Goal: Task Accomplishment & Management: Manage account settings

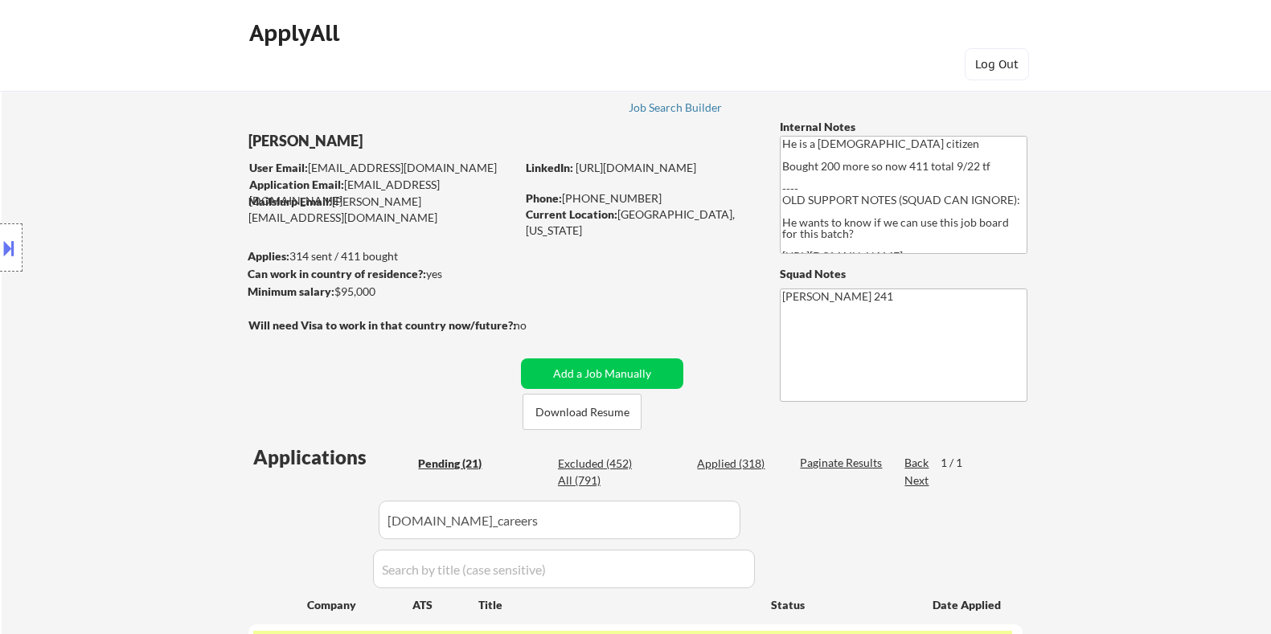
select select ""pending""
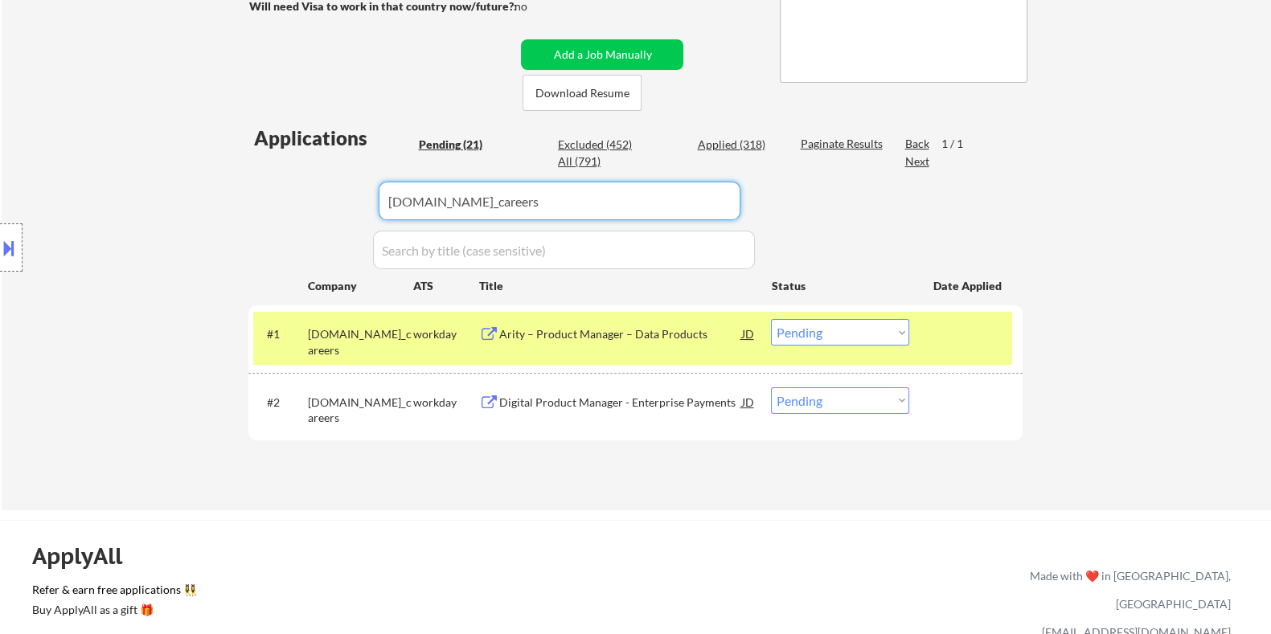
drag, startPoint x: 583, startPoint y: 217, endPoint x: 129, endPoint y: 252, distance: 454.6
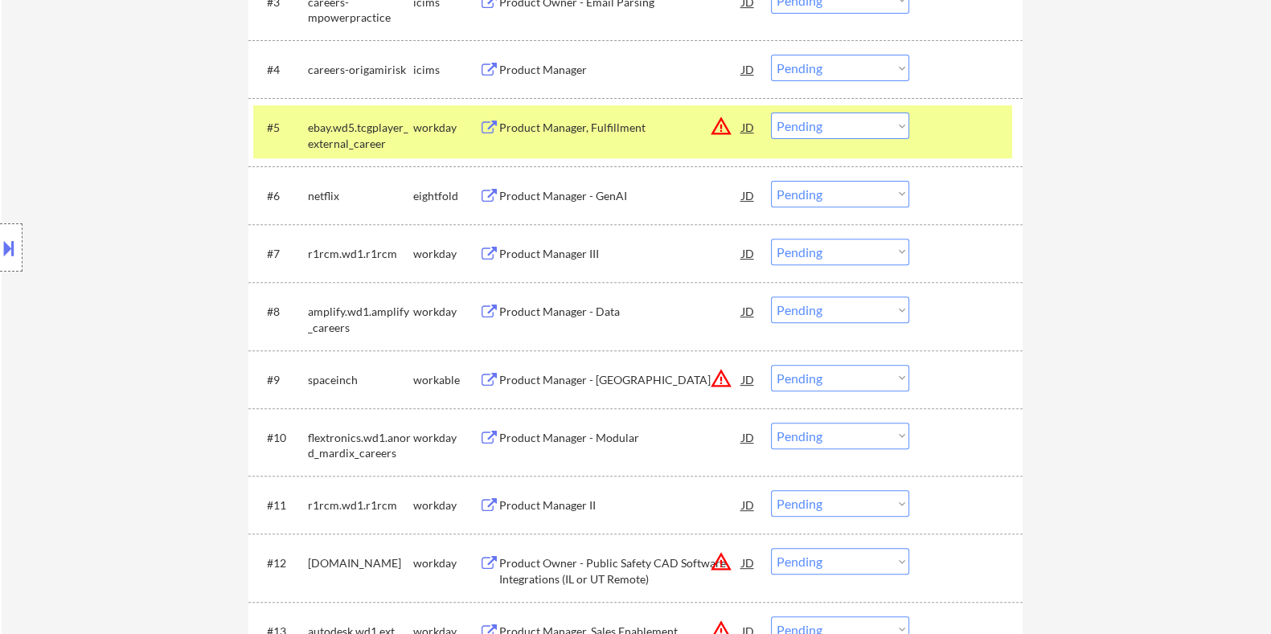
scroll to position [922, 0]
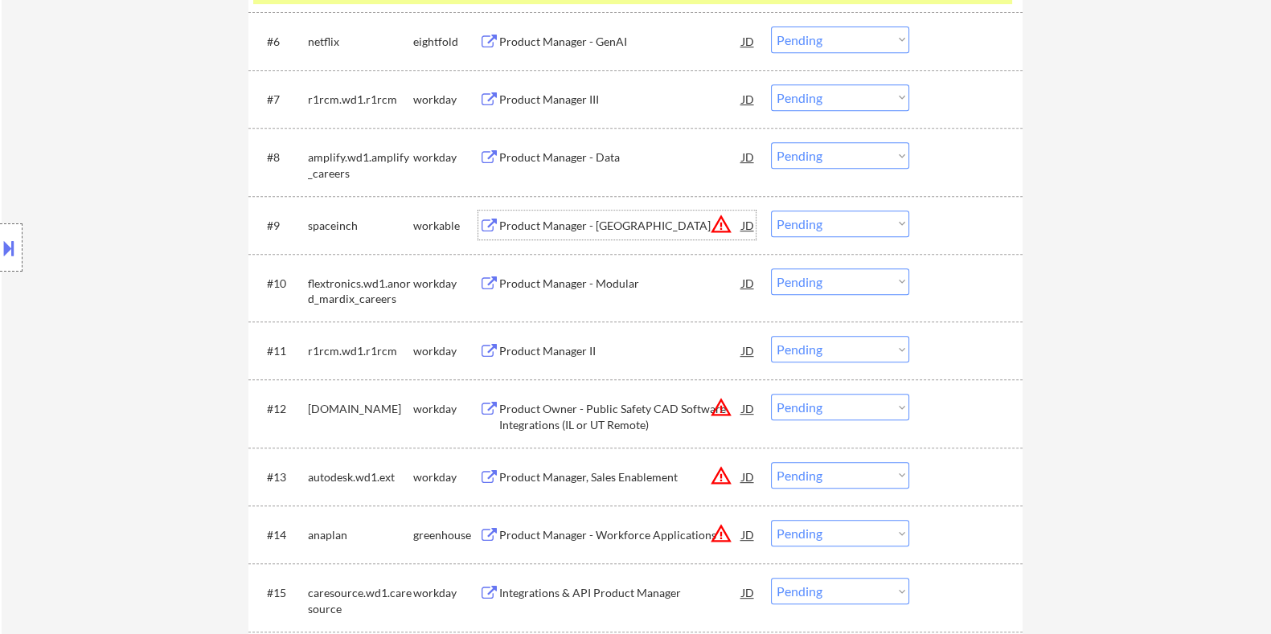
click at [618, 227] on div "Product Manager - US" at bounding box center [619, 226] width 243 height 16
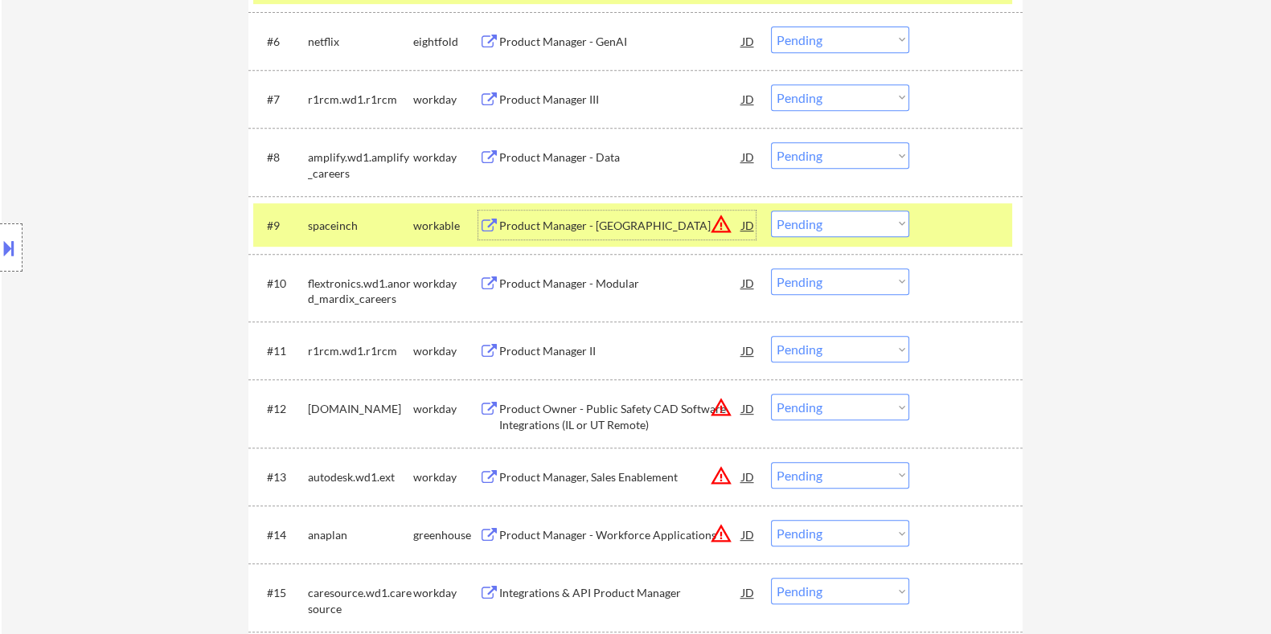
click at [849, 234] on select "Choose an option... Pending Applied Excluded (Questions) Excluded (Expired) Exc…" at bounding box center [840, 224] width 138 height 27
click at [771, 211] on select "Choose an option... Pending Applied Excluded (Questions) Excluded (Expired) Exc…" at bounding box center [840, 224] width 138 height 27
select select ""pending""
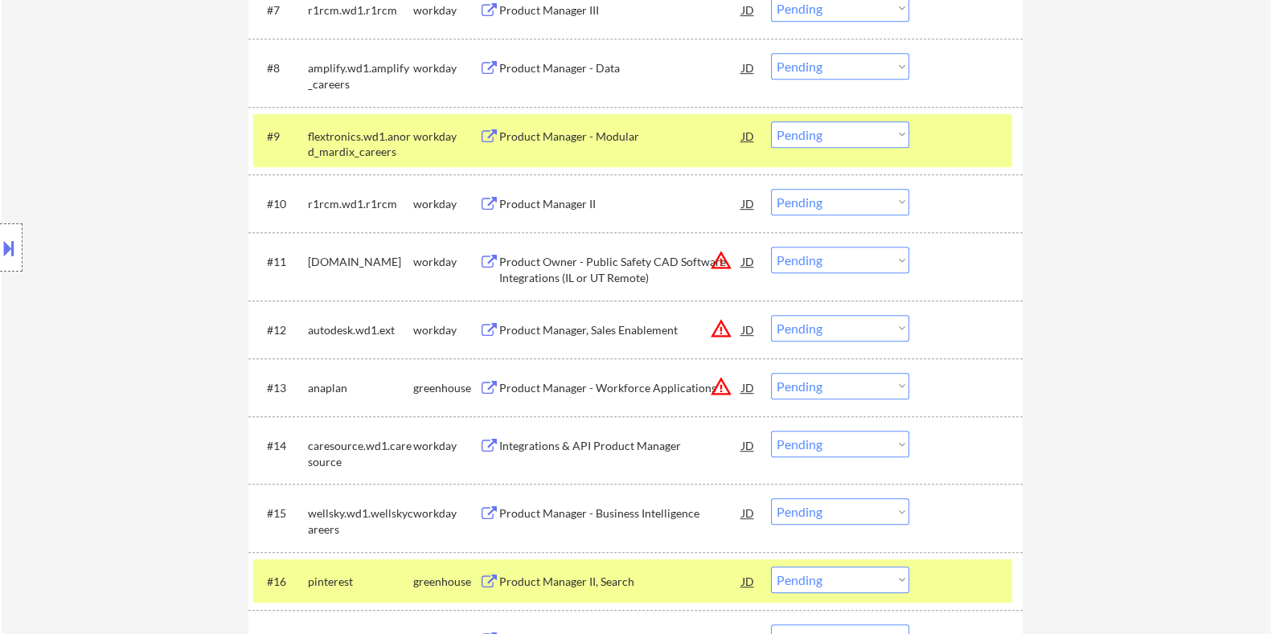
scroll to position [1022, 0]
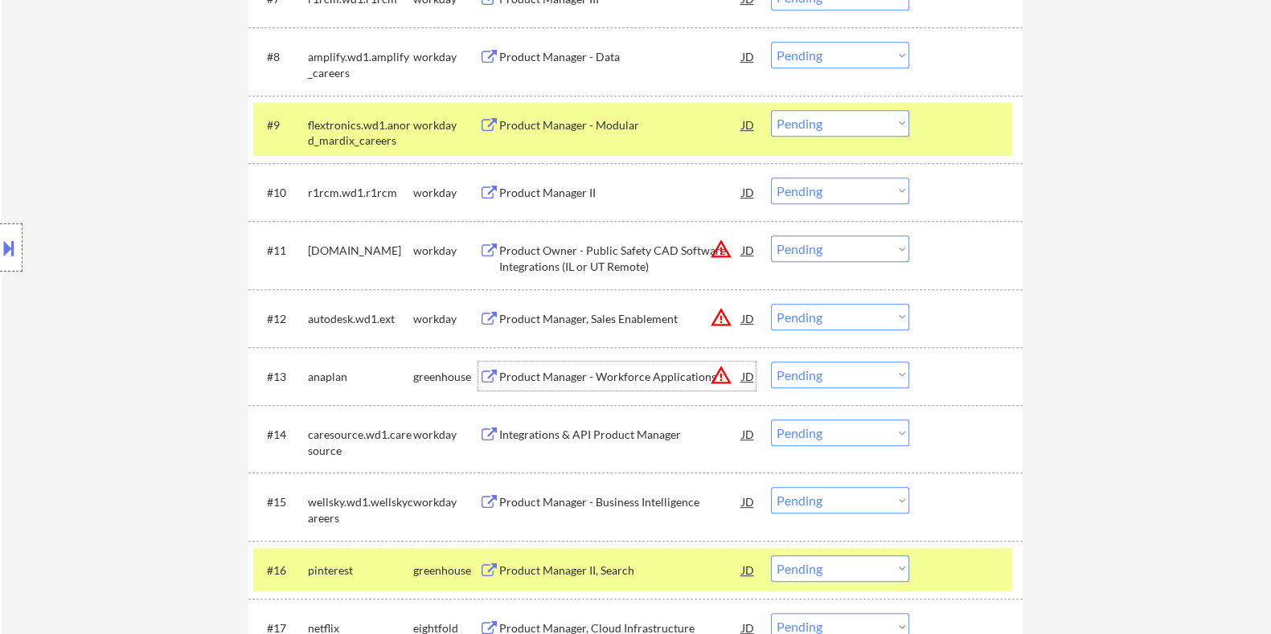
click at [565, 373] on div "Product Manager - Workforce Applications" at bounding box center [619, 377] width 243 height 16
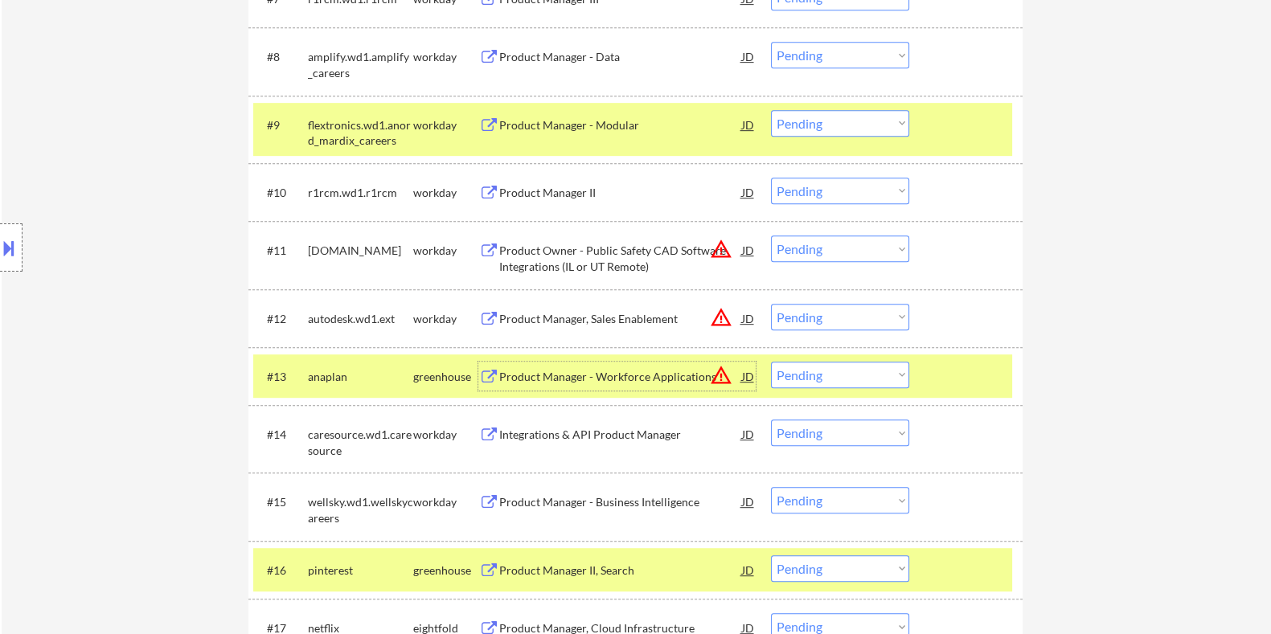
click at [811, 365] on select "Choose an option... Pending Applied Excluded (Questions) Excluded (Expired) Exc…" at bounding box center [840, 375] width 138 height 27
click at [771, 362] on select "Choose an option... Pending Applied Excluded (Questions) Excluded (Expired) Exc…" at bounding box center [840, 375] width 138 height 27
select select ""pending""
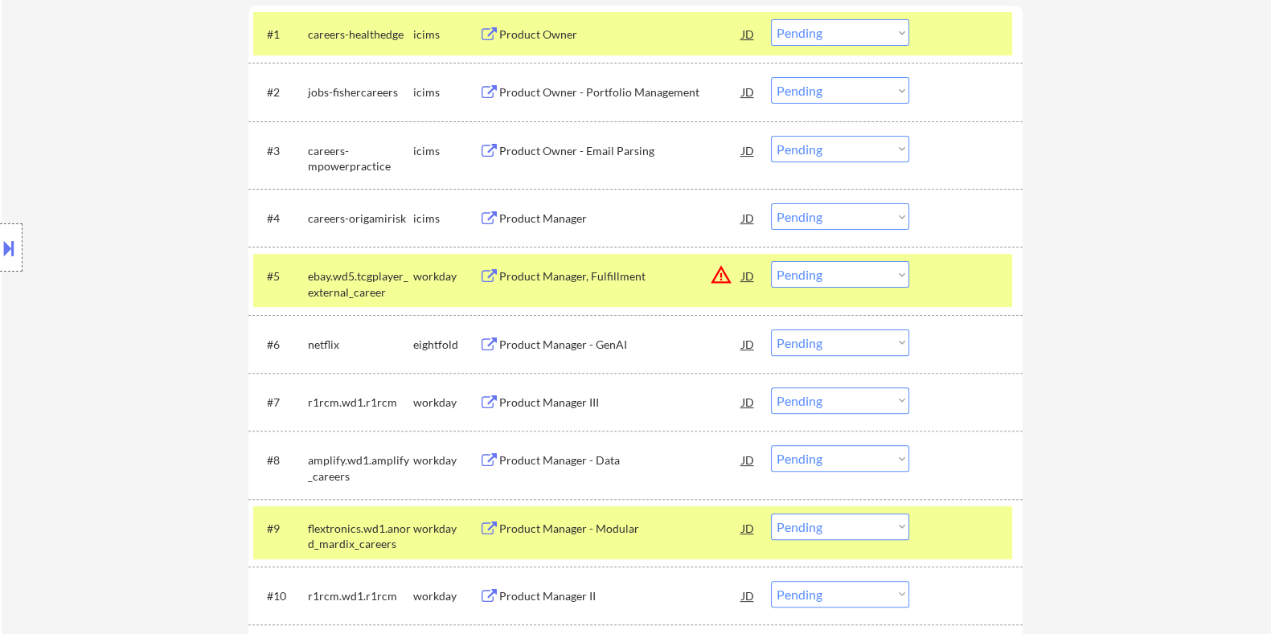
scroll to position [620, 0]
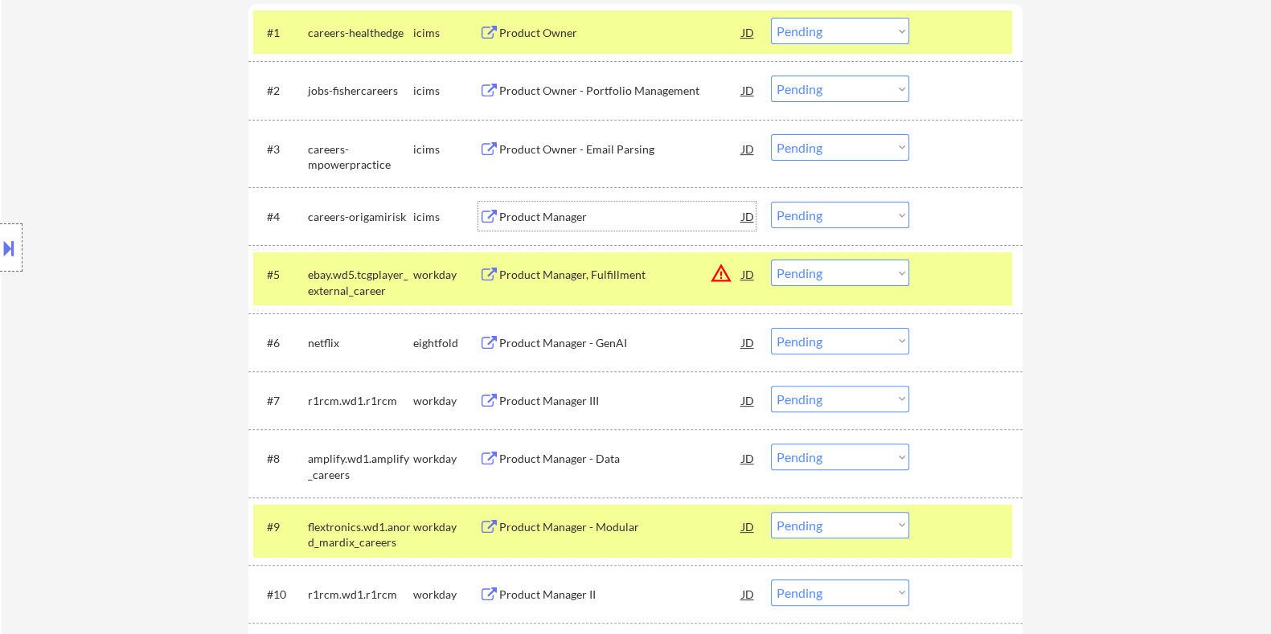
click at [563, 211] on div "Product Manager" at bounding box center [619, 217] width 243 height 16
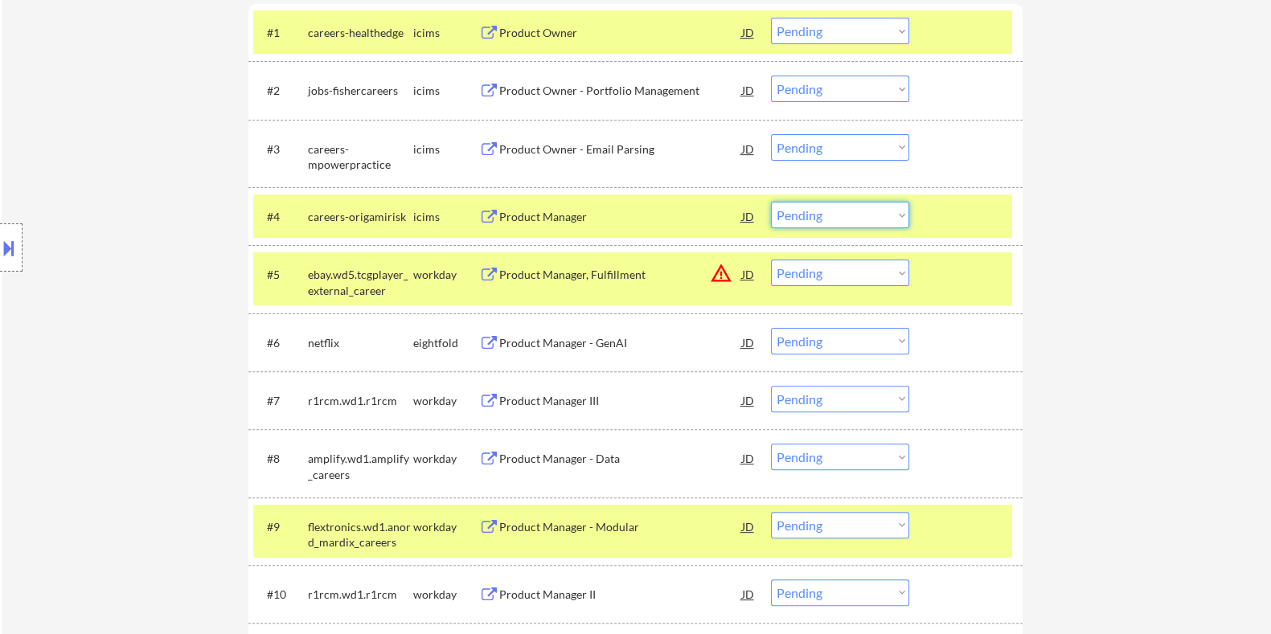
click at [869, 211] on select "Choose an option... Pending Applied Excluded (Questions) Excluded (Expired) Exc…" at bounding box center [840, 215] width 138 height 27
click at [771, 202] on select "Choose an option... Pending Applied Excluded (Questions) Excluded (Expired) Exc…" at bounding box center [840, 215] width 138 height 27
select select ""pending""
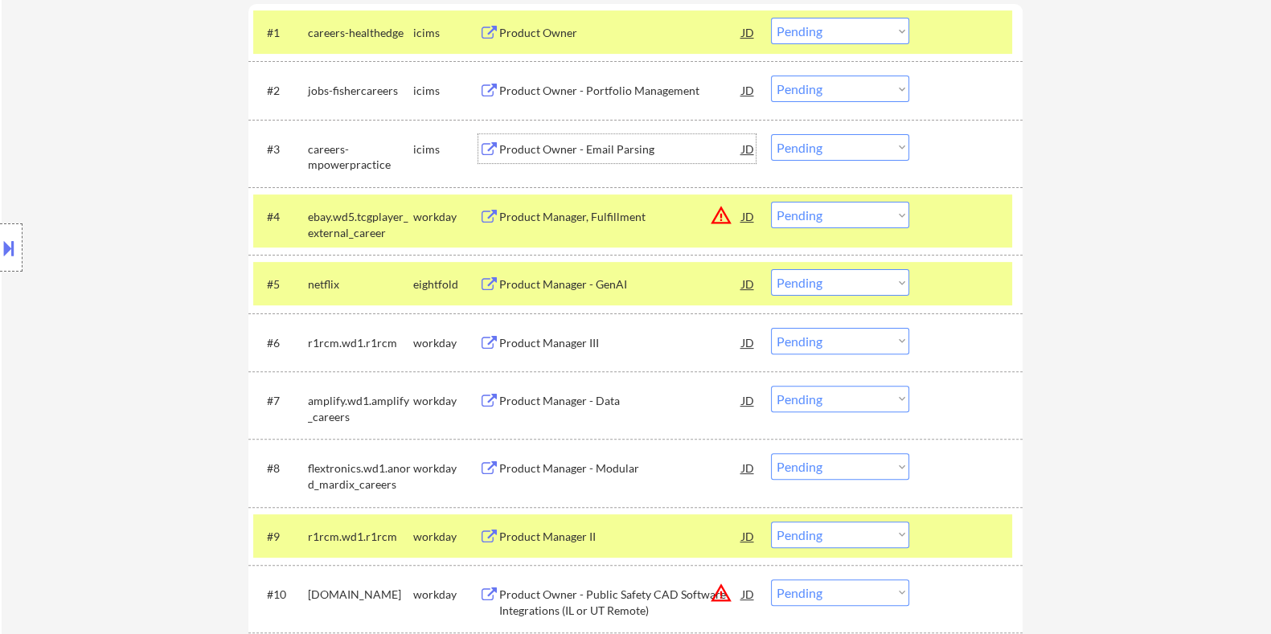
click at [585, 144] on div "Product Owner - Email Parsing" at bounding box center [619, 149] width 243 height 16
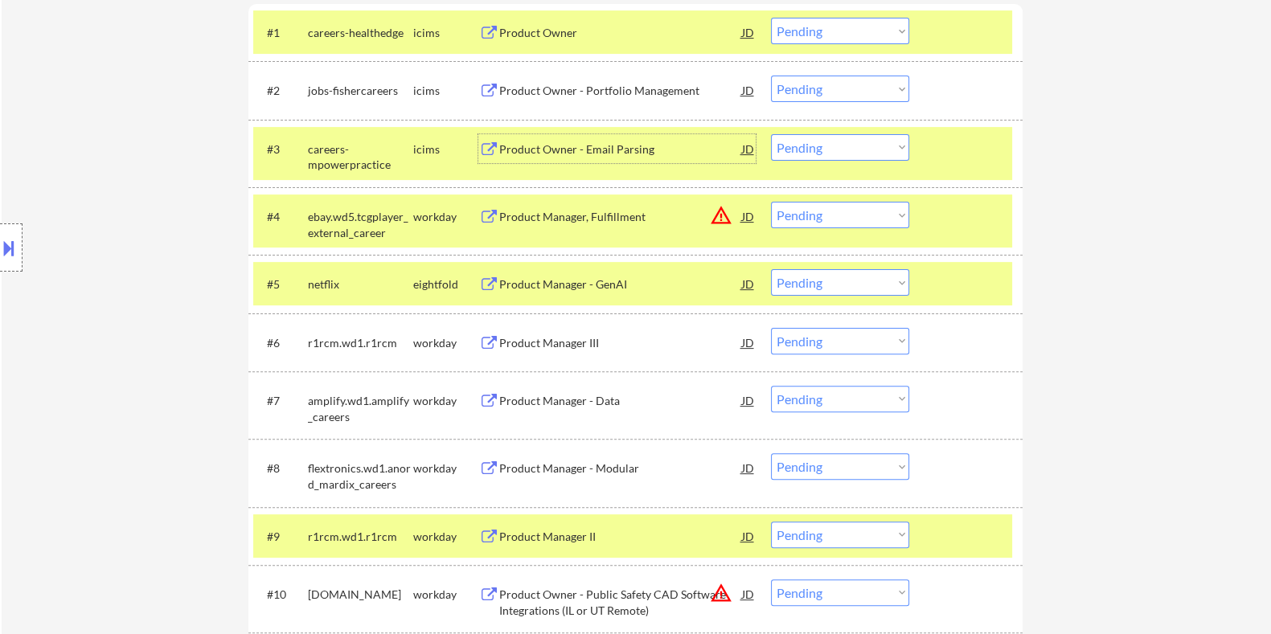
click at [885, 144] on select "Choose an option... Pending Applied Excluded (Questions) Excluded (Expired) Exc…" at bounding box center [840, 147] width 138 height 27
click at [771, 134] on select "Choose an option... Pending Applied Excluded (Questions) Excluded (Expired) Exc…" at bounding box center [840, 147] width 138 height 27
select select ""pending""
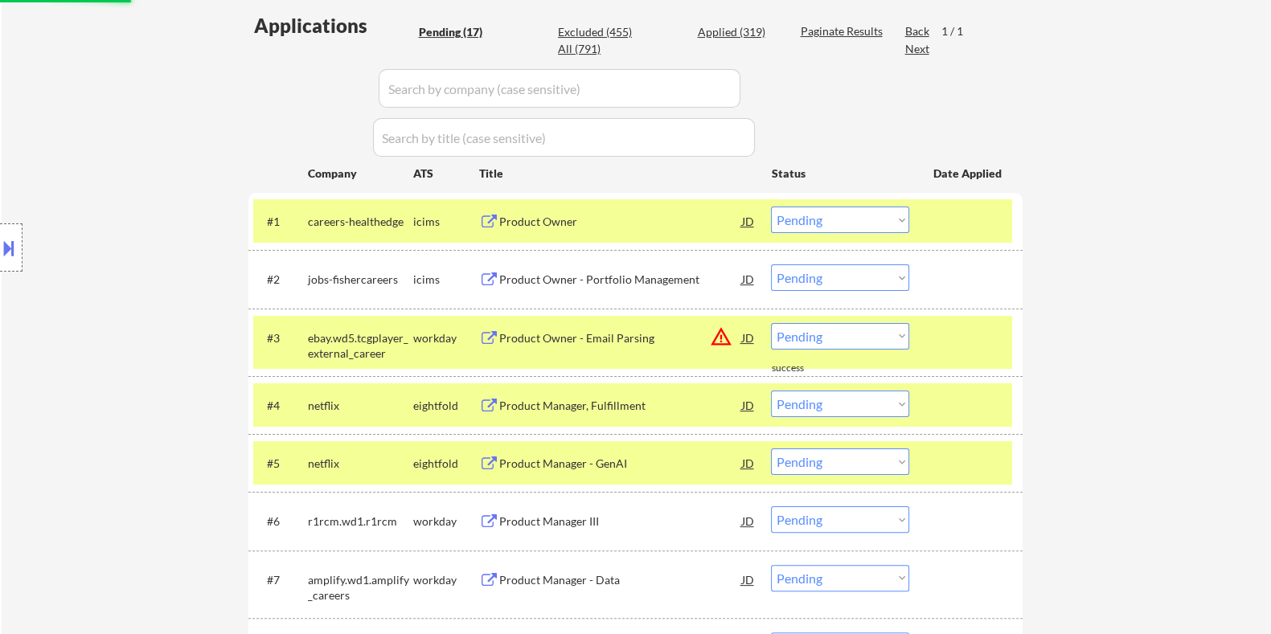
scroll to position [420, 0]
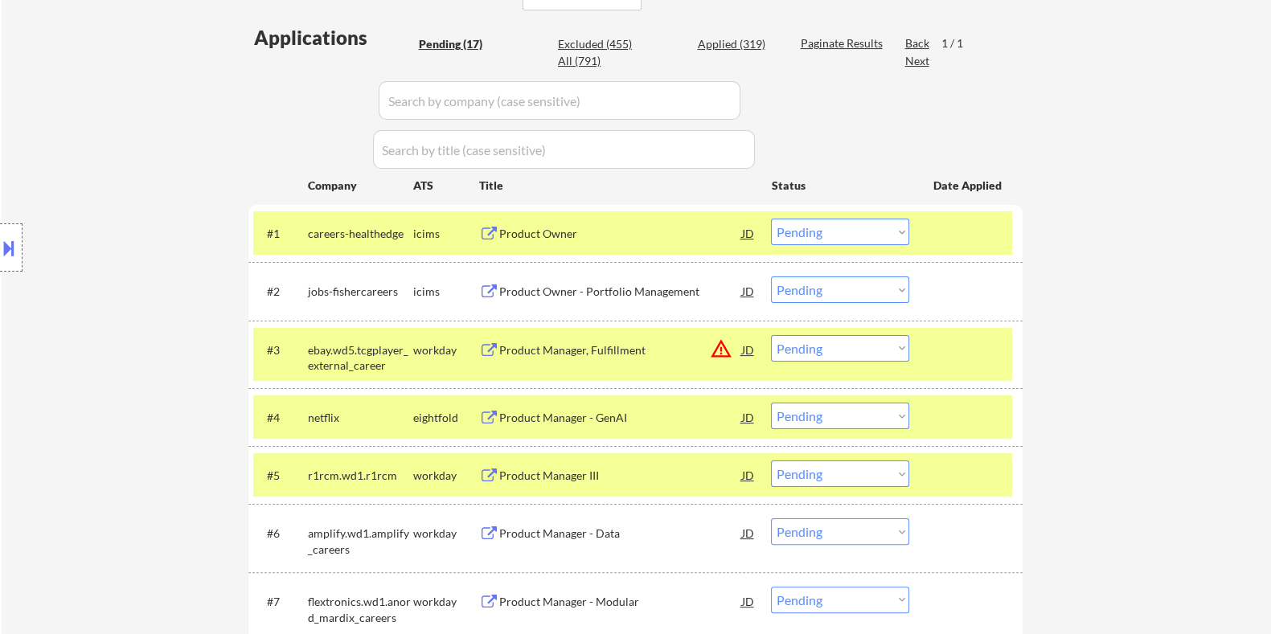
click at [626, 295] on div "Product Owner - Portfolio Management" at bounding box center [619, 292] width 243 height 16
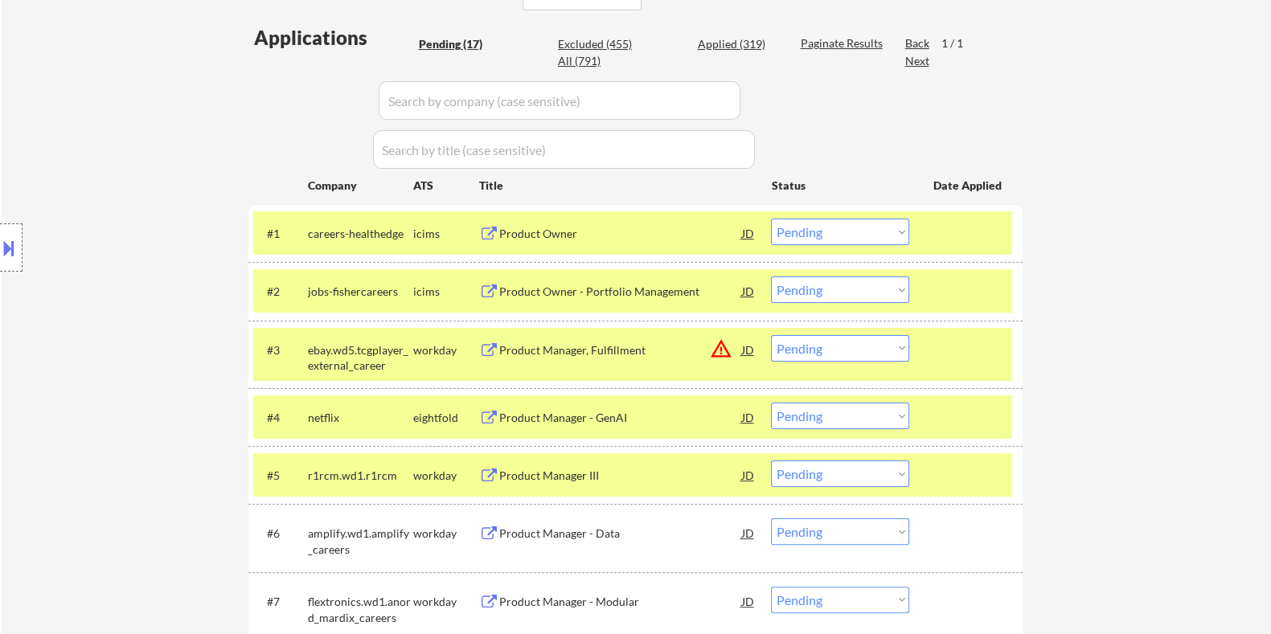
click at [10, 238] on button at bounding box center [9, 248] width 18 height 27
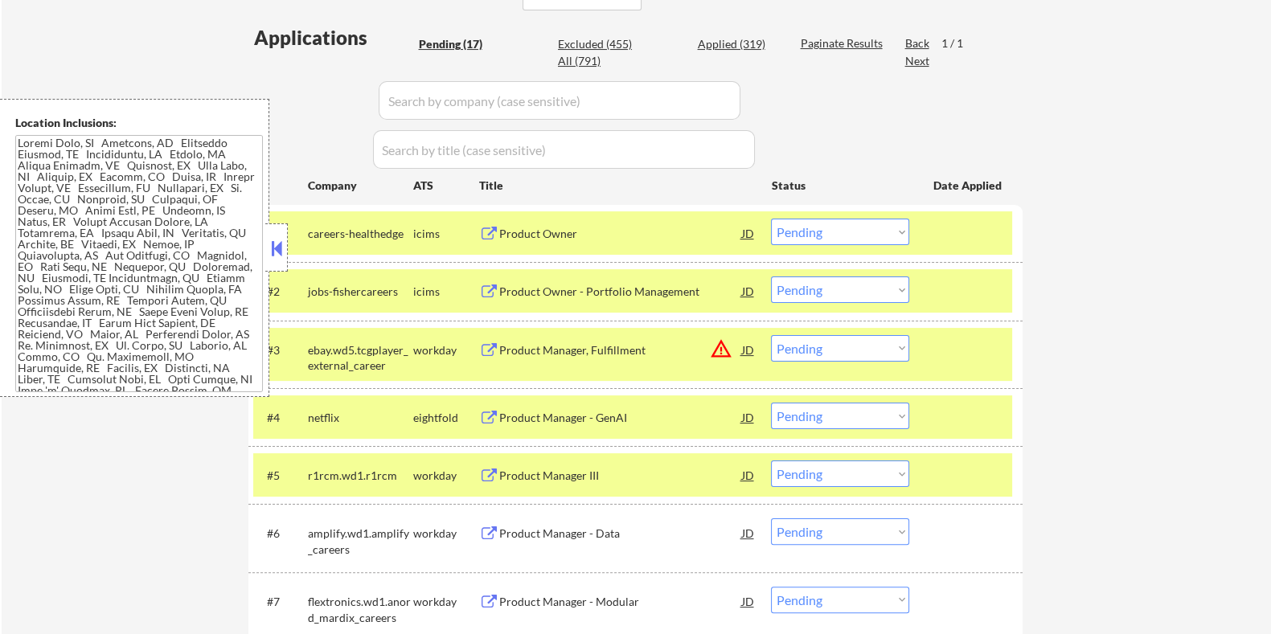
click at [829, 285] on select "Choose an option... Pending Applied Excluded (Questions) Excluded (Expired) Exc…" at bounding box center [840, 289] width 138 height 27
click at [771, 276] on select "Choose an option... Pending Applied Excluded (Questions) Excluded (Expired) Exc…" at bounding box center [840, 289] width 138 height 27
select select ""pending""
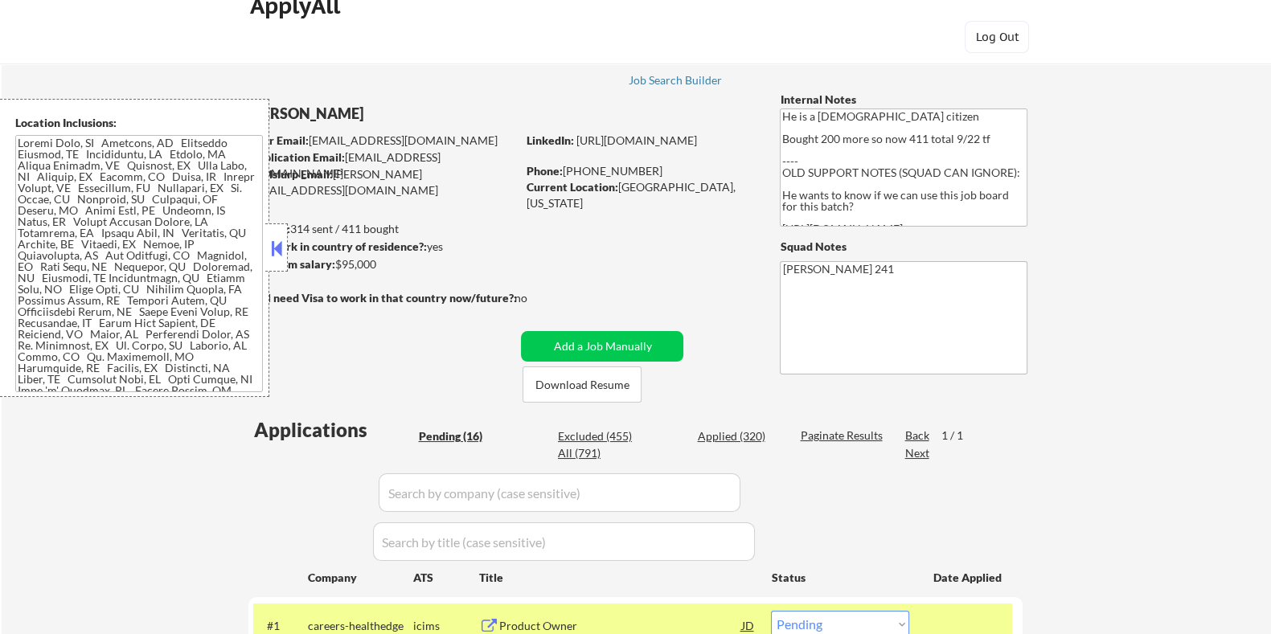
scroll to position [0, 0]
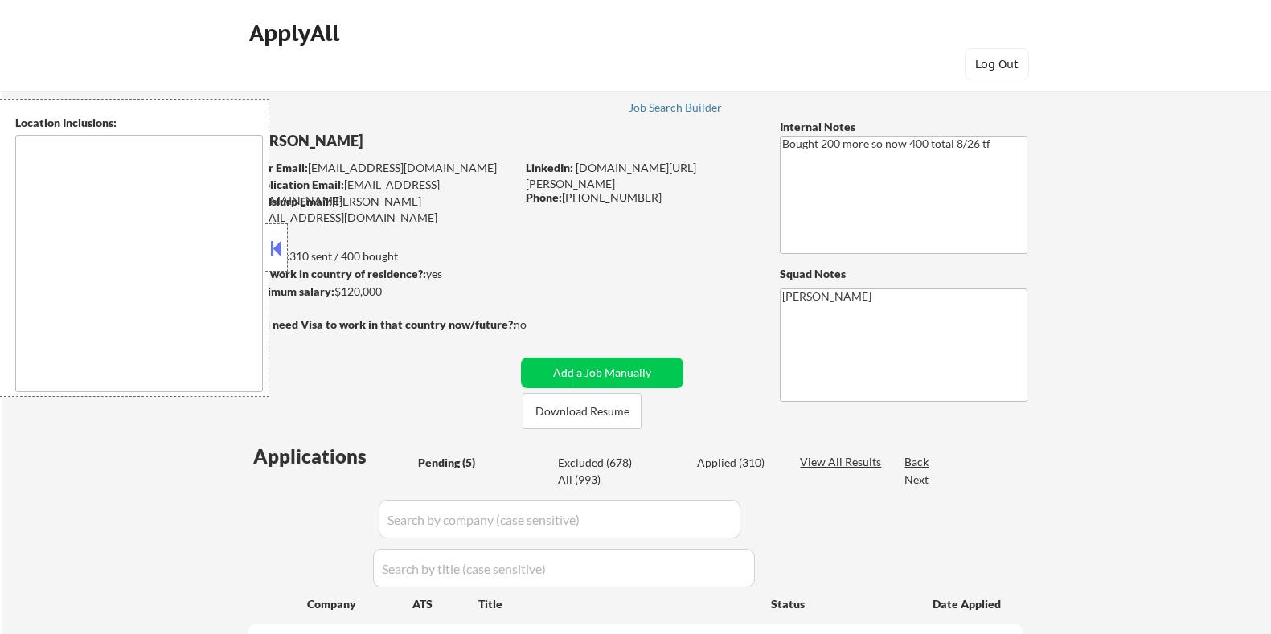
select select ""pending""
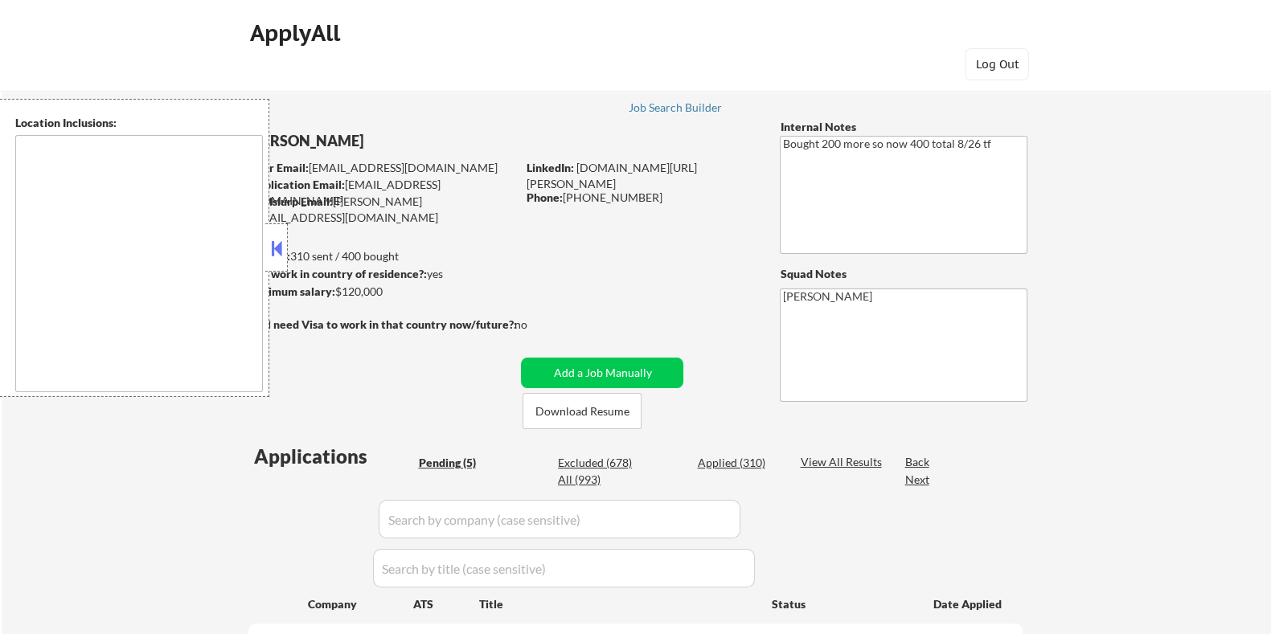
type textarea "Seattle, WA Mercer Island, WA Shoreline, WA Tukwila, WA Burien, WA SeaTac, WA W…"
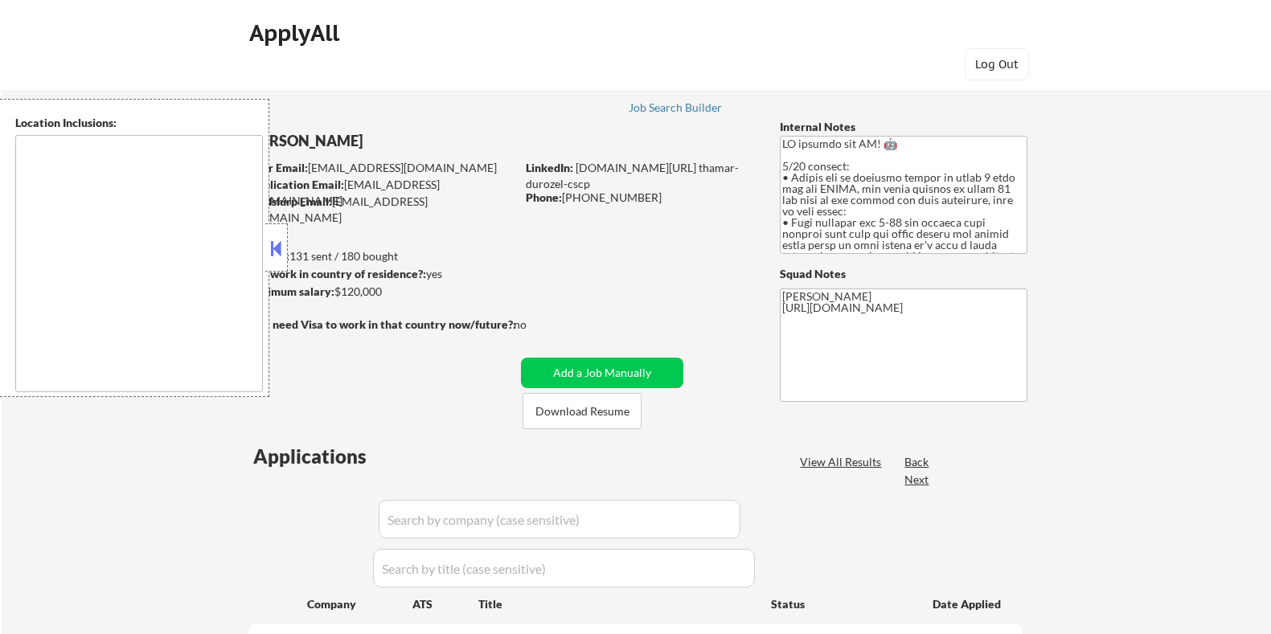
select select ""pending""
type textarea "Seattle, WA Mercer Island, WA Shoreline, WA Tukwila, WA Burien, WA SeaTac, WA R…"
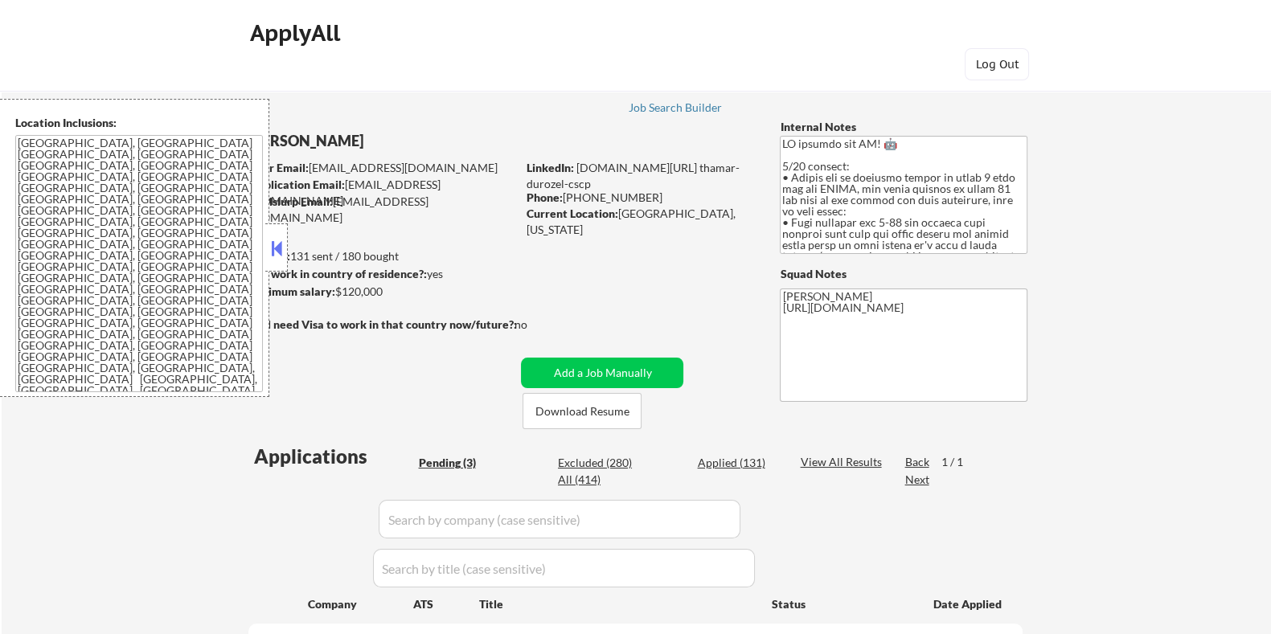
click at [277, 252] on button at bounding box center [277, 248] width 18 height 24
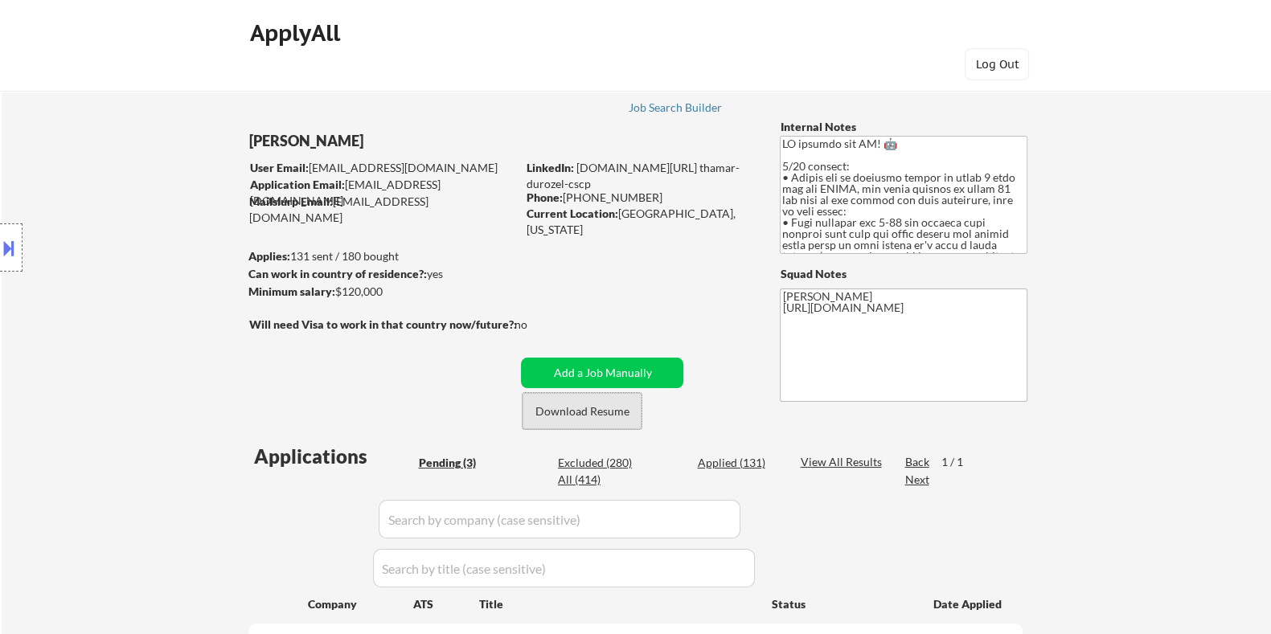
click at [617, 412] on button "Download Resume" at bounding box center [581, 411] width 119 height 36
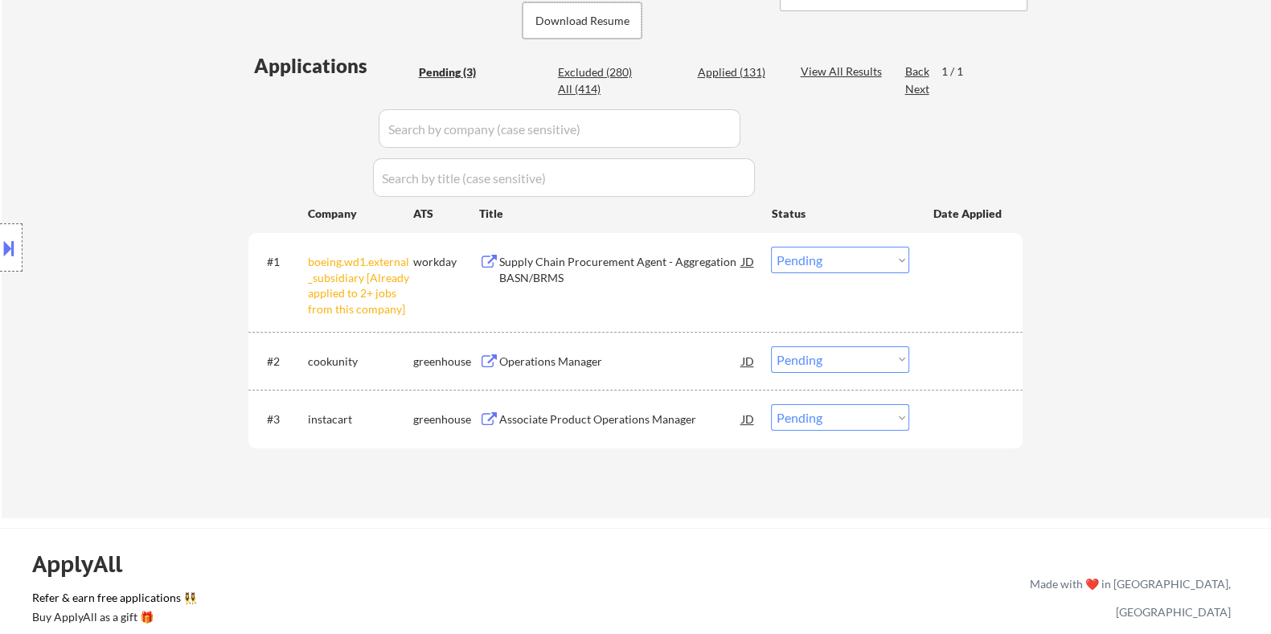
scroll to position [401, 0]
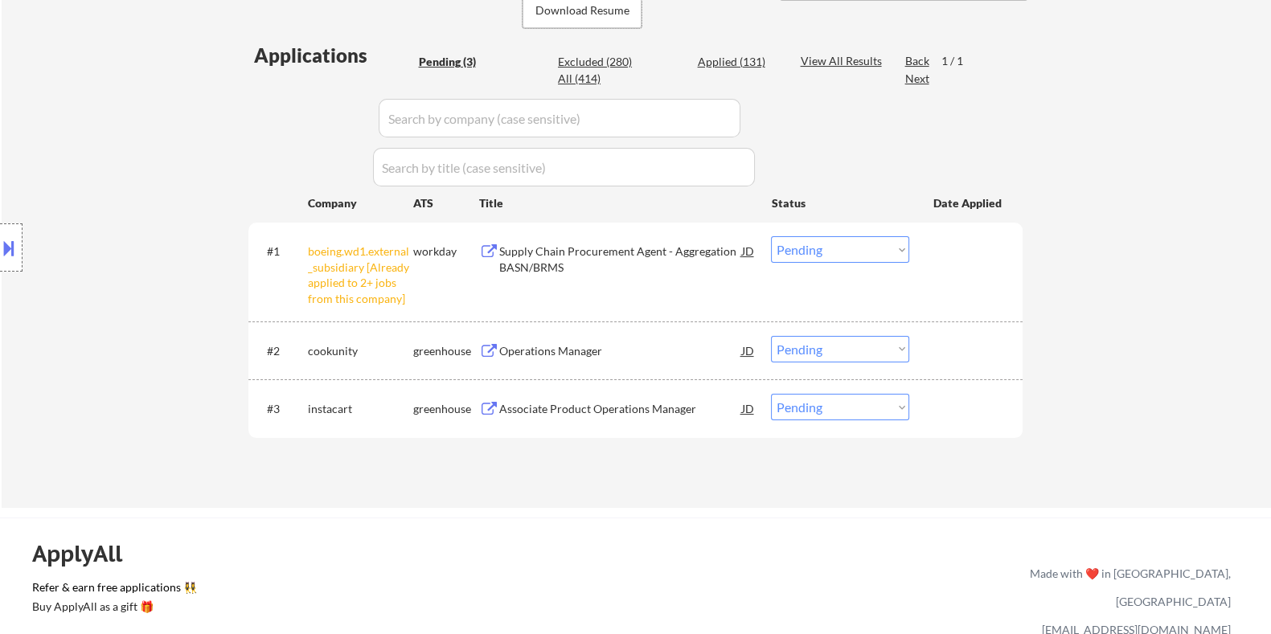
click at [515, 347] on div "Operations Manager" at bounding box center [619, 351] width 243 height 16
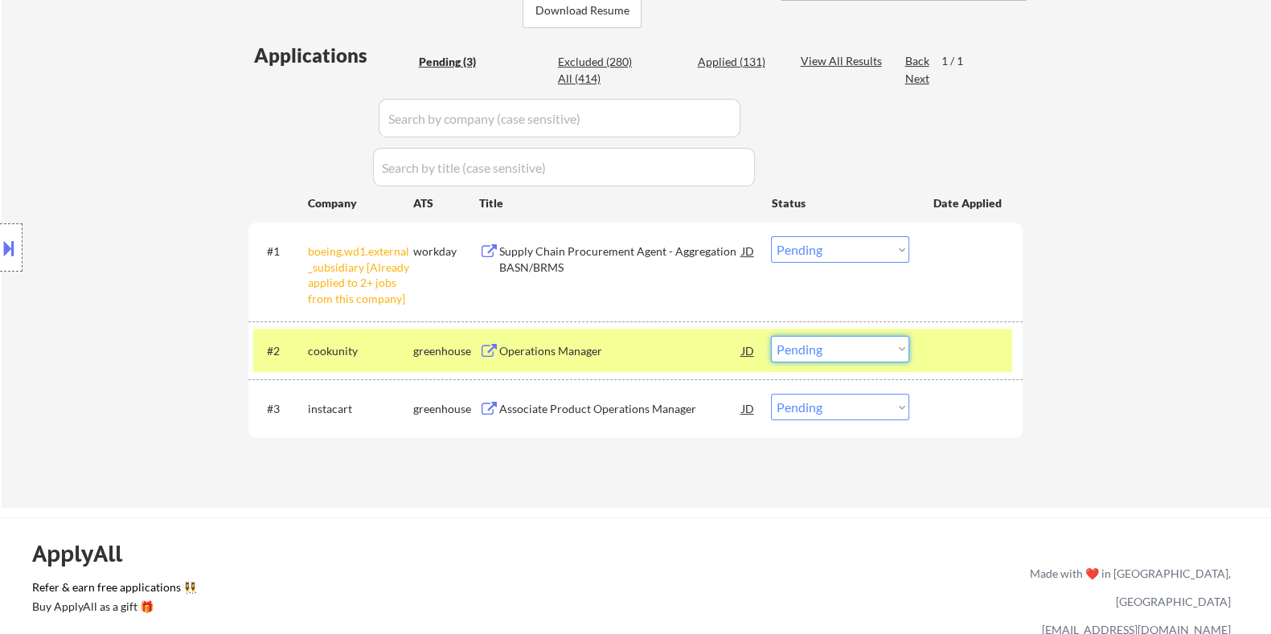
click at [852, 345] on select "Choose an option... Pending Applied Excluded (Questions) Excluded (Expired) Exc…" at bounding box center [840, 349] width 138 height 27
click at [771, 336] on select "Choose an option... Pending Applied Excluded (Questions) Excluded (Expired) Exc…" at bounding box center [840, 349] width 138 height 27
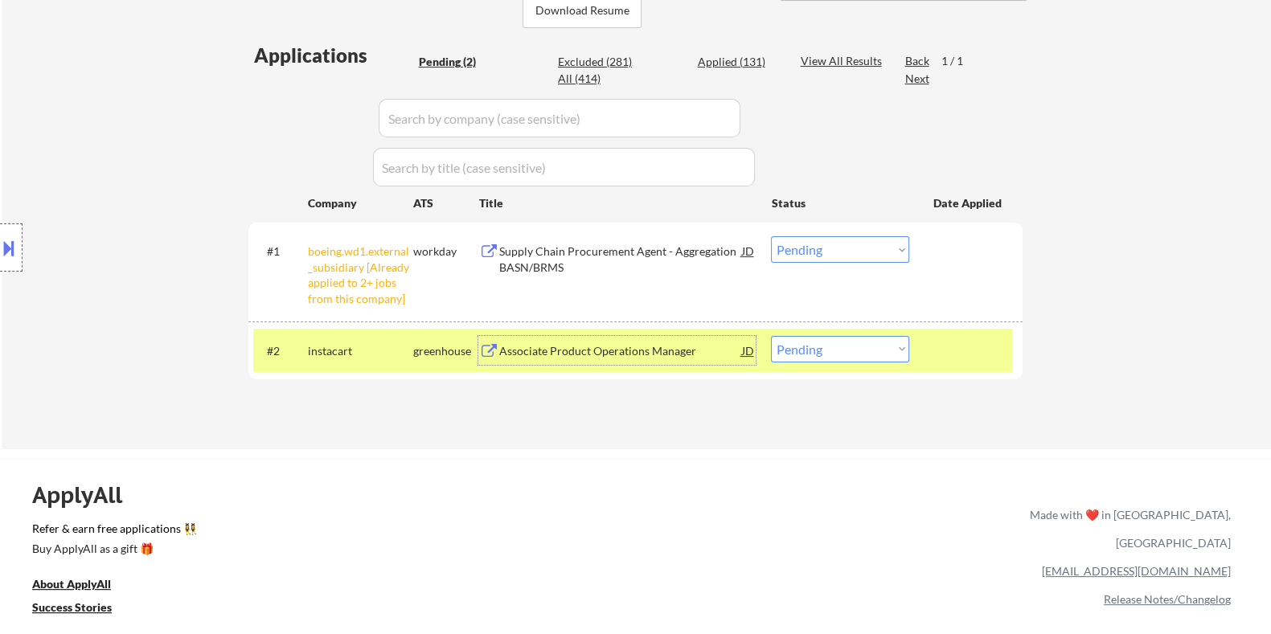
click at [604, 355] on div "Associate Product Operations Manager" at bounding box center [619, 351] width 243 height 16
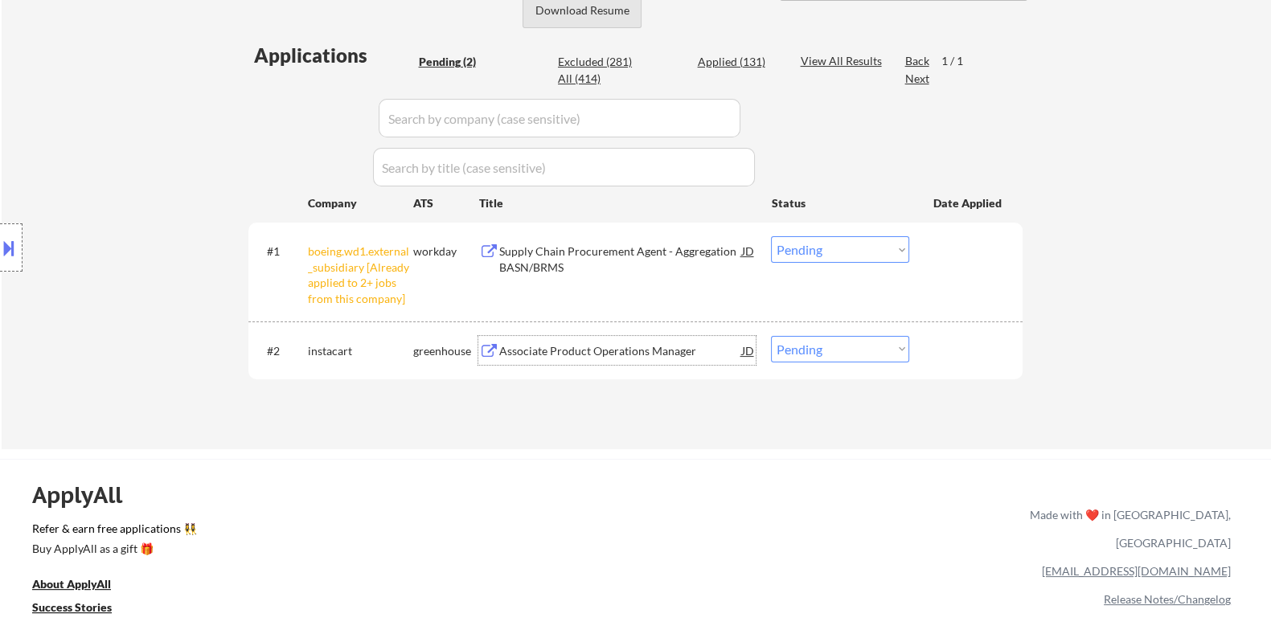
click at [575, 13] on button "Download Resume" at bounding box center [581, 10] width 119 height 36
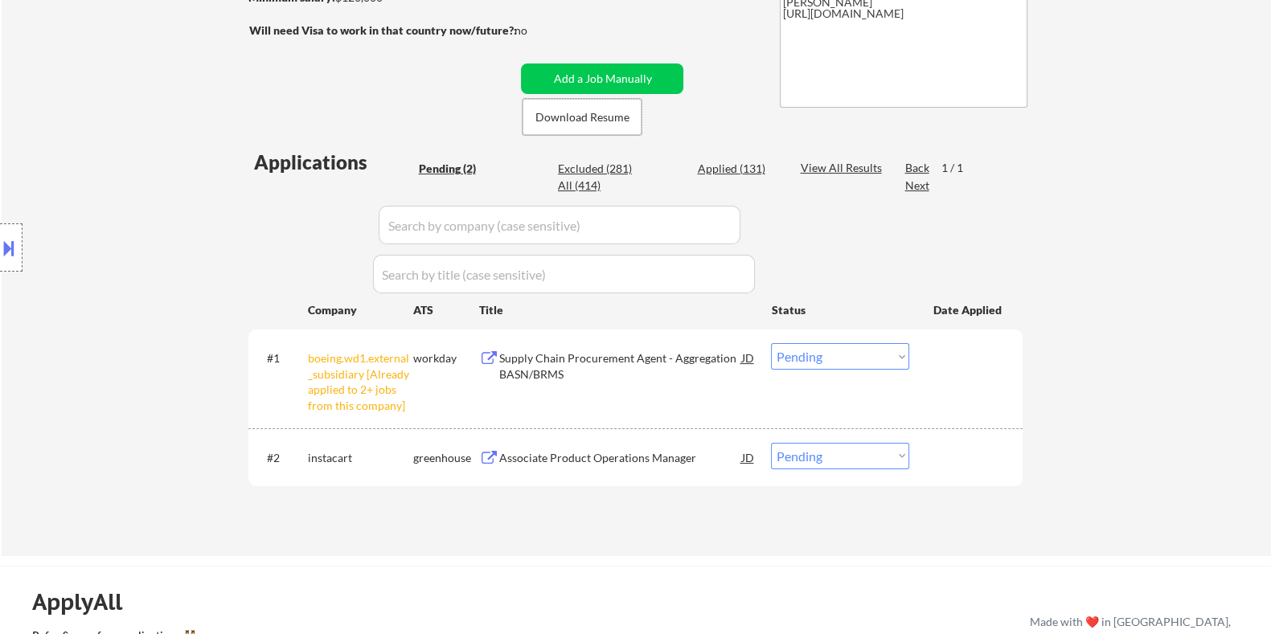
scroll to position [301, 0]
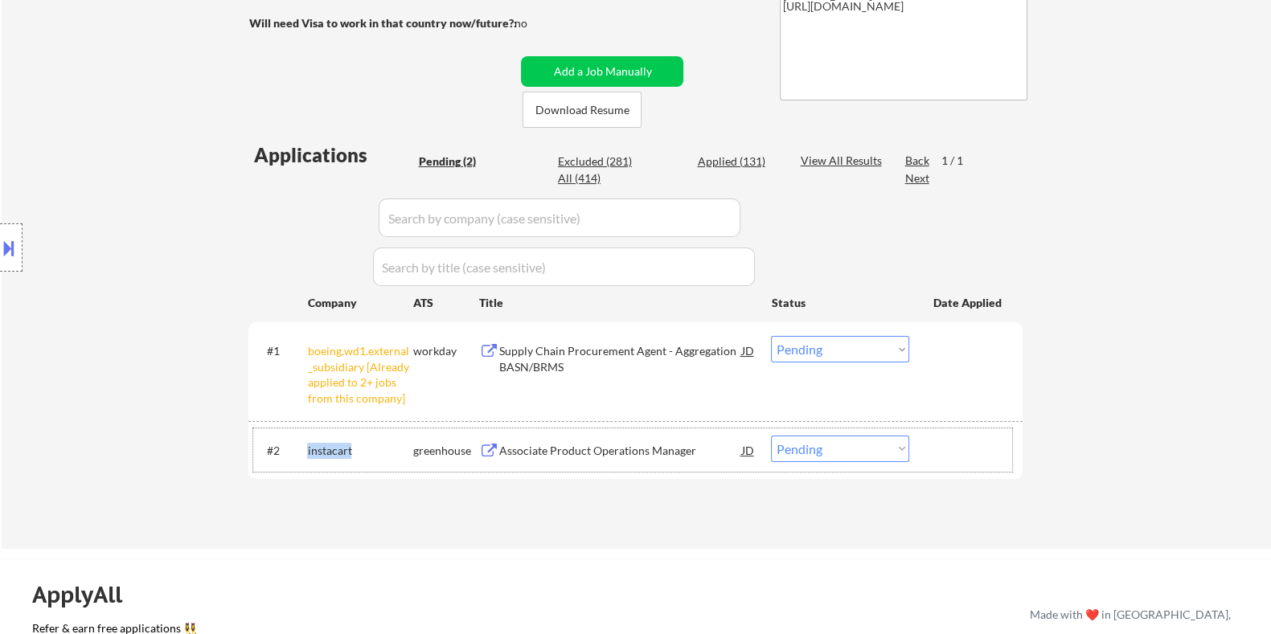
drag, startPoint x: 358, startPoint y: 450, endPoint x: 303, endPoint y: 450, distance: 55.5
click at [303, 450] on div "#2 instacart greenhouse Associate Product Operations Manager JD Choose an optio…" at bounding box center [632, 449] width 759 height 43
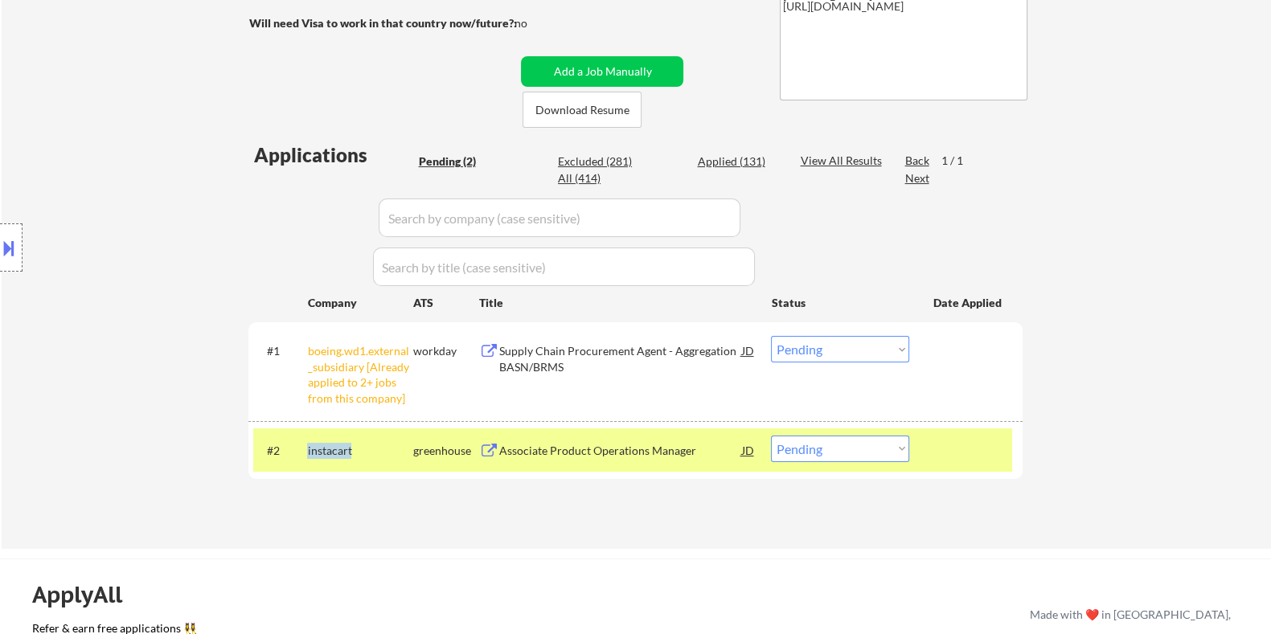
copy div "instacart"
click at [838, 447] on select "Choose an option... Pending Applied Excluded (Questions) Excluded (Expired) Exc…" at bounding box center [840, 449] width 138 height 27
select select ""applied""
click at [771, 436] on select "Choose an option... Pending Applied Excluded (Questions) Excluded (Expired) Exc…" at bounding box center [840, 449] width 138 height 27
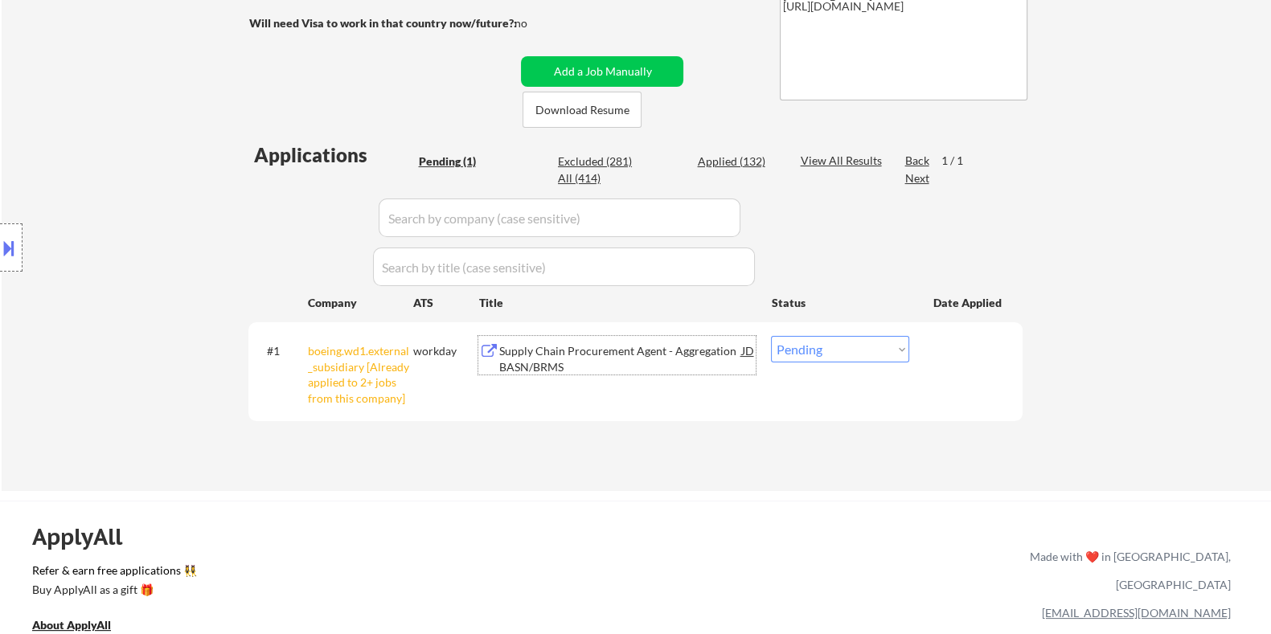
click at [636, 354] on div "Supply Chain Procurement Agent - Aggregation BASN/BRMS" at bounding box center [619, 358] width 243 height 31
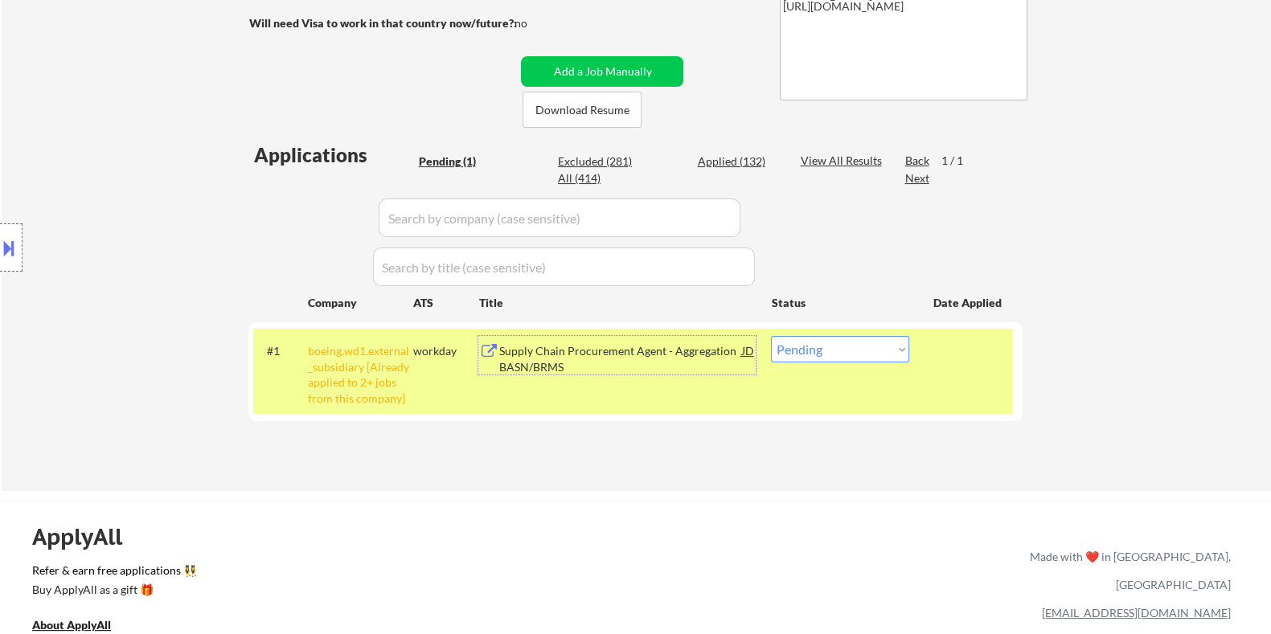
click at [818, 346] on select "Choose an option... Pending Applied Excluded (Questions) Excluded (Expired) Exc…" at bounding box center [840, 349] width 138 height 27
select select ""excluded__salary_""
click at [771, 336] on select "Choose an option... Pending Applied Excluded (Questions) Excluded (Expired) Exc…" at bounding box center [840, 349] width 138 height 27
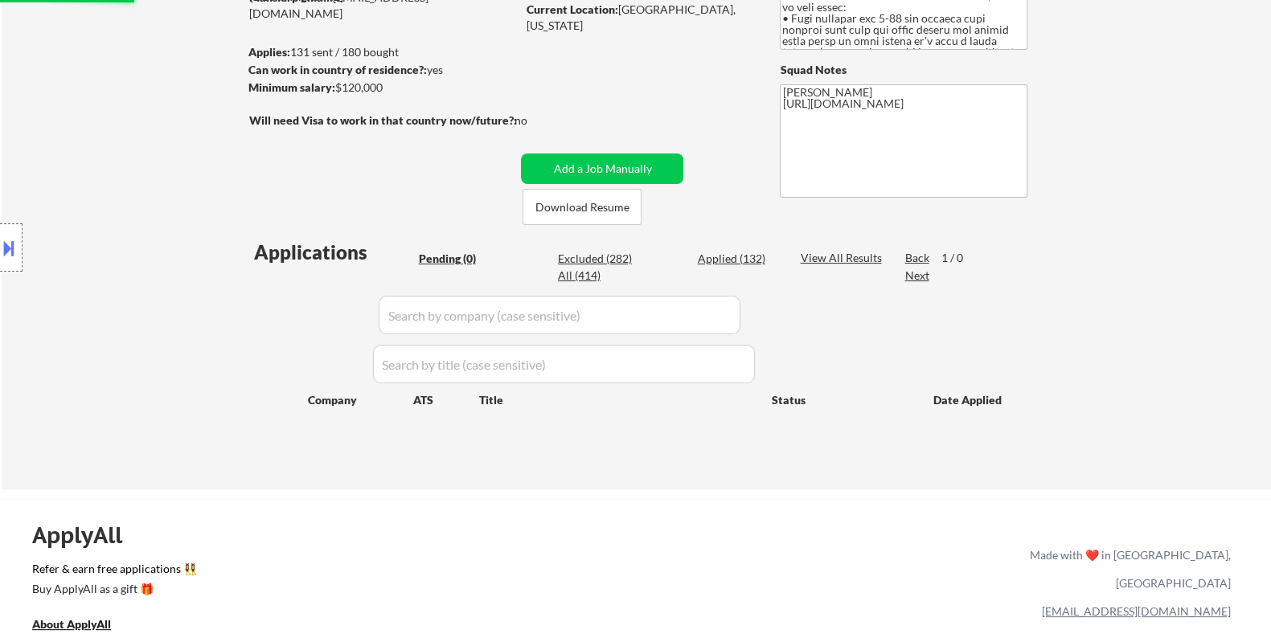
scroll to position [100, 0]
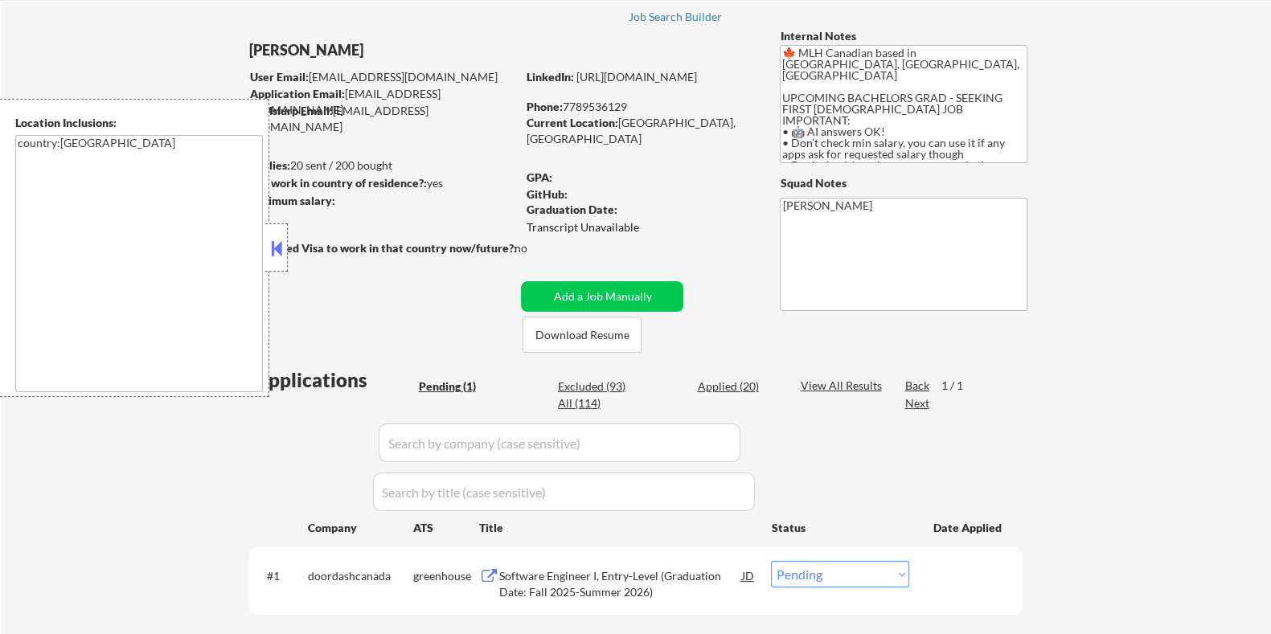
scroll to position [100, 0]
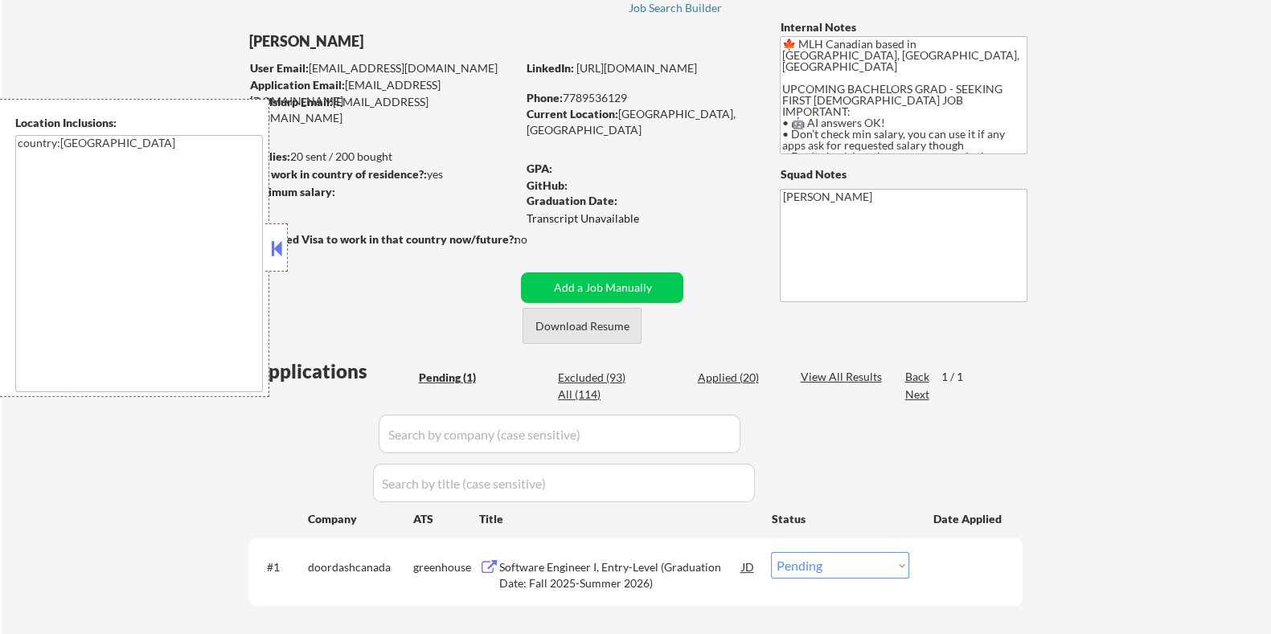
click at [579, 323] on button "Download Resume" at bounding box center [581, 326] width 119 height 36
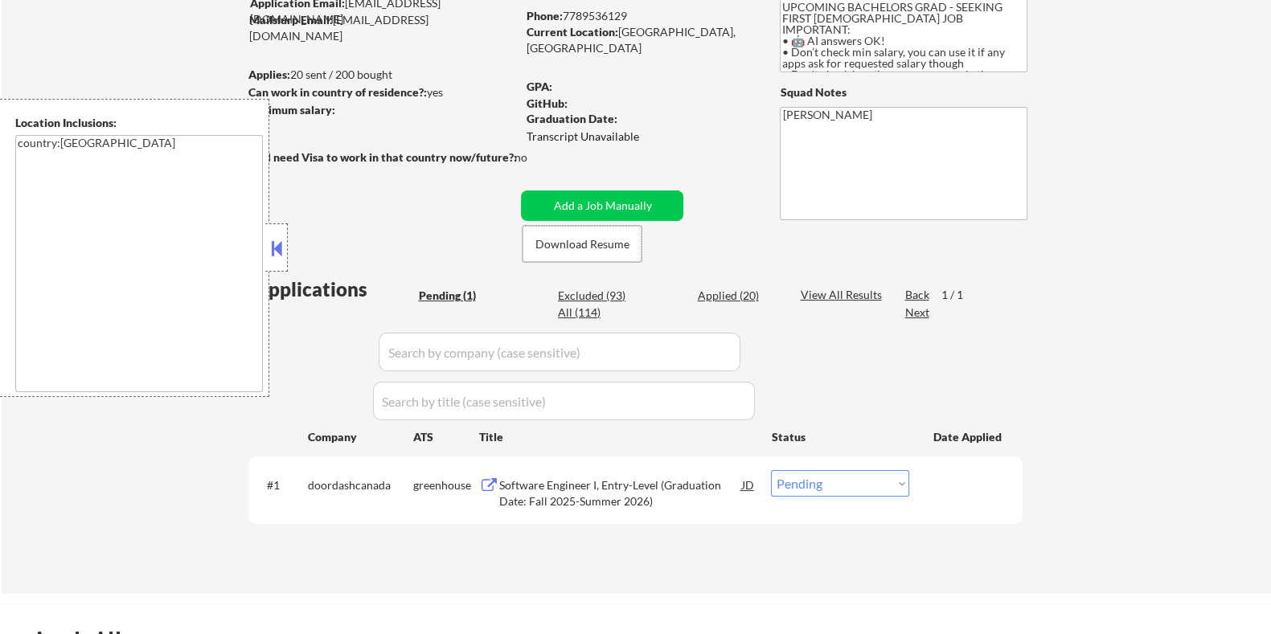
scroll to position [200, 0]
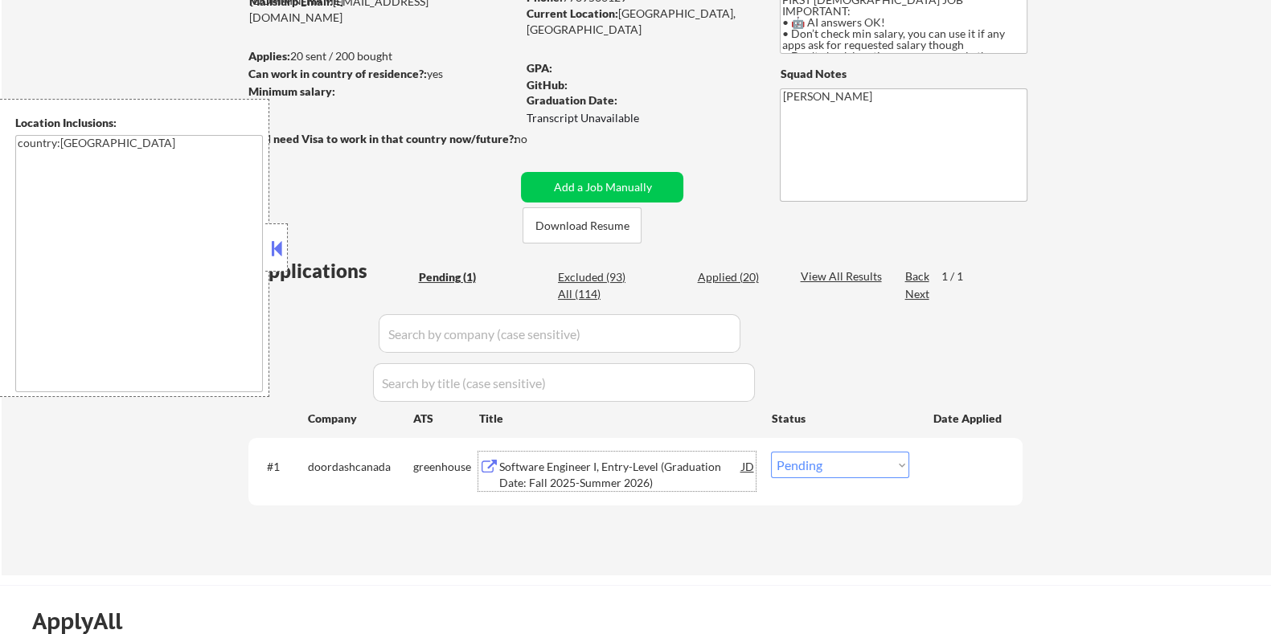
click at [617, 476] on div "Software Engineer I, Entry-Level (Graduation Date: Fall 2025-Summer 2026)" at bounding box center [619, 474] width 243 height 31
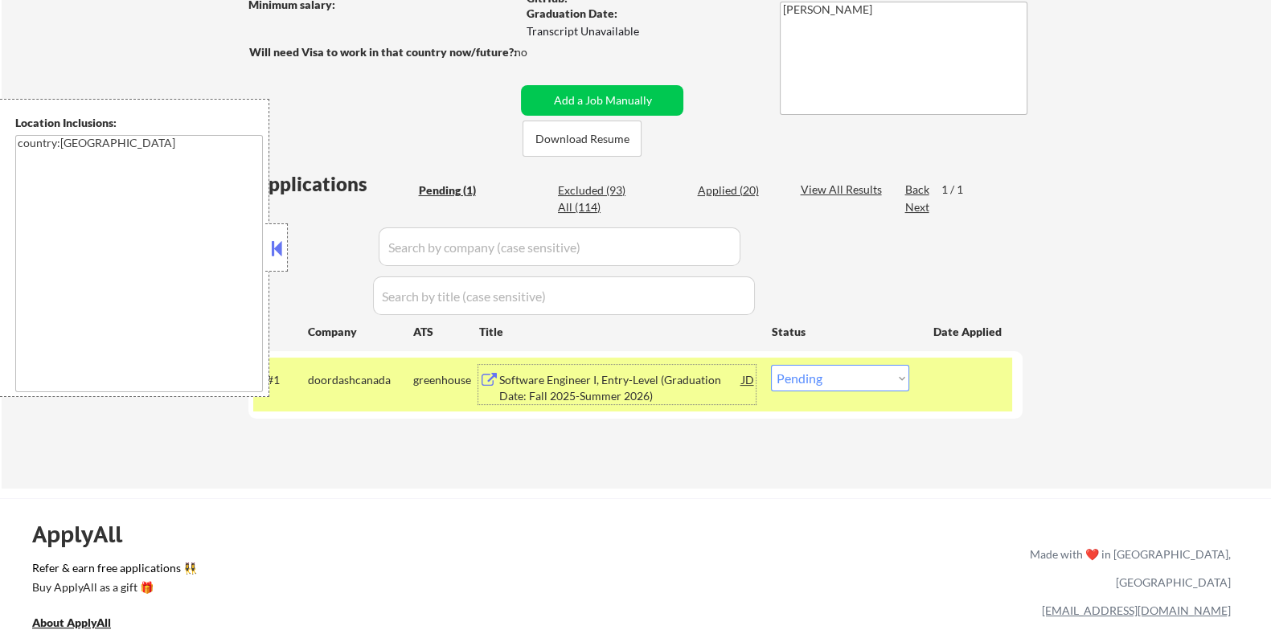
scroll to position [301, 0]
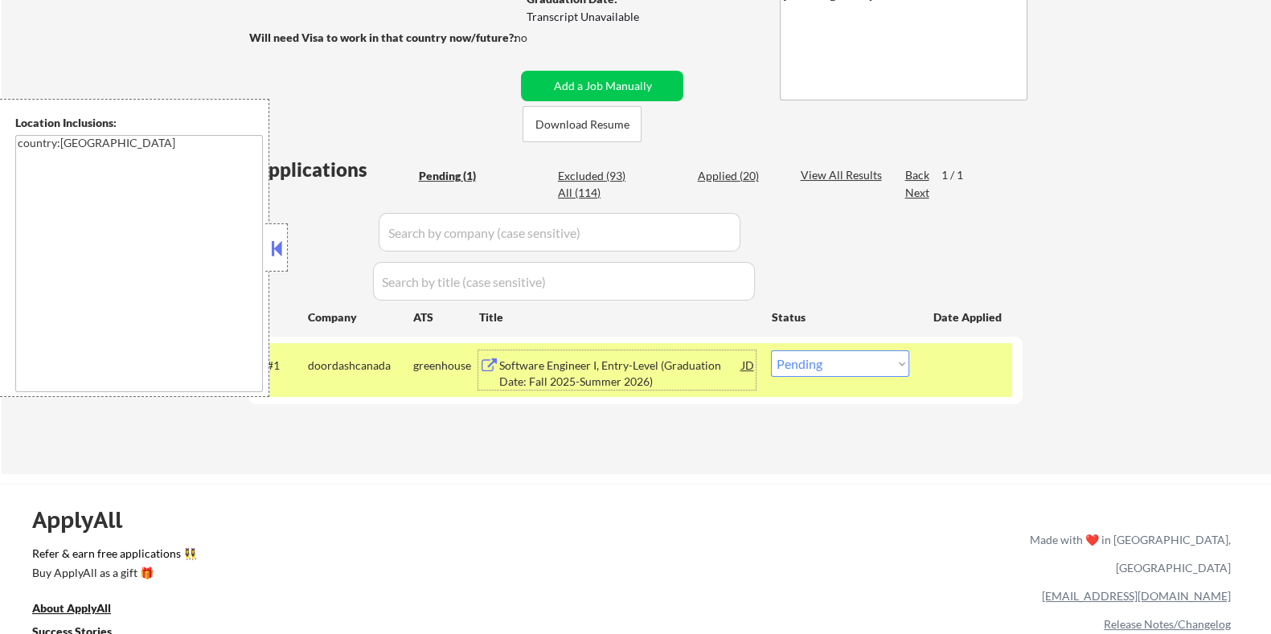
click at [883, 363] on select "Choose an option... Pending Applied Excluded (Questions) Excluded (Expired) Exc…" at bounding box center [840, 363] width 138 height 27
select select ""excluded__other_""
click at [771, 350] on select "Choose an option... Pending Applied Excluded (Questions) Excluded (Expired) Exc…" at bounding box center [840, 363] width 138 height 27
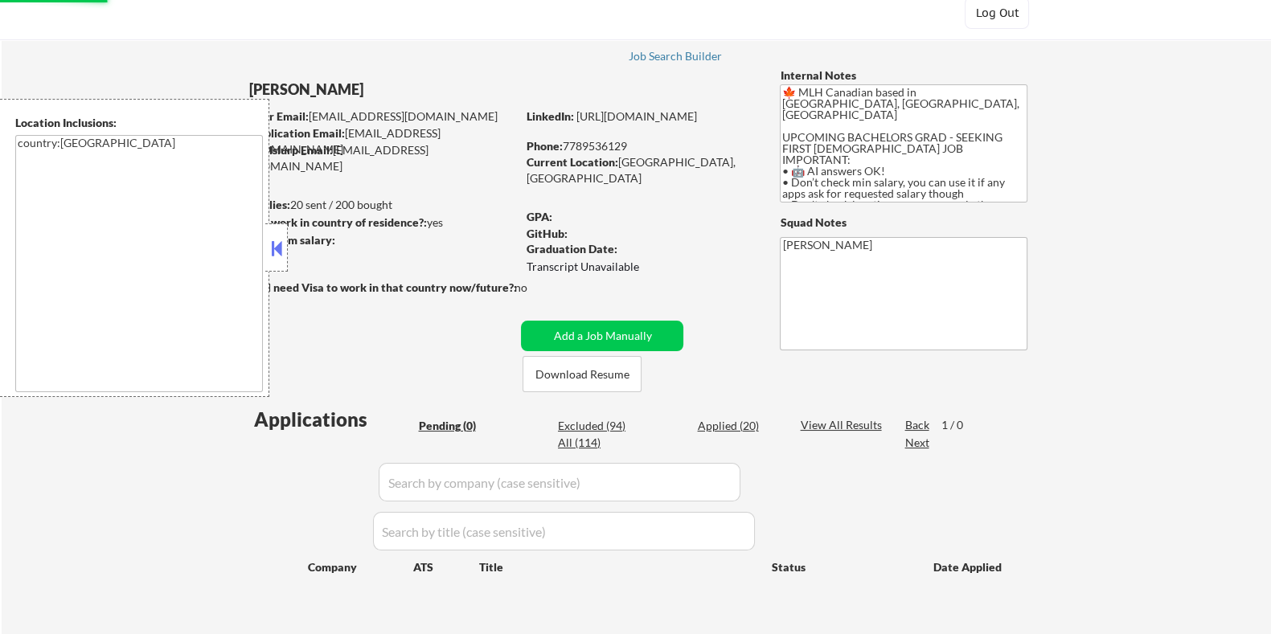
scroll to position [0, 0]
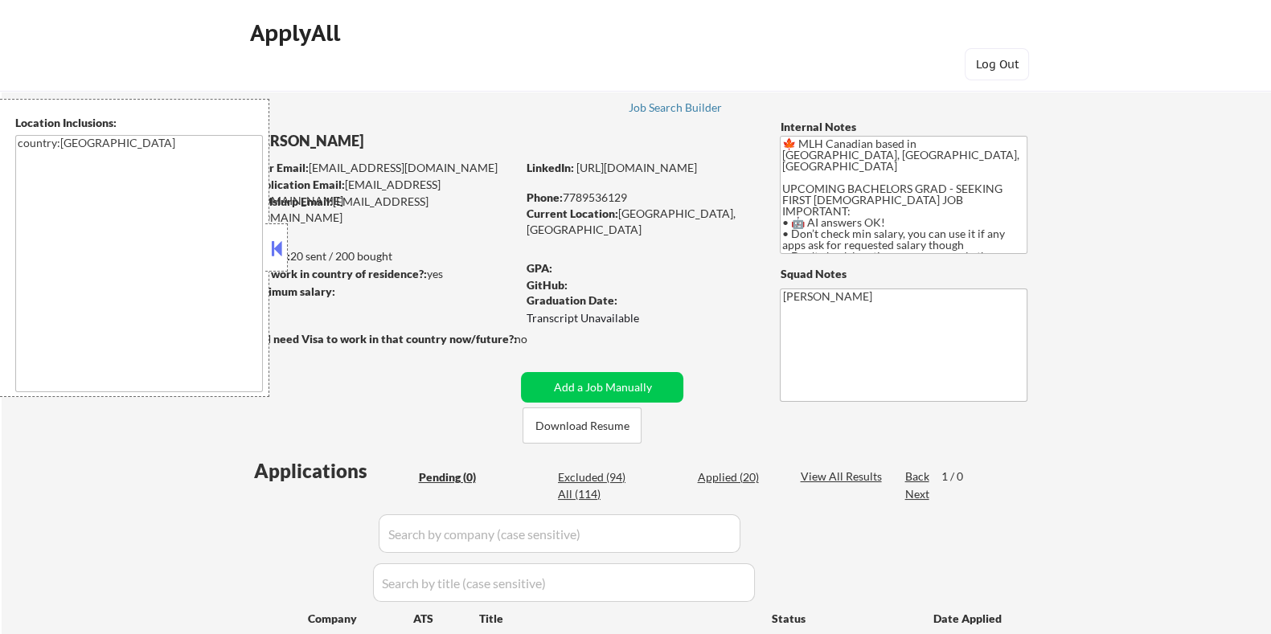
click at [575, 473] on div "Excluded (94)" at bounding box center [598, 477] width 80 height 16
select select ""excluded__location_""
select select ""excluded__expired_""
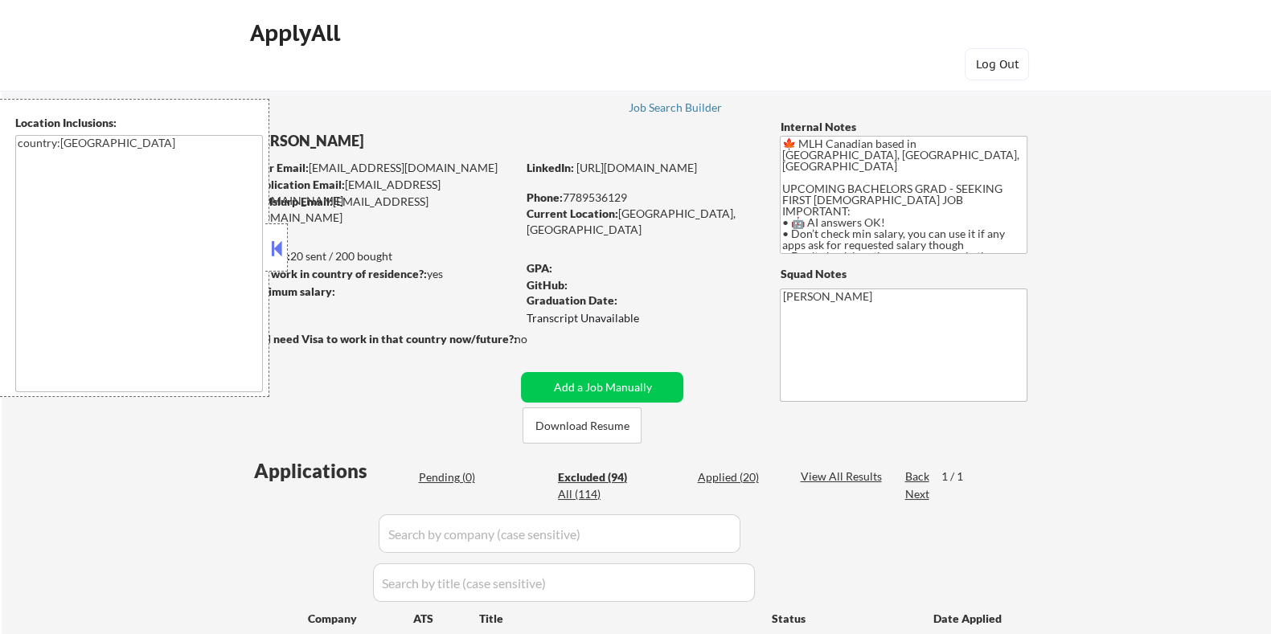
select select ""excluded__expired_""
select select ""excluded__other_""
select select ""excluded__expired_""
select select ""excluded__location_""
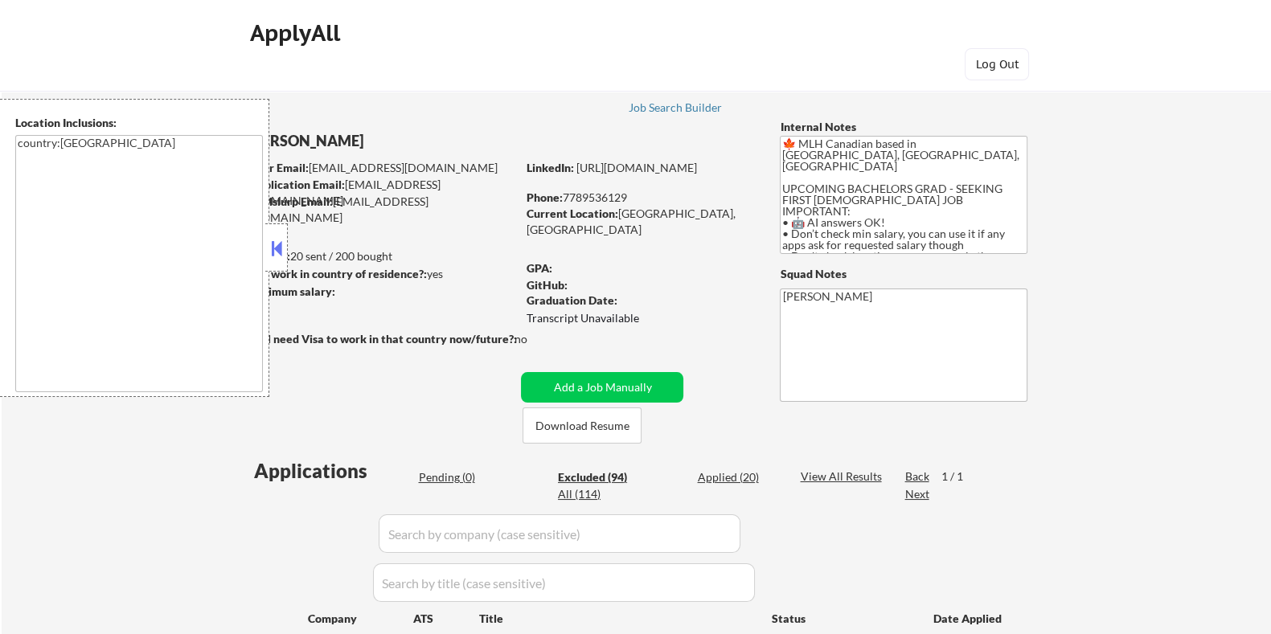
select select ""excluded__location_""
select select ""excluded__bad_match_""
select select ""excluded__location_""
select select ""excluded__expired_""
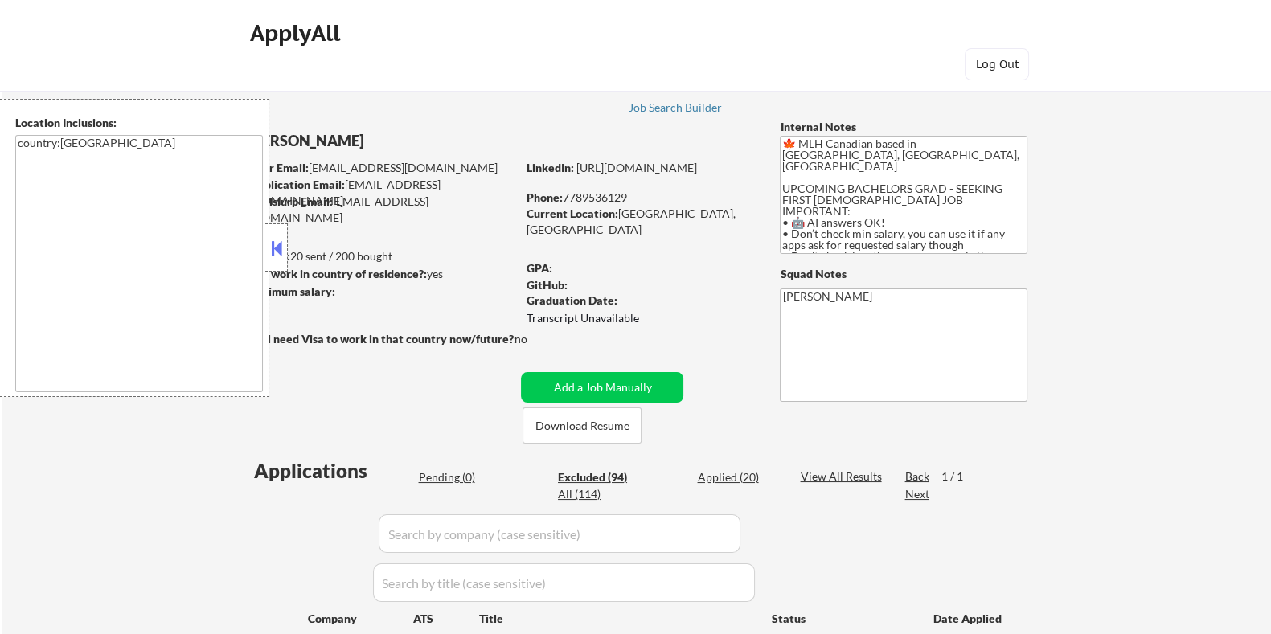
select select ""excluded__other_""
select select ""excluded__location_""
select select ""excluded__bad_match_""
select select ""excluded__location_""
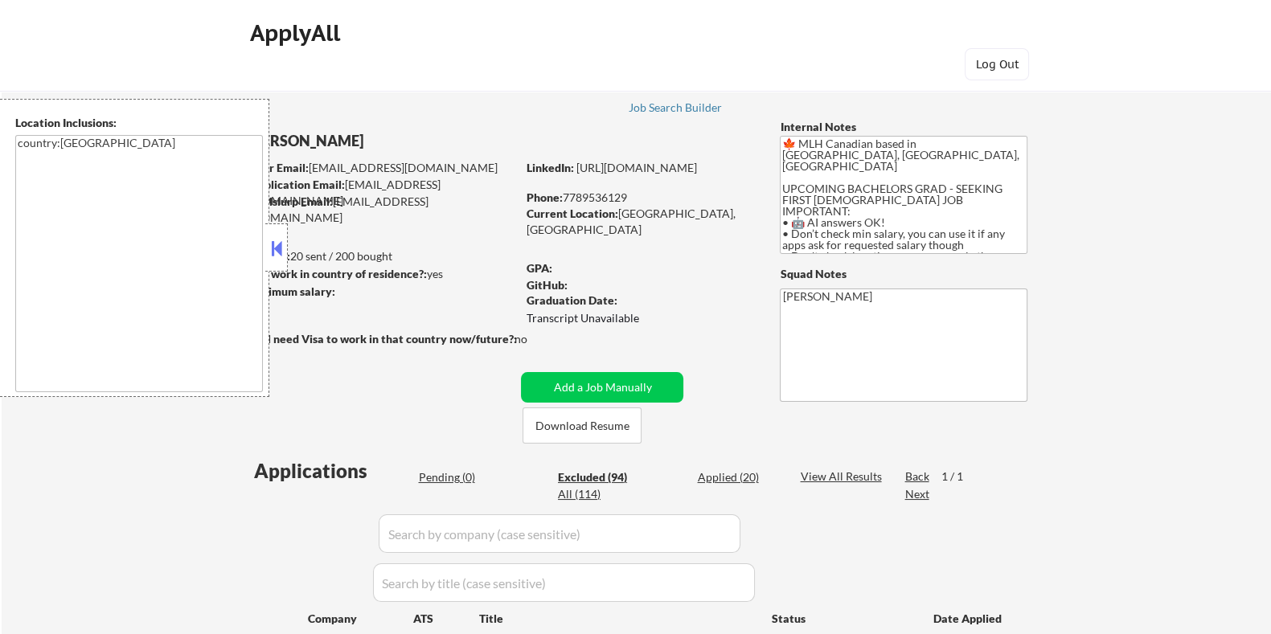
select select ""excluded__location_""
select select ""excluded__expired_""
select select ""excluded__location_""
select select ""excluded__bad_match_""
select select ""excluded__expired_""
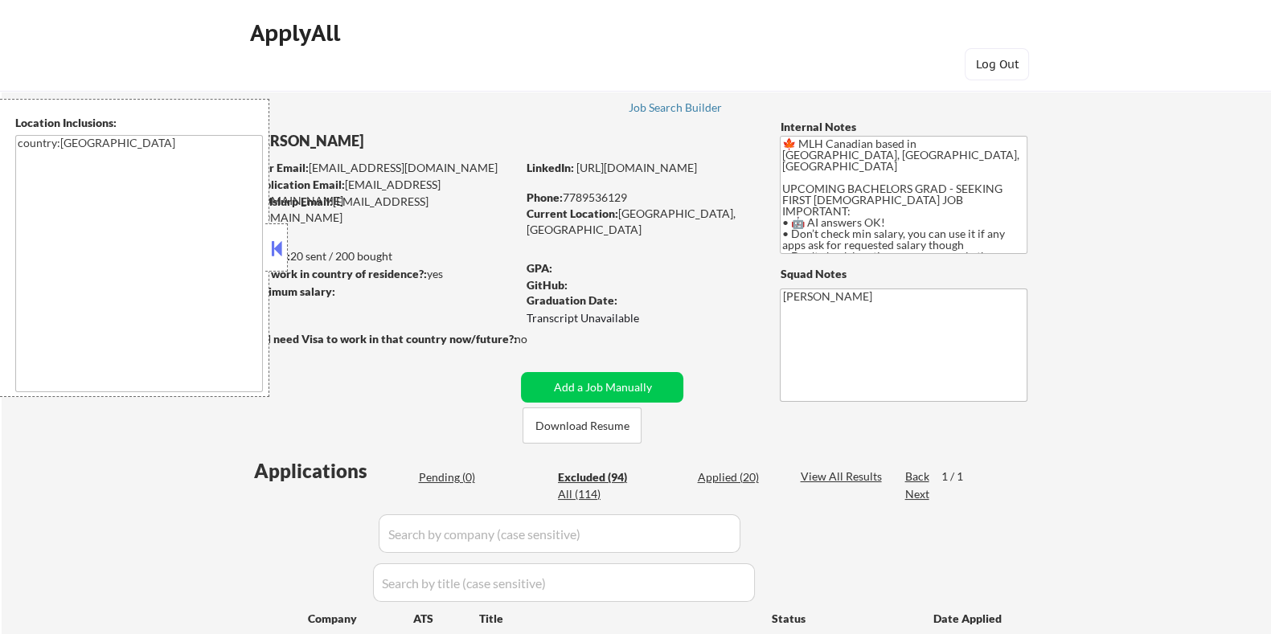
select select ""excluded__bad_match_""
select select ""excluded__location_""
select select ""excluded__expired_""
select select ""excluded__location_""
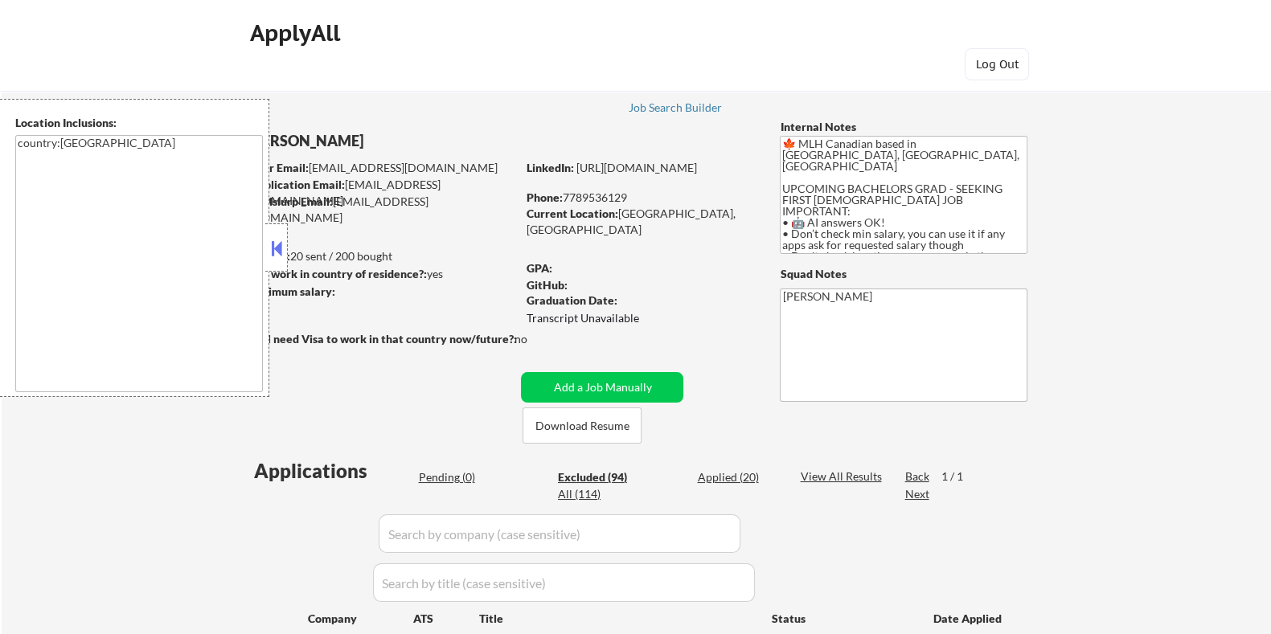
select select ""excluded__location_""
select select ""excluded__expired_""
select select ""excluded__location_""
select select ""excluded__expired_""
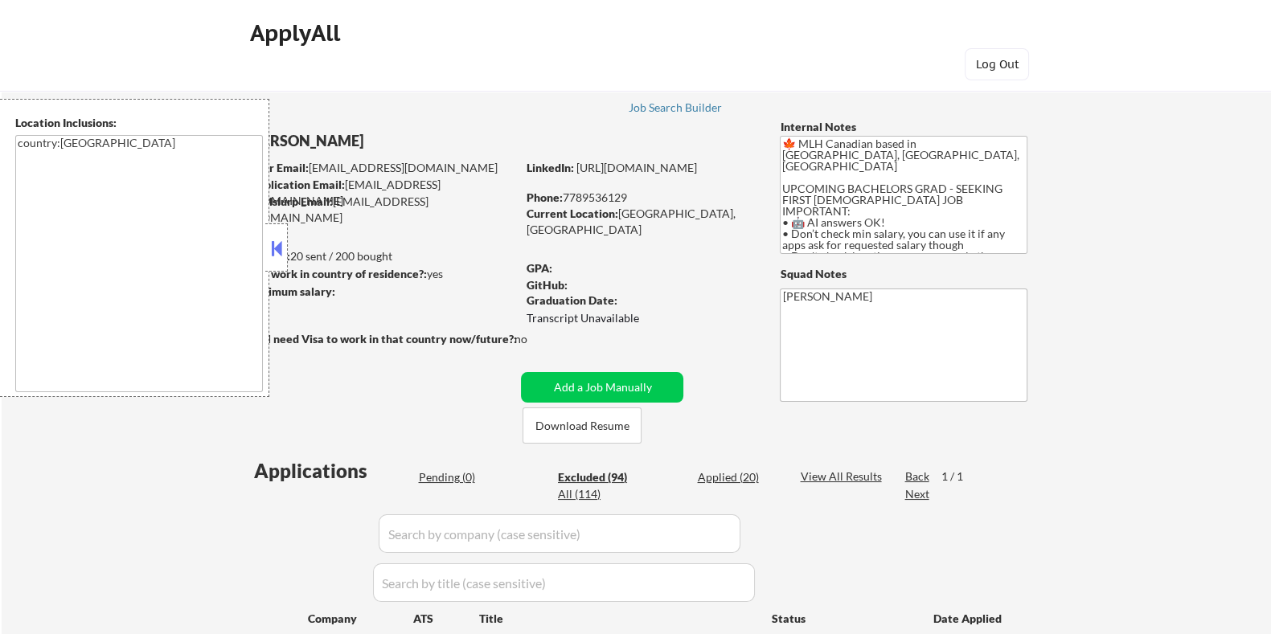
select select ""excluded__location_""
select select ""excluded__bad_match_""
select select ""excluded__expired_""
select select ""excluded__location_""
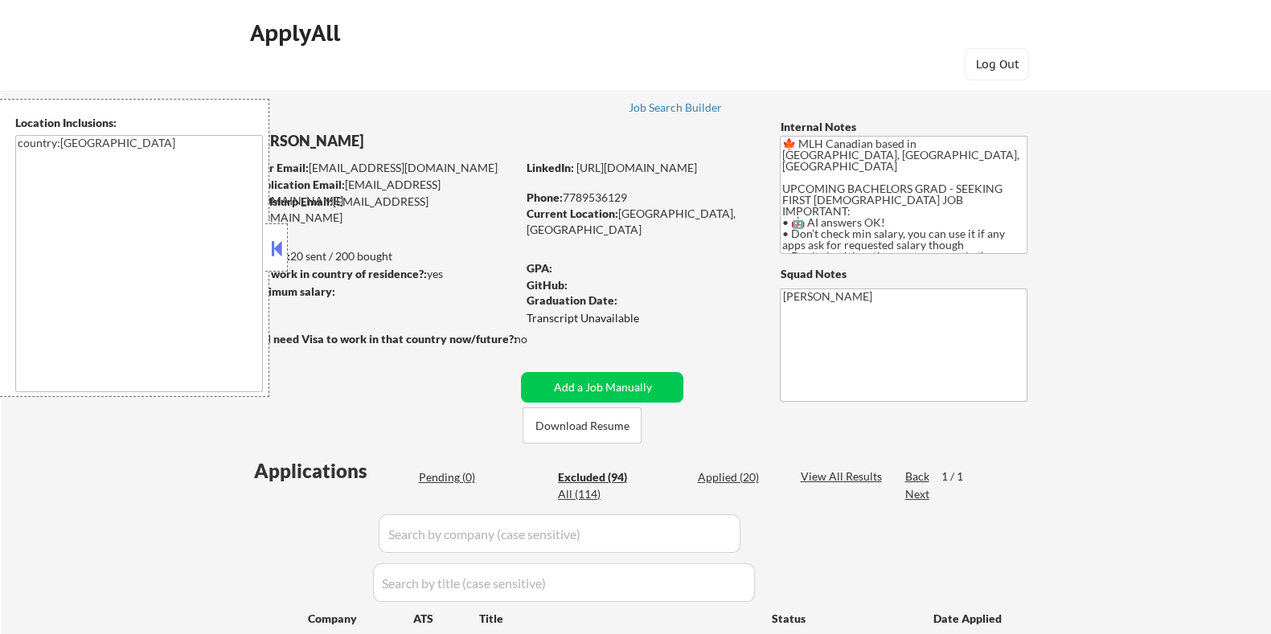
select select ""excluded__bad_match_""
select select ""excluded""
select select ""excluded__bad_match_""
select select ""excluded""
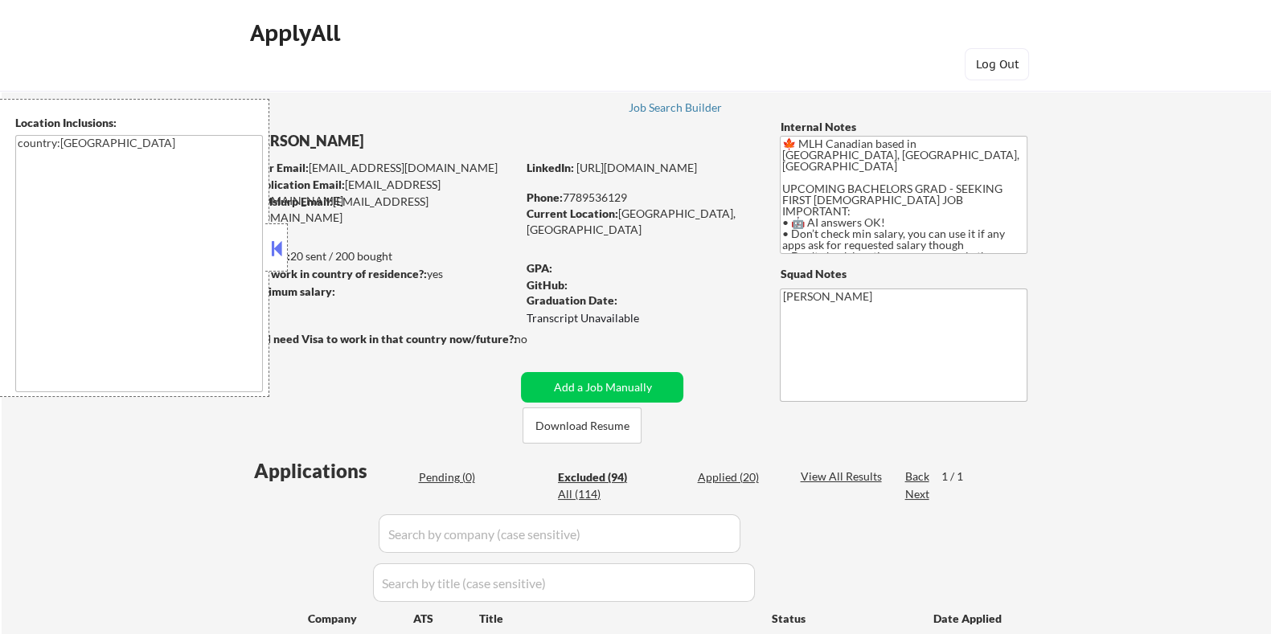
select select ""excluded__expired_""
select select ""excluded__location_""
select select ""excluded__expired_""
select select ""excluded__location_""
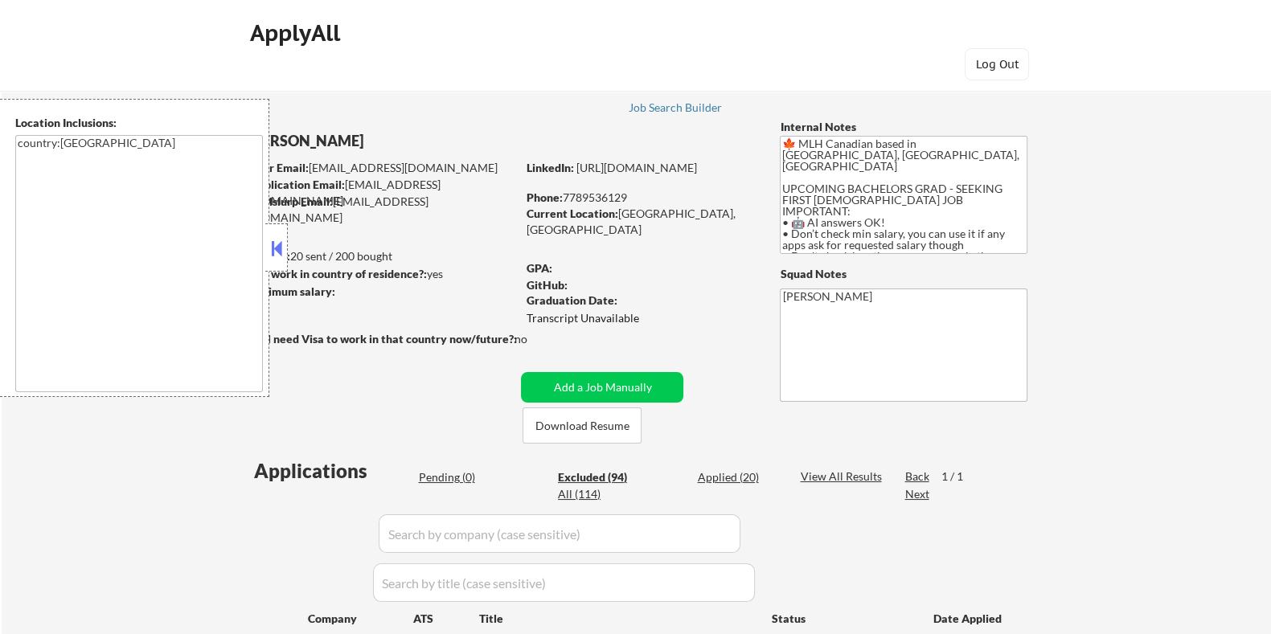
select select ""excluded__expired_""
select select ""excluded__bad_match_""
select select ""excluded__location_""
select select ""excluded__expired_""
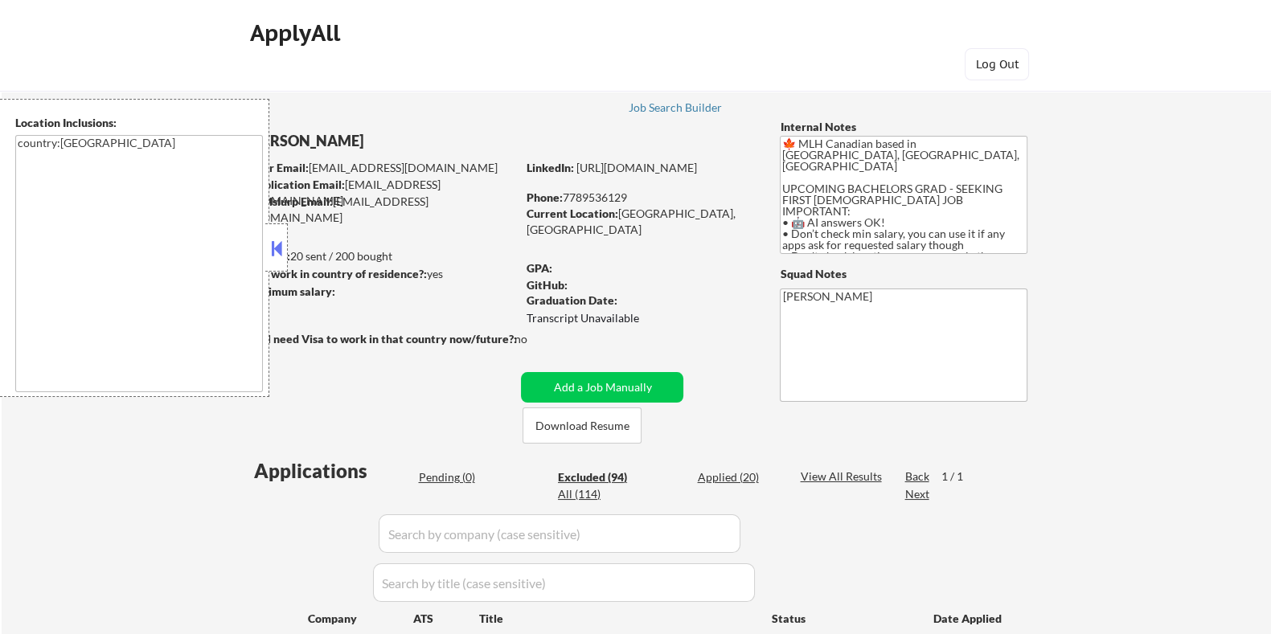
select select ""excluded__location_""
select select ""excluded__expired_""
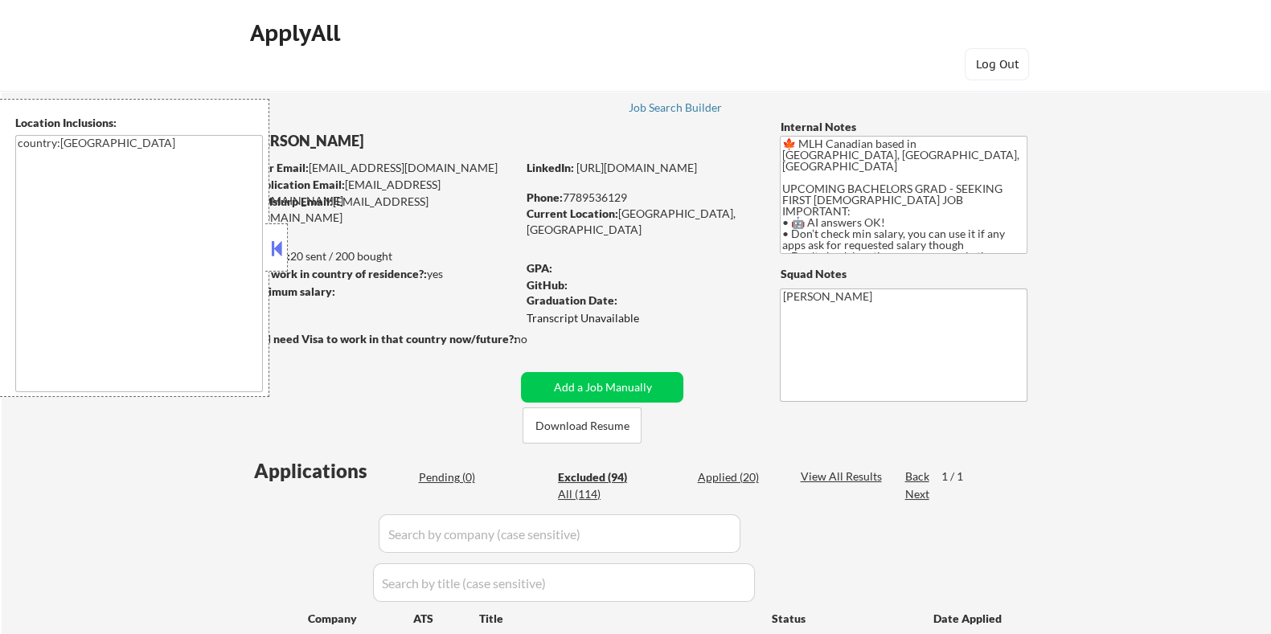
select select ""excluded__location_""
select select ""excluded__expired_""
select select ""excluded__location_""
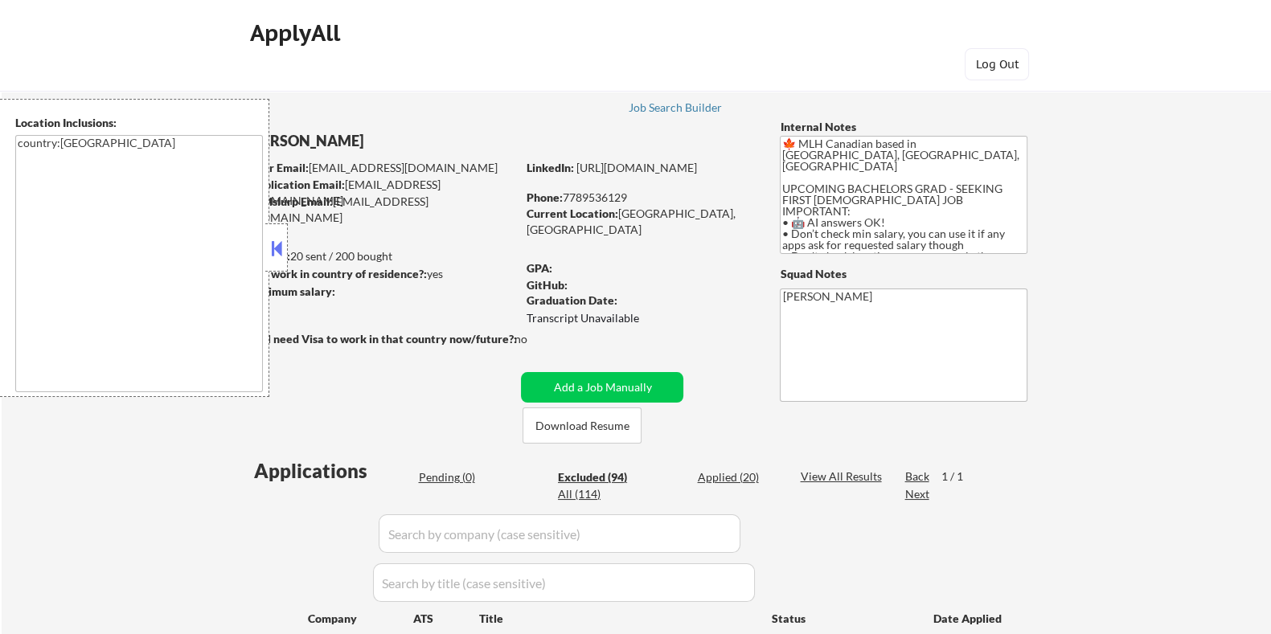
select select ""excluded__bad_match_""
select select ""excluded__expired_""
select select ""excluded__bad_match_""
select select ""excluded__expired_""
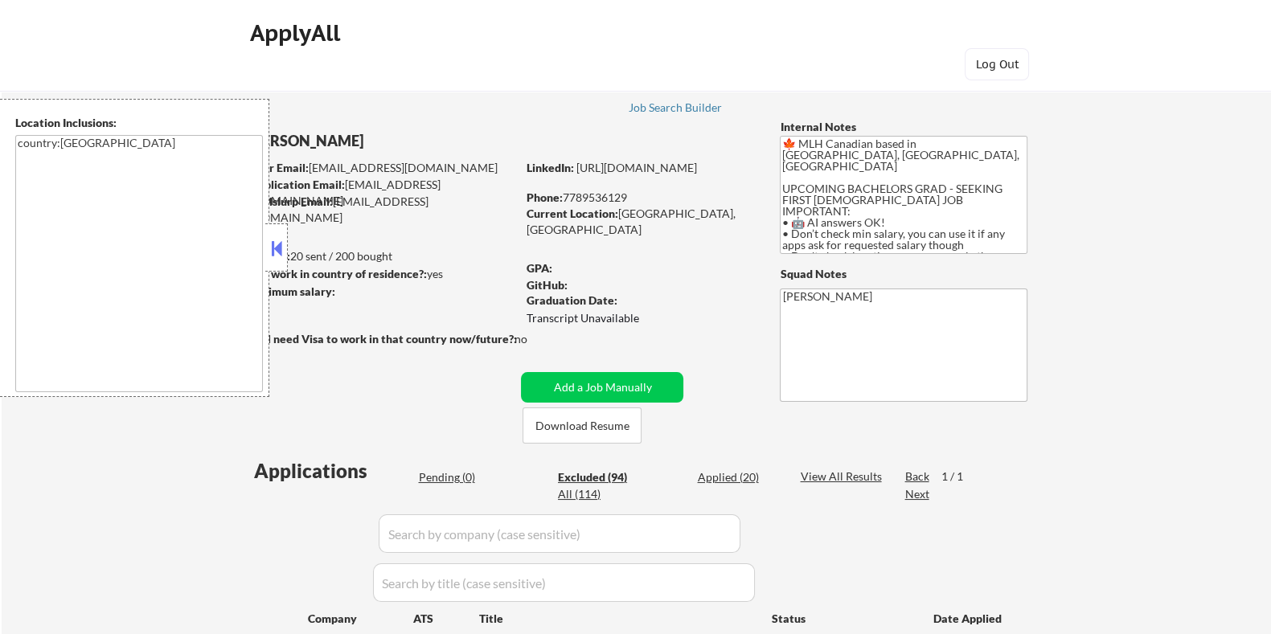
select select ""excluded__expired_""
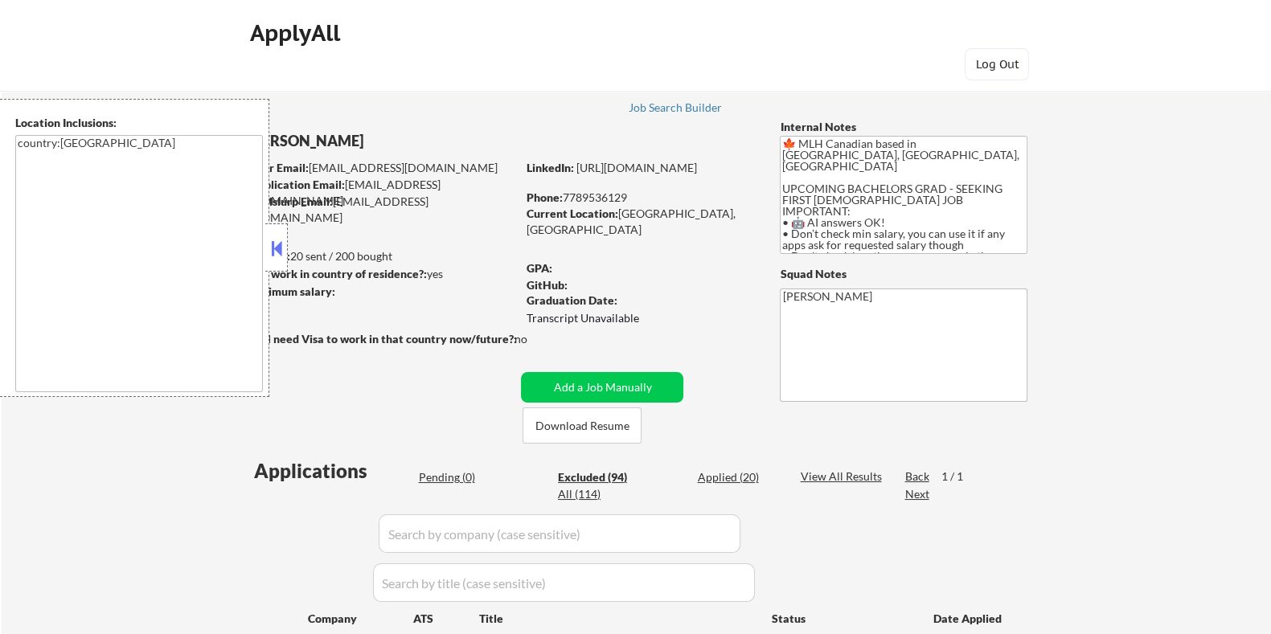
select select ""excluded""
select select ""excluded__expired_""
select select ""excluded__location_""
select select ""excluded__expired_""
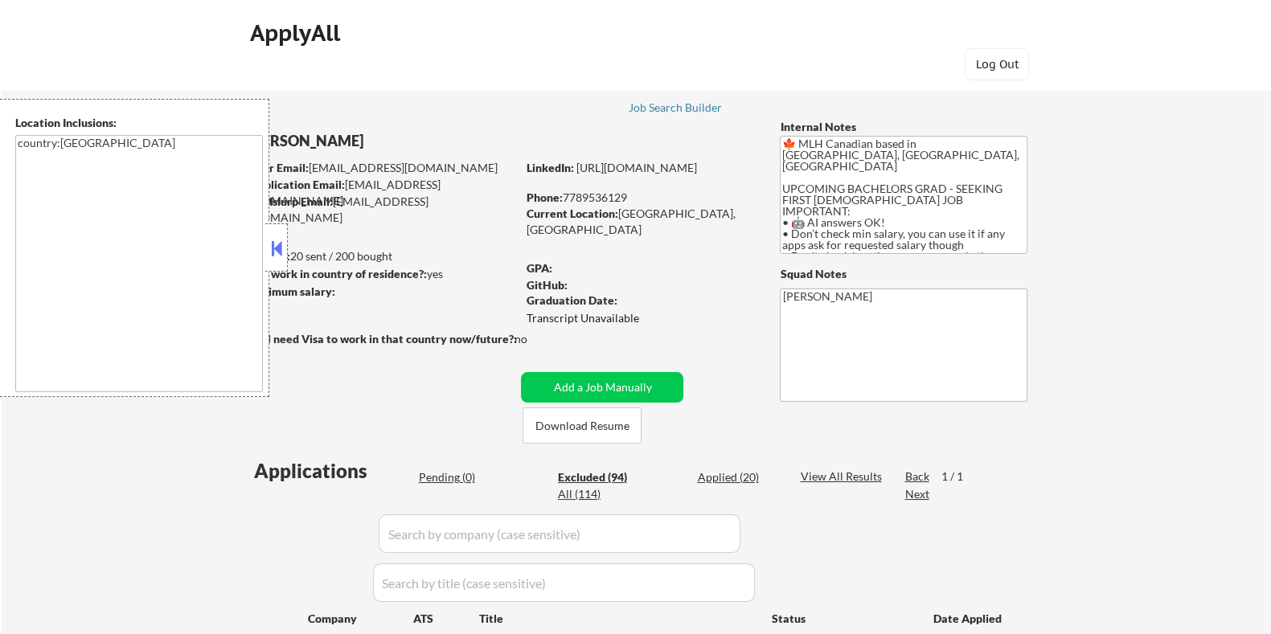
select select ""excluded__expired_""
select select ""excluded__location_""
select select ""excluded__expired_""
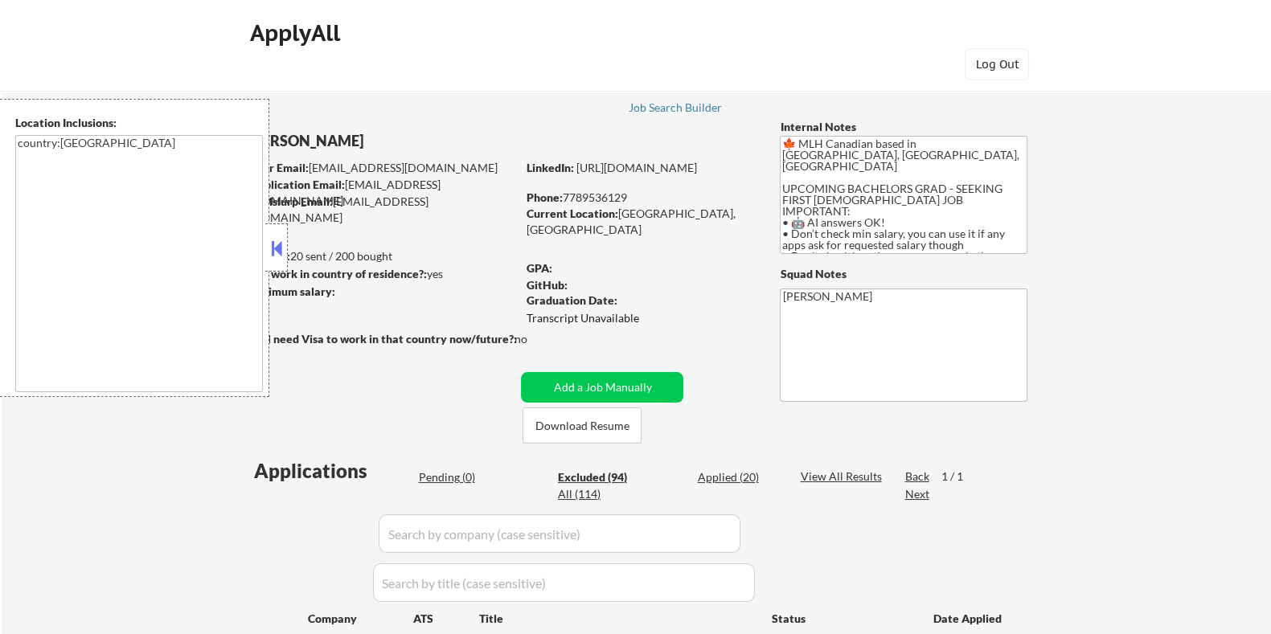
select select ""excluded__bad_match_""
select select ""excluded__expired_""
select select ""excluded__location_""
select select ""excluded__bad_match_""
select select ""excluded__expired_""
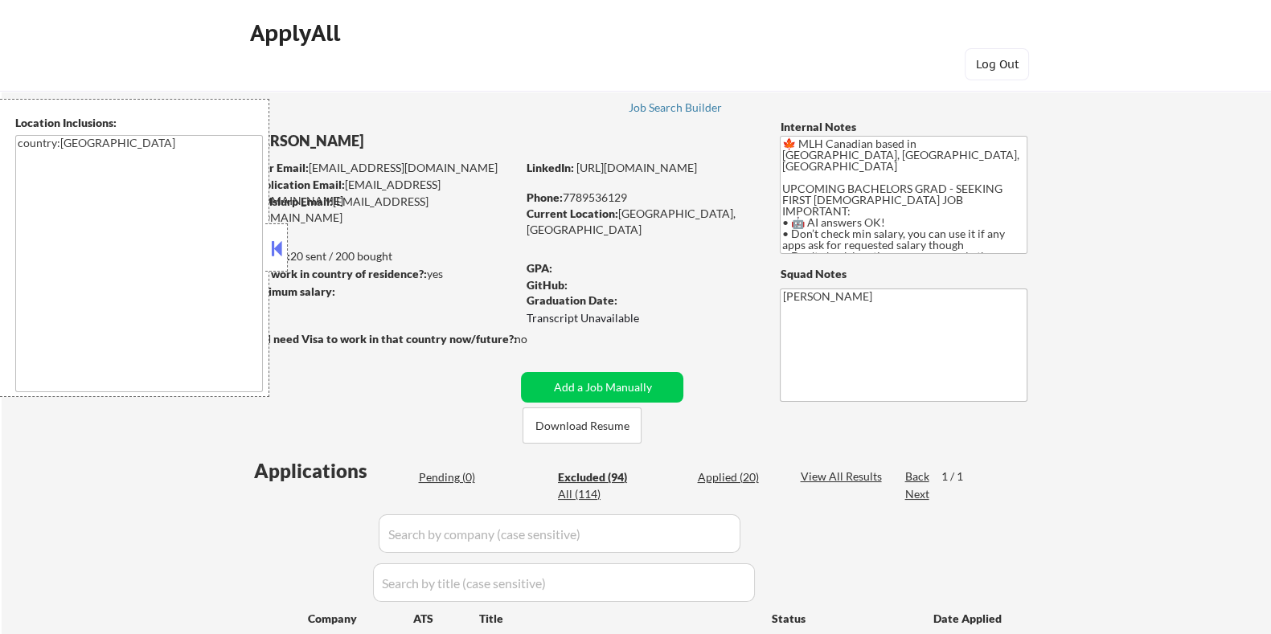
select select ""excluded__expired_""
select select ""excluded__location_""
select select ""excluded__expired_""
select select ""excluded__bad_match_""
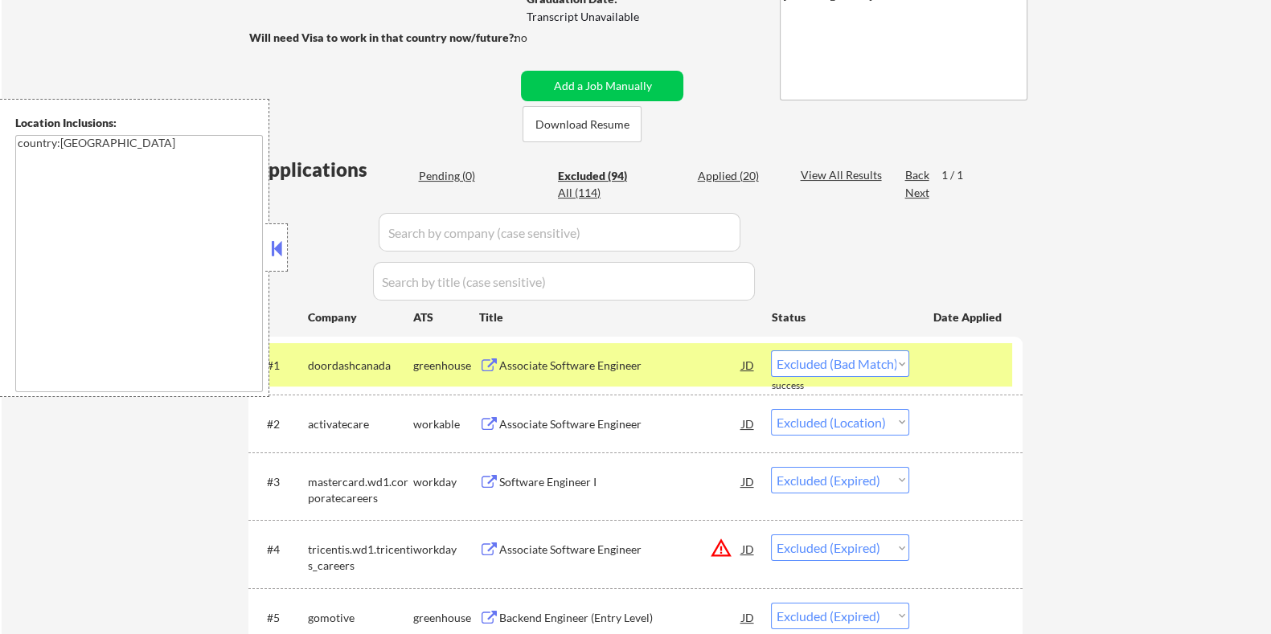
scroll to position [401, 0]
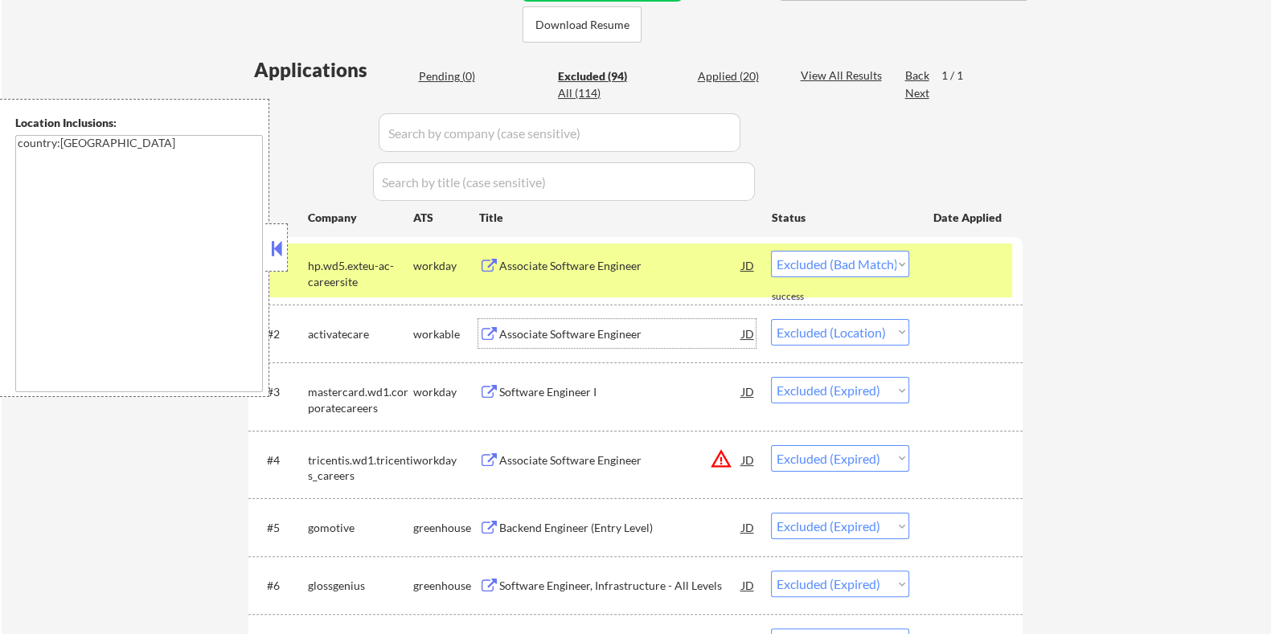
click at [603, 326] on div "Associate Software Engineer" at bounding box center [619, 334] width 243 height 16
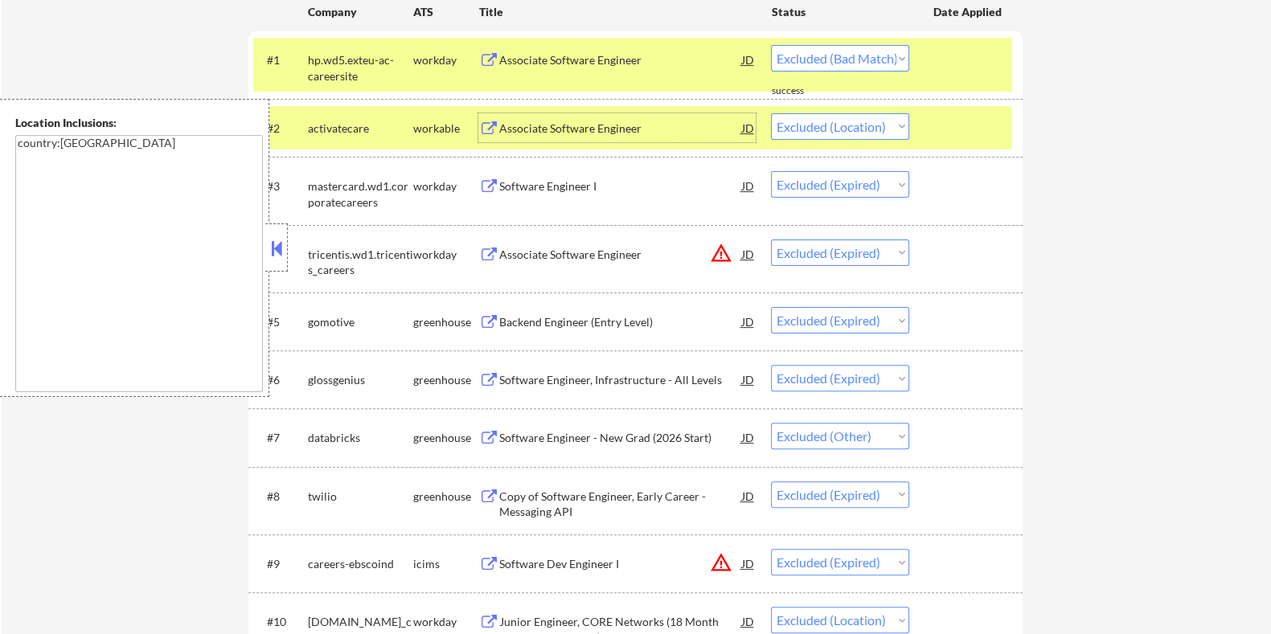
scroll to position [702, 0]
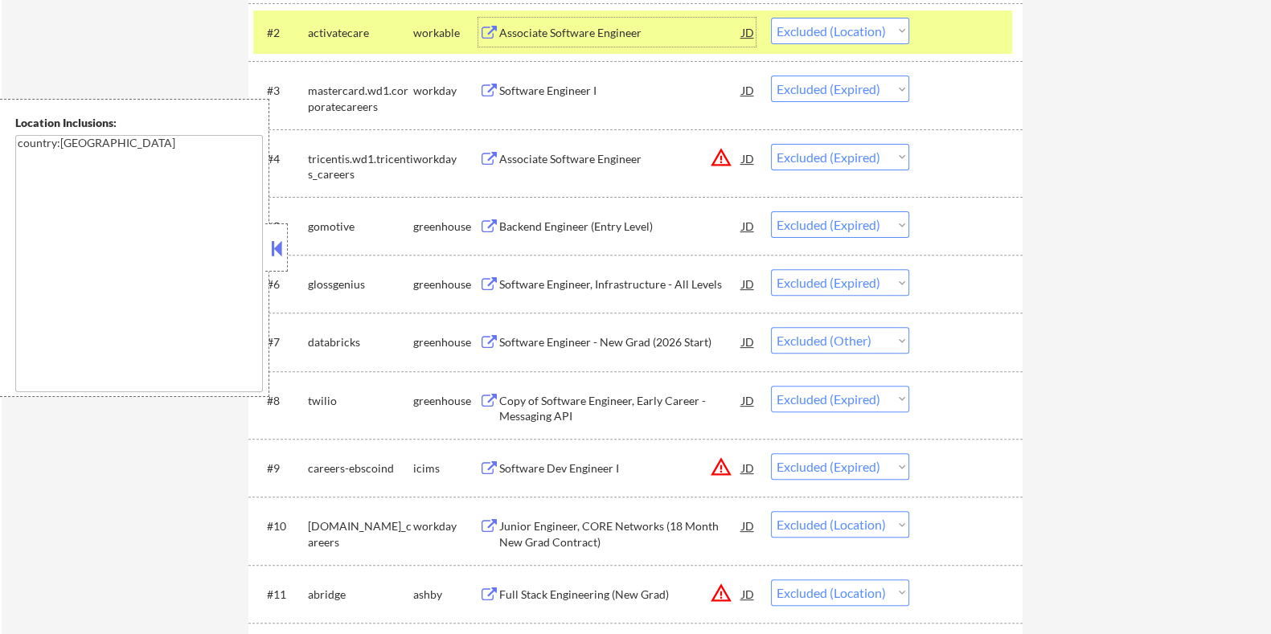
click at [572, 334] on div "Software Engineer - New Grad (2026 Start)" at bounding box center [619, 342] width 243 height 16
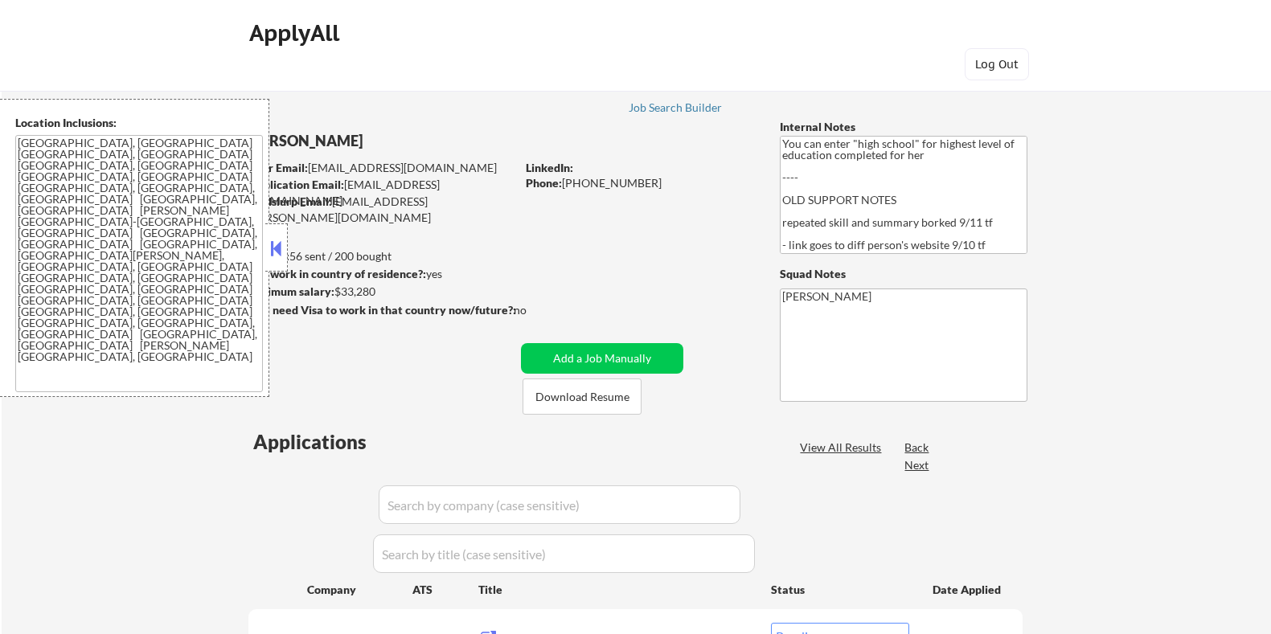
select select ""pending""
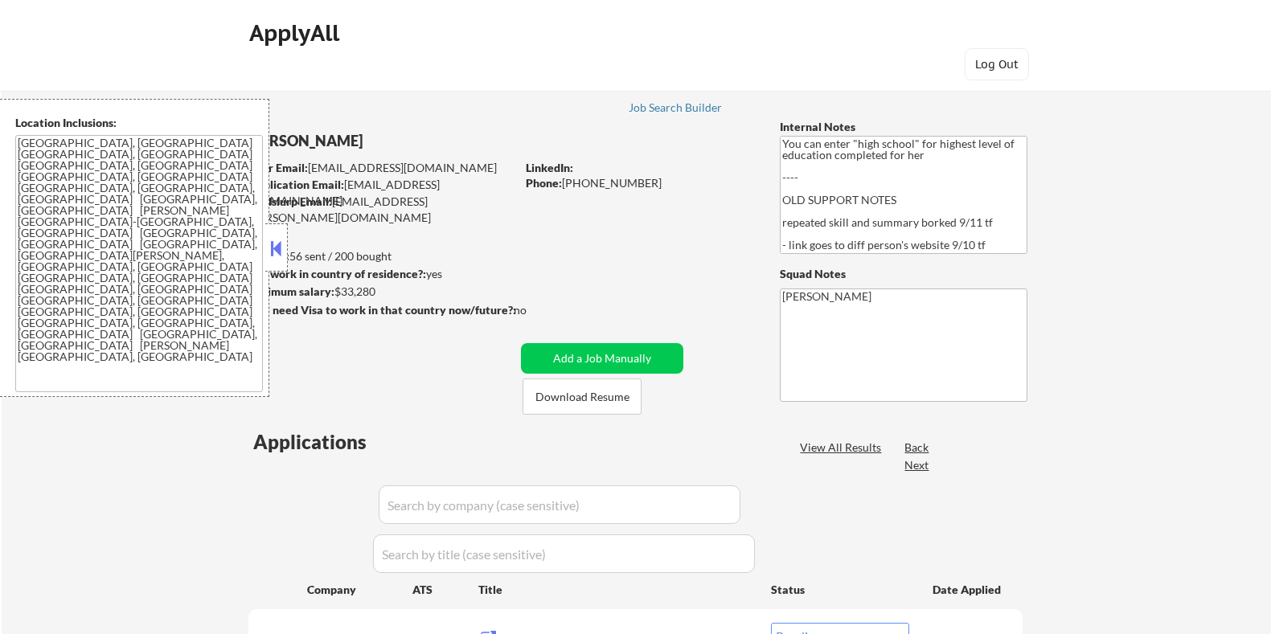
select select ""pending""
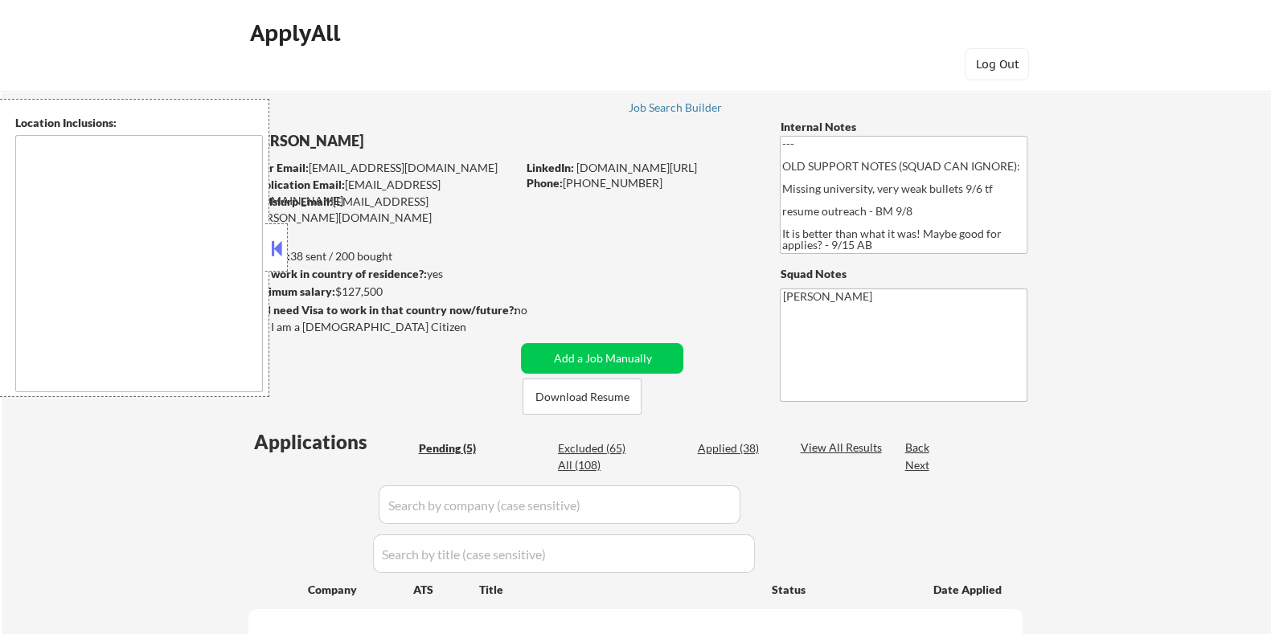
type textarea "[GEOGRAPHIC_DATA], [GEOGRAPHIC_DATA] [GEOGRAPHIC_DATA], [GEOGRAPHIC_DATA] [GEOG…"
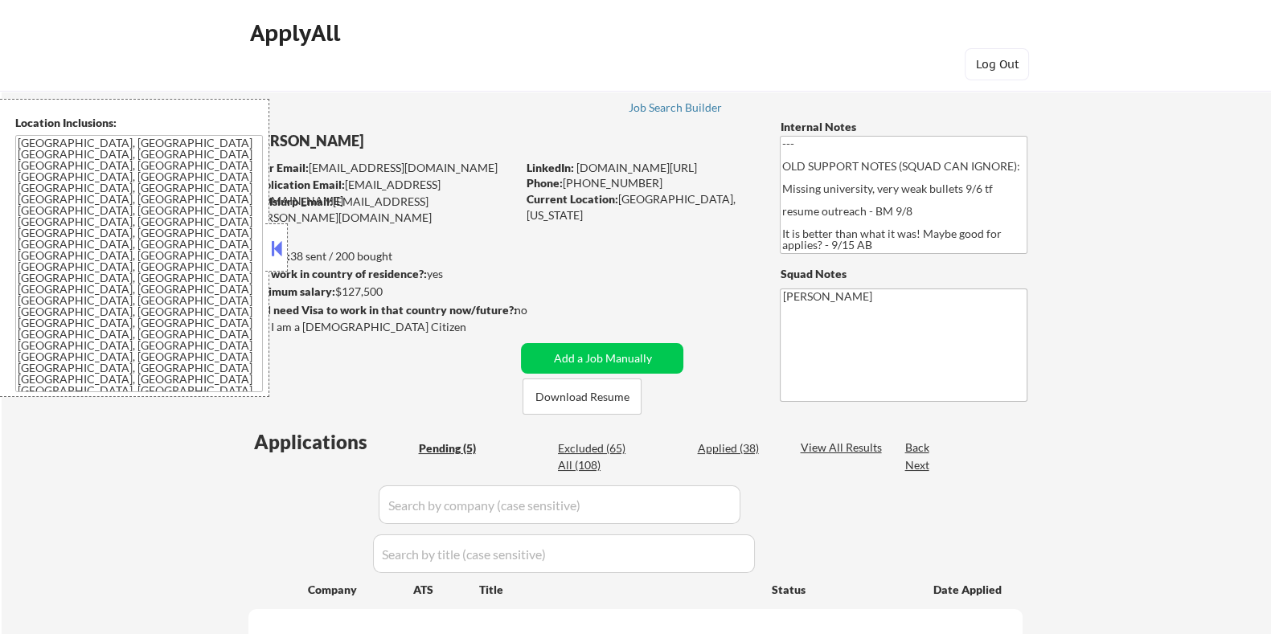
select select ""pending""
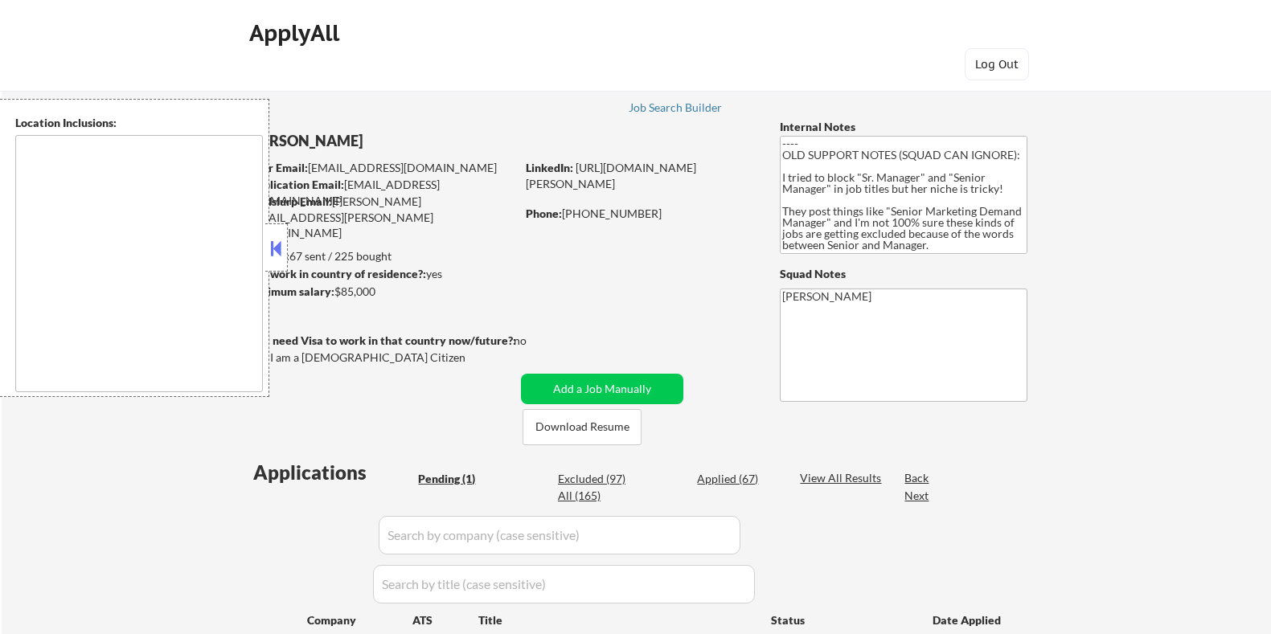
select select ""pending""
type textarea "[GEOGRAPHIC_DATA], [GEOGRAPHIC_DATA], [GEOGRAPHIC_DATA] [GEOGRAPHIC_DATA], [GEO…"
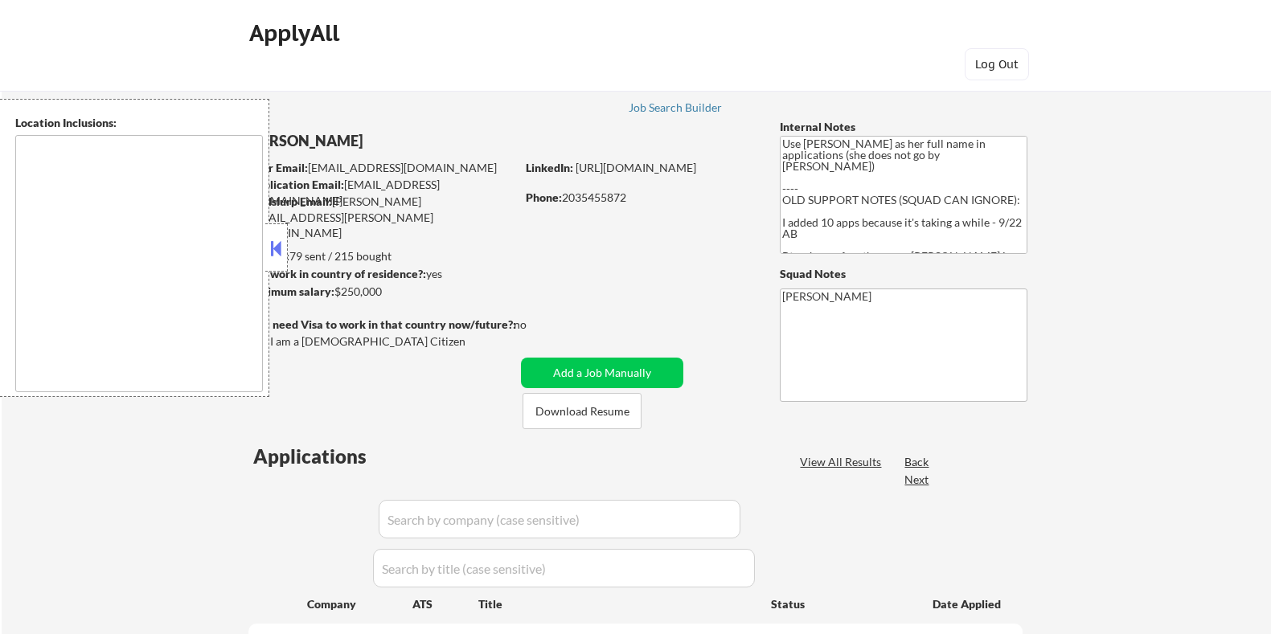
select select ""pending""
type textarea "[GEOGRAPHIC_DATA], [GEOGRAPHIC_DATA] [GEOGRAPHIC_DATA], [GEOGRAPHIC_DATA] [GEOG…"
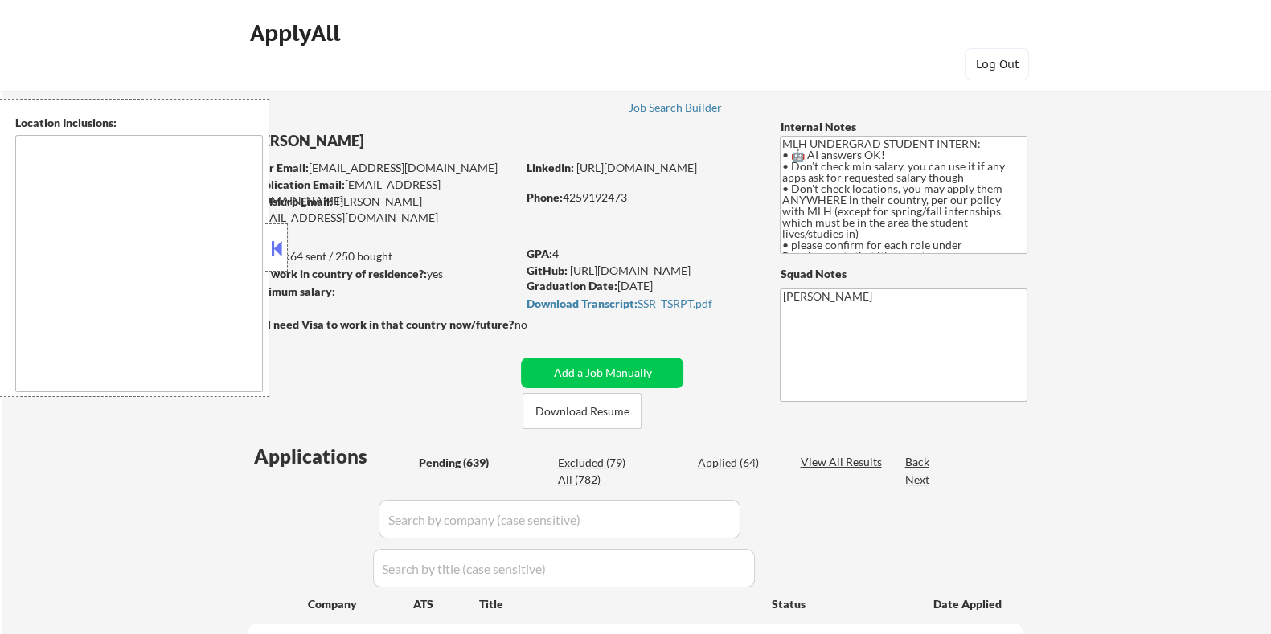
type textarea "country:[GEOGRAPHIC_DATA]"
select select ""pending""
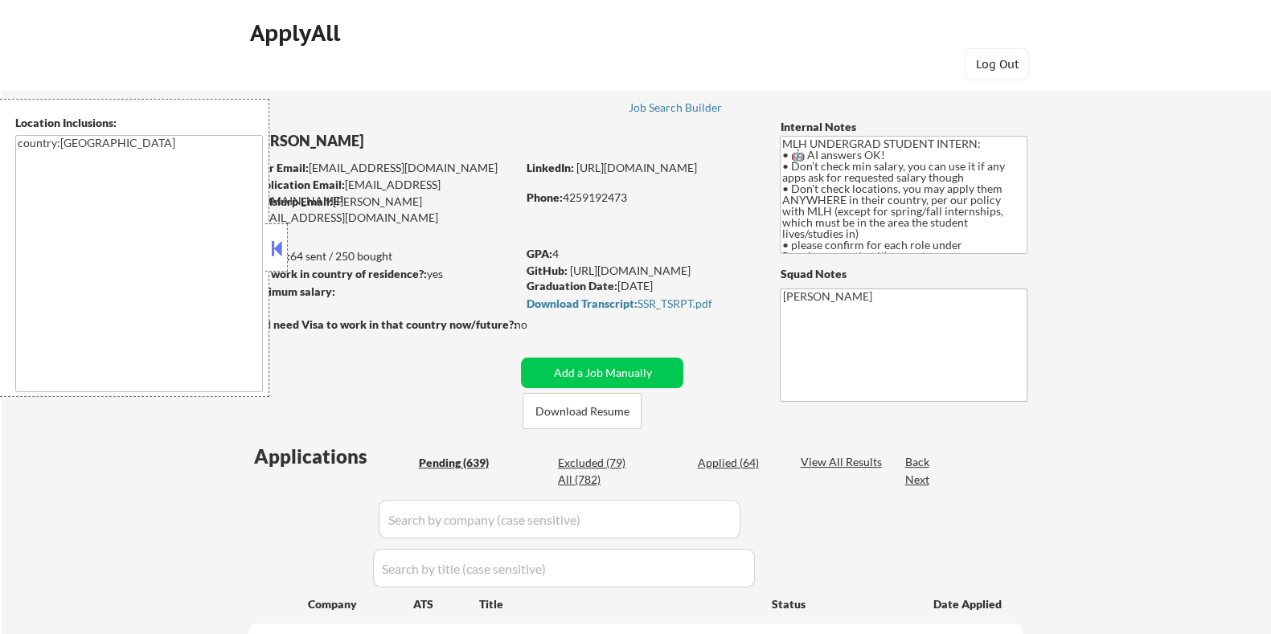
select select ""pending""
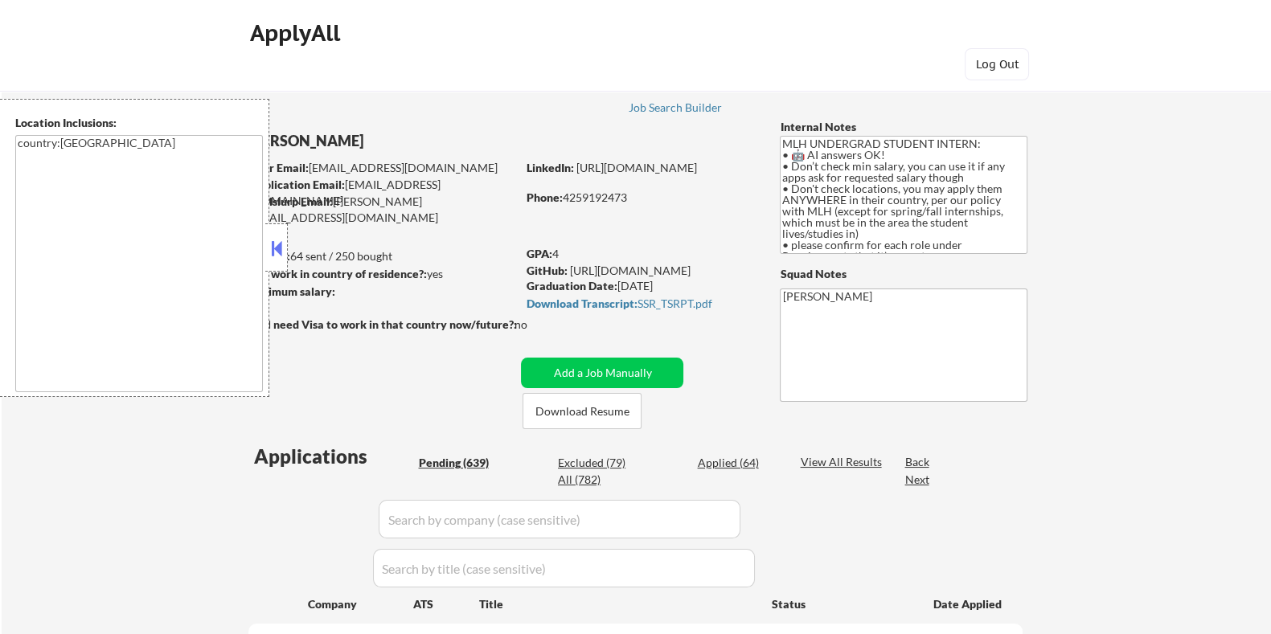
select select ""pending""
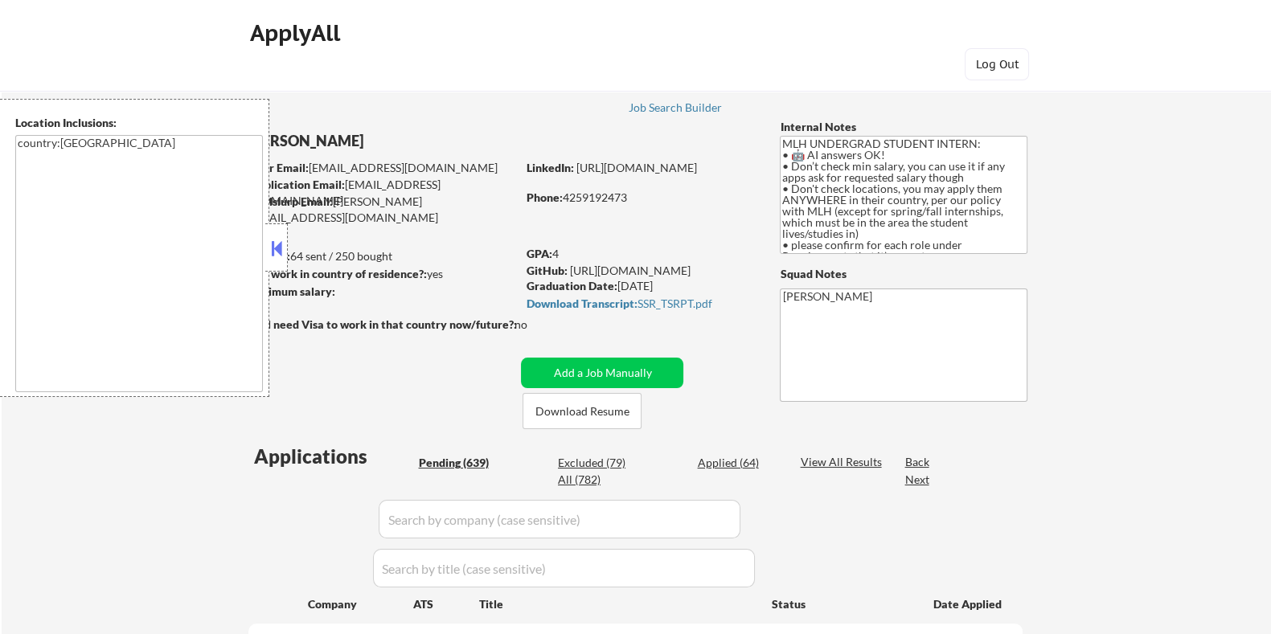
select select ""pending""
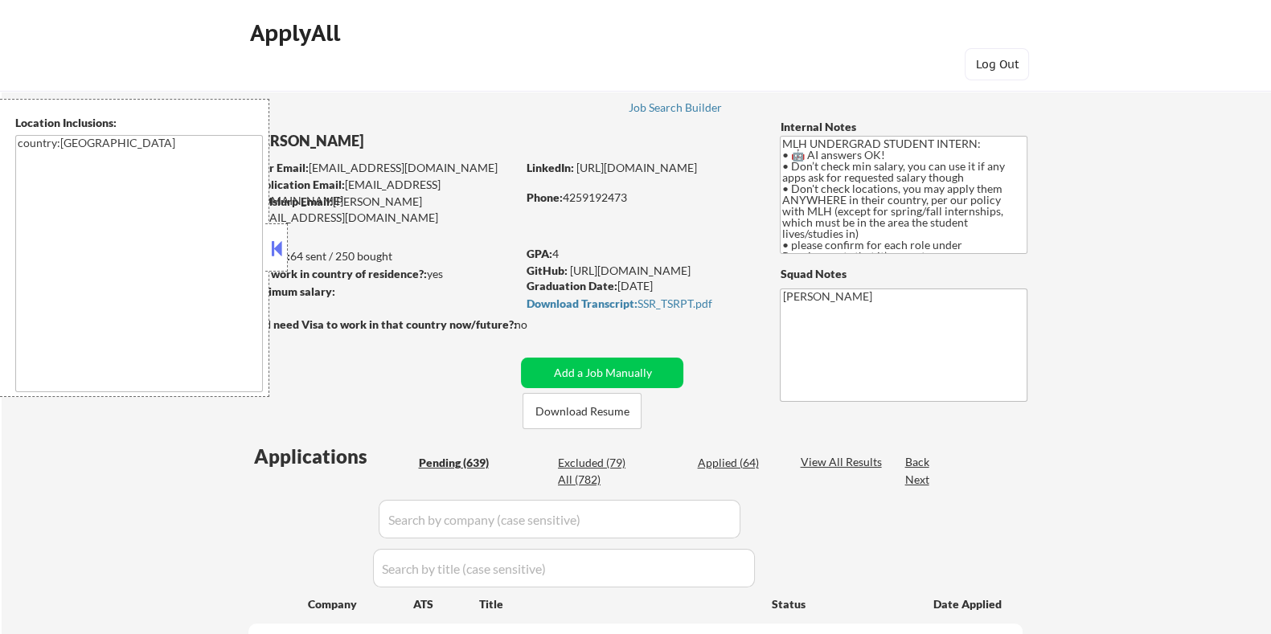
select select ""pending""
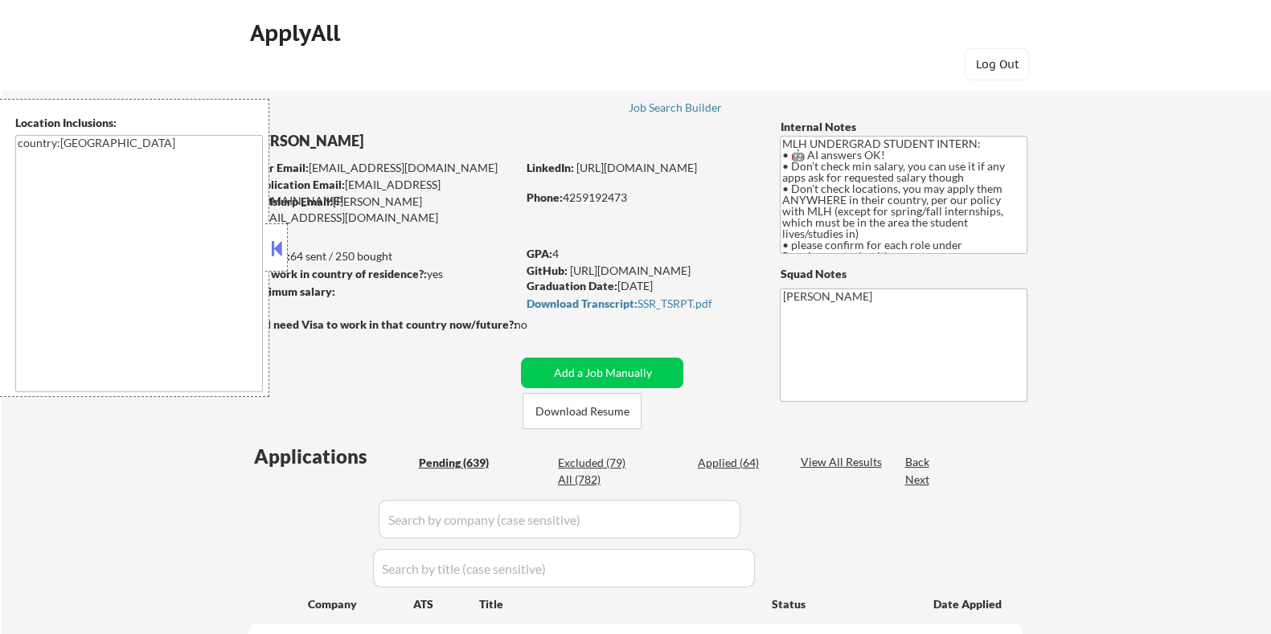
select select ""pending""
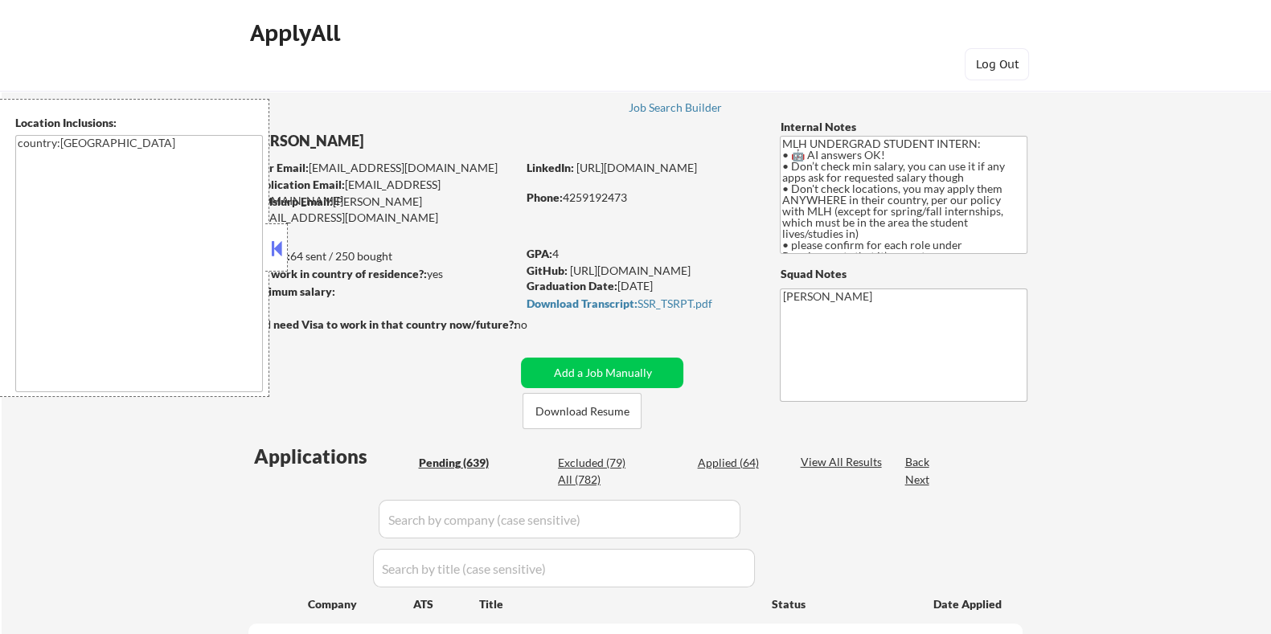
select select ""pending""
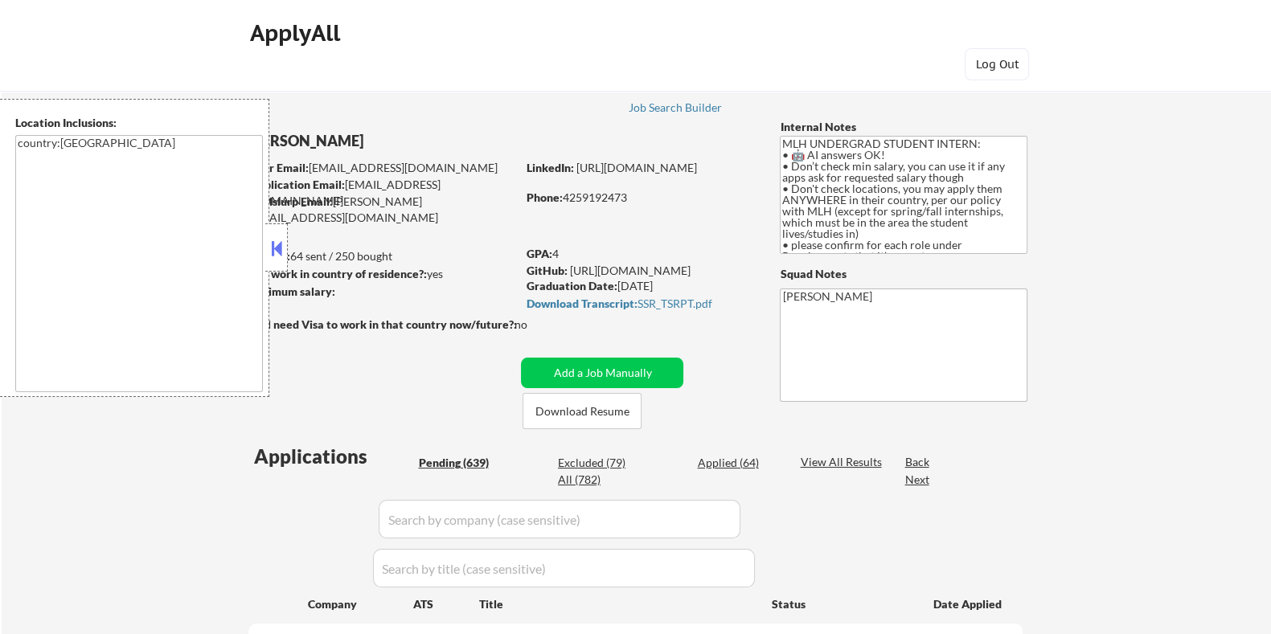
select select ""pending""
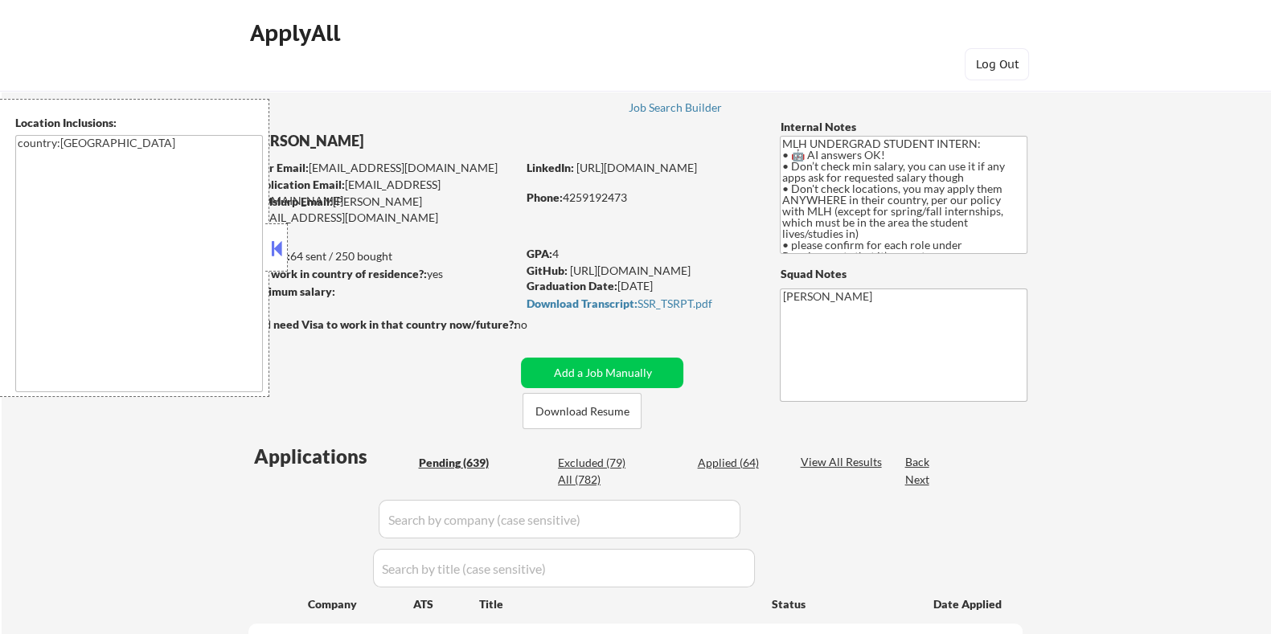
select select ""pending""
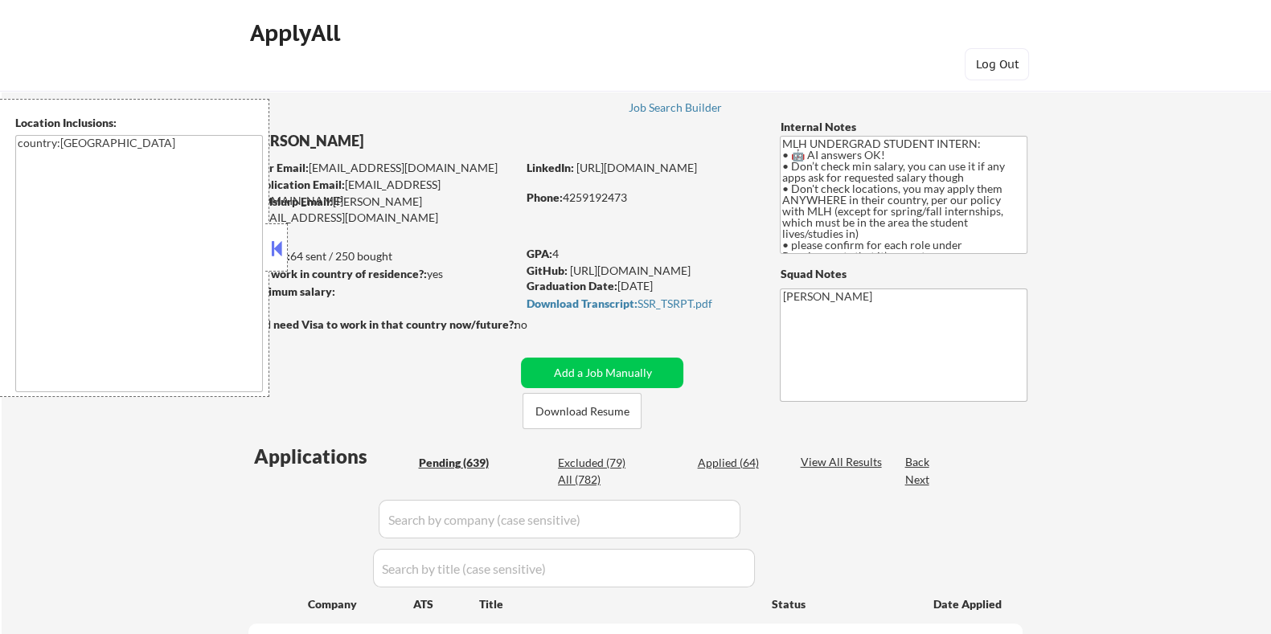
select select ""pending""
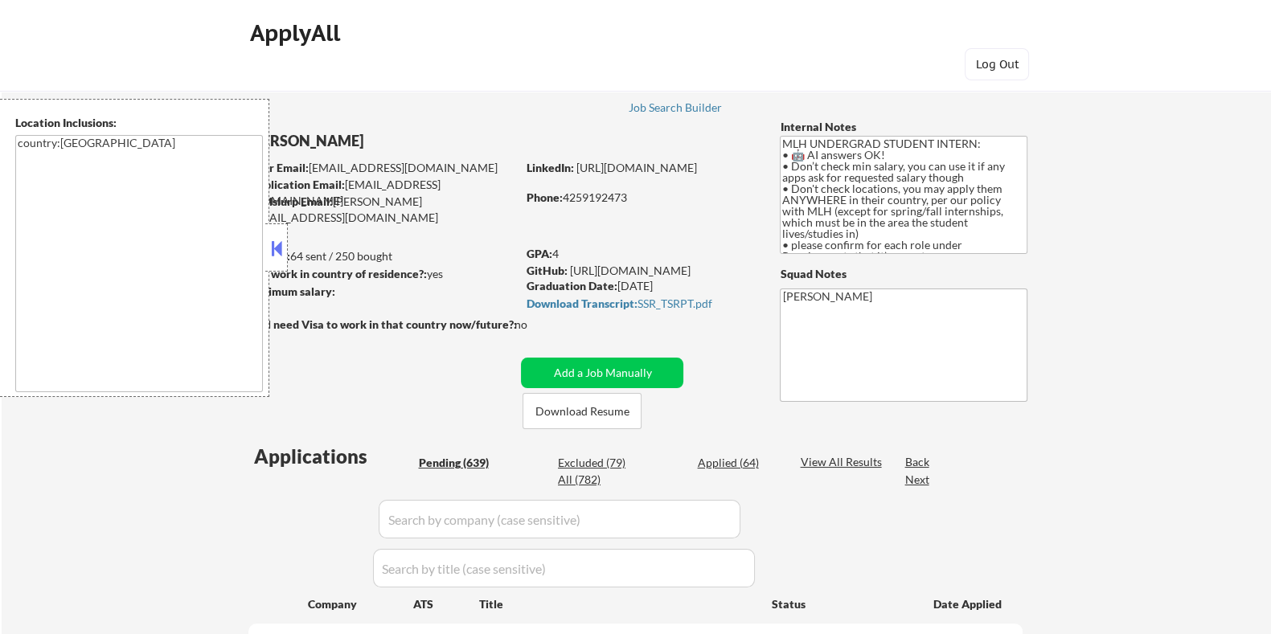
select select ""pending""
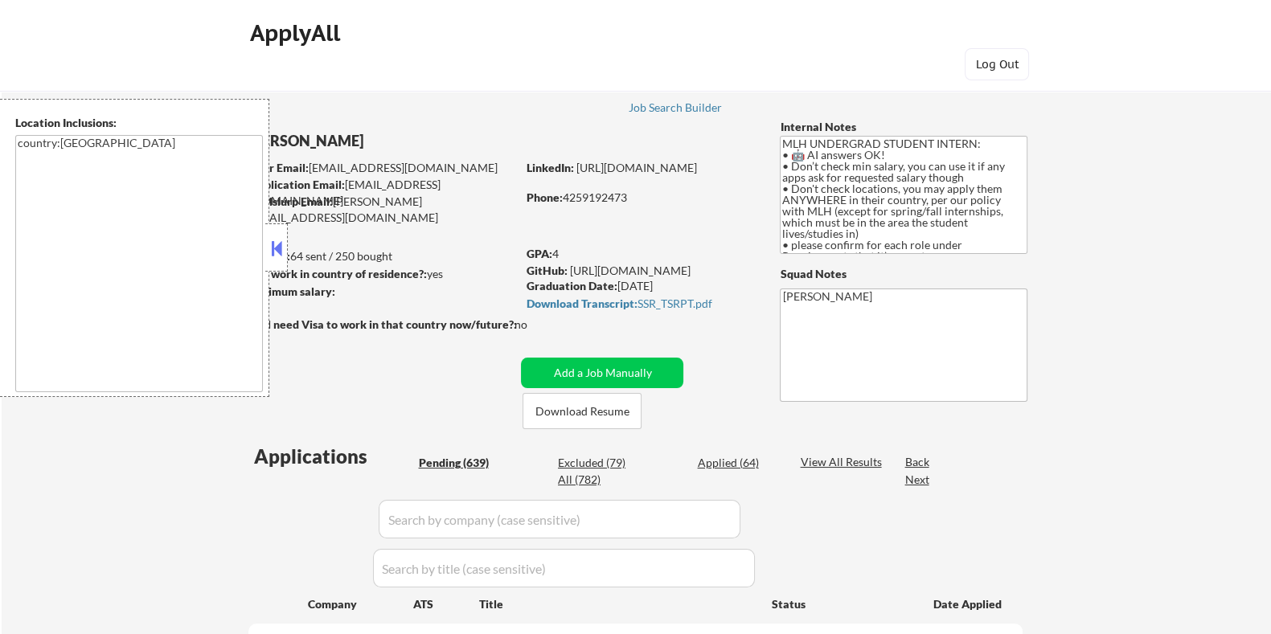
select select ""pending""
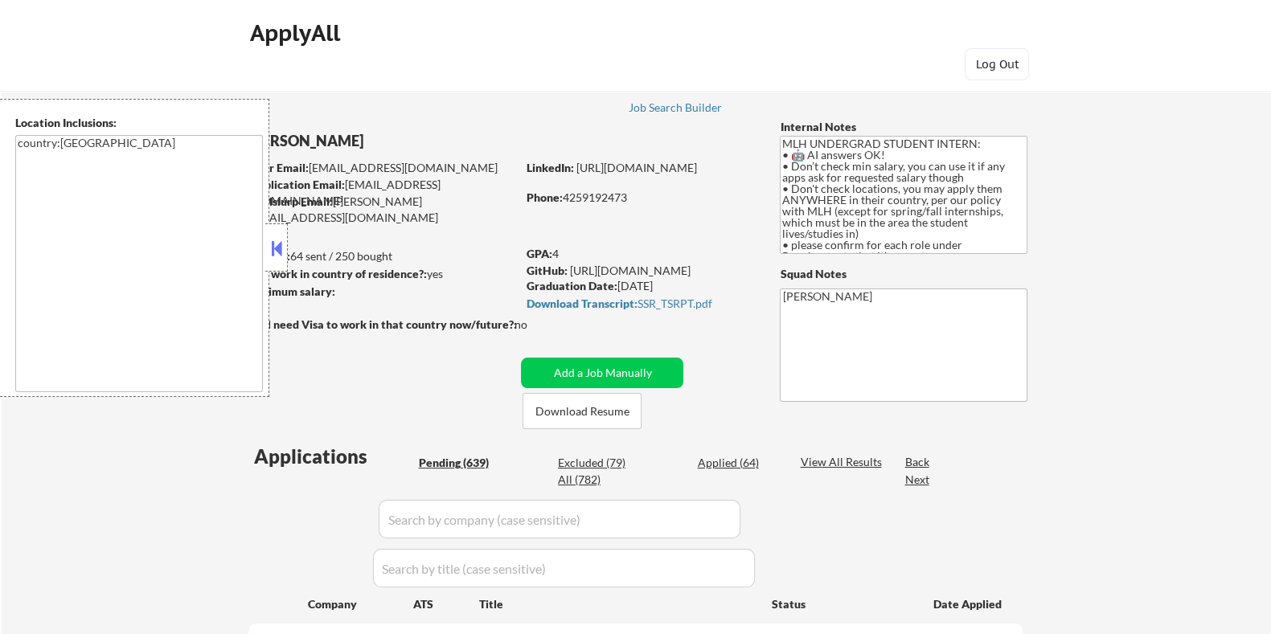
select select ""pending""
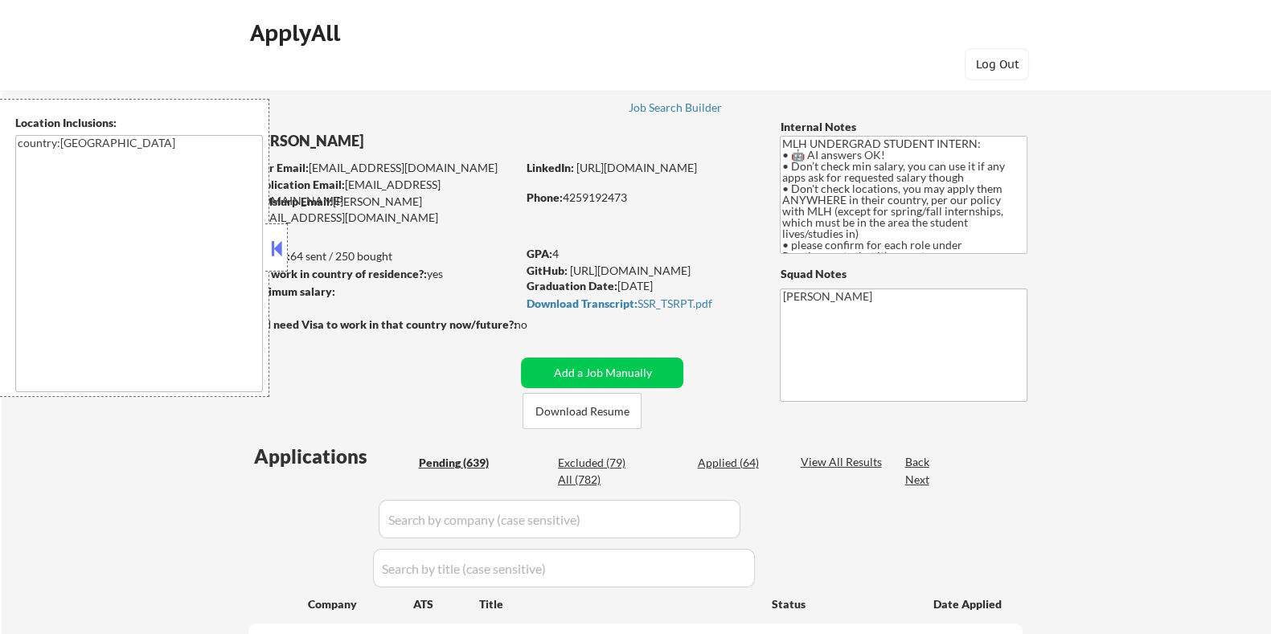
select select ""pending""
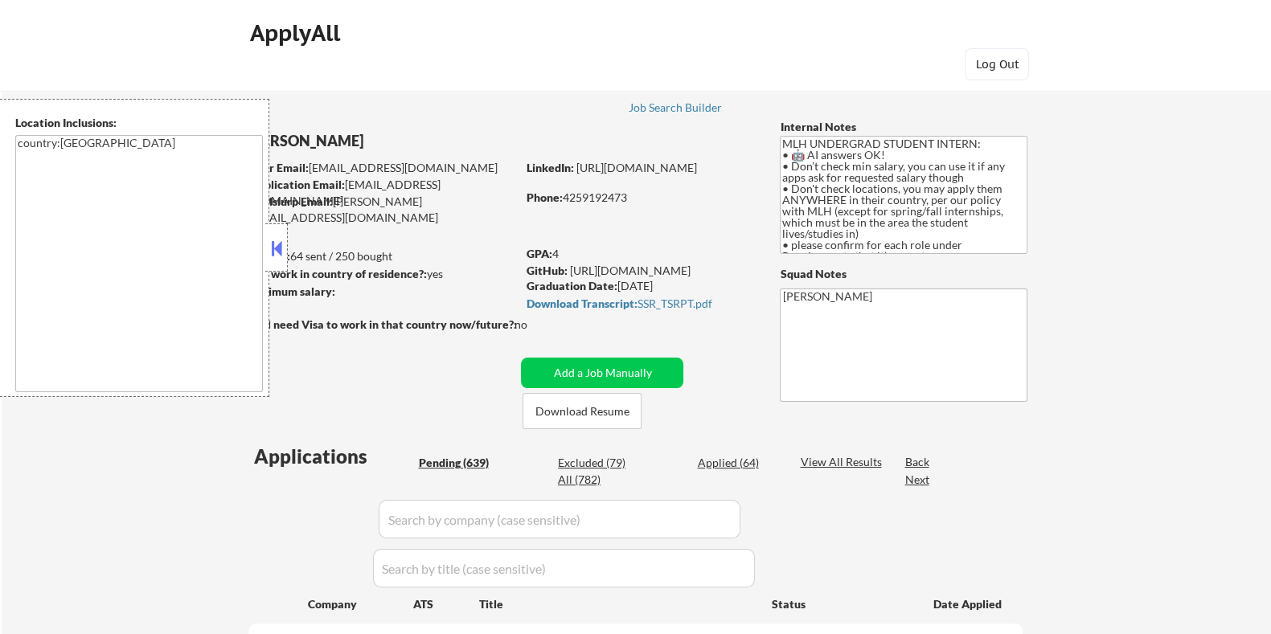
select select ""pending""
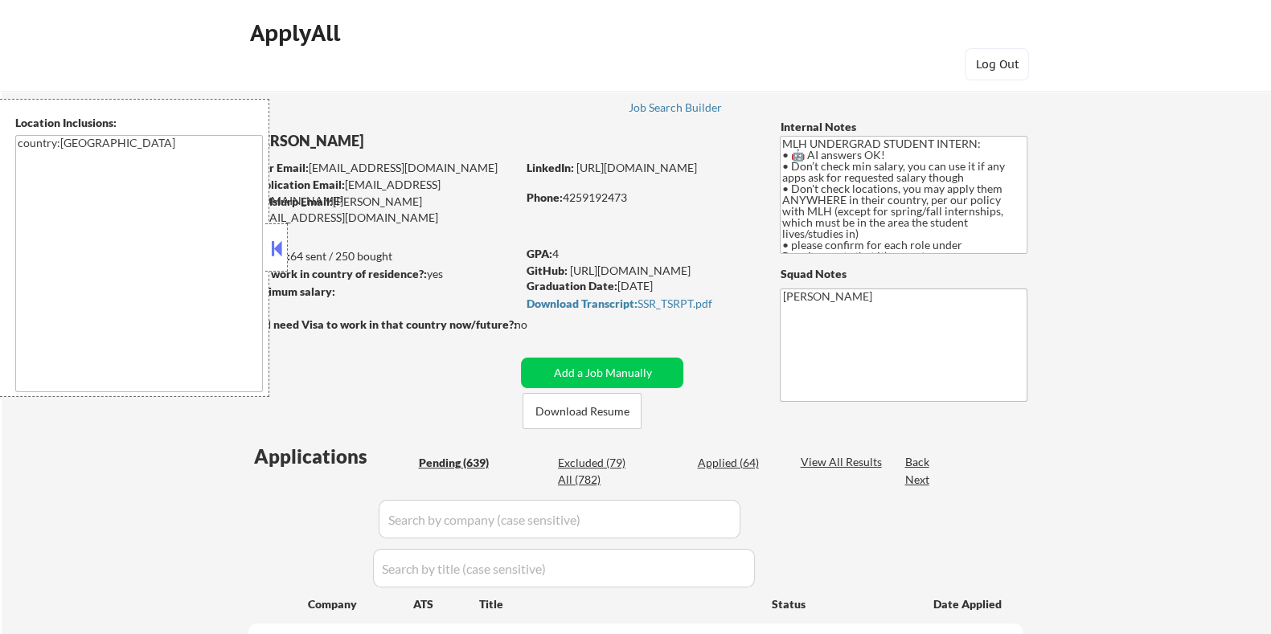
select select ""pending""
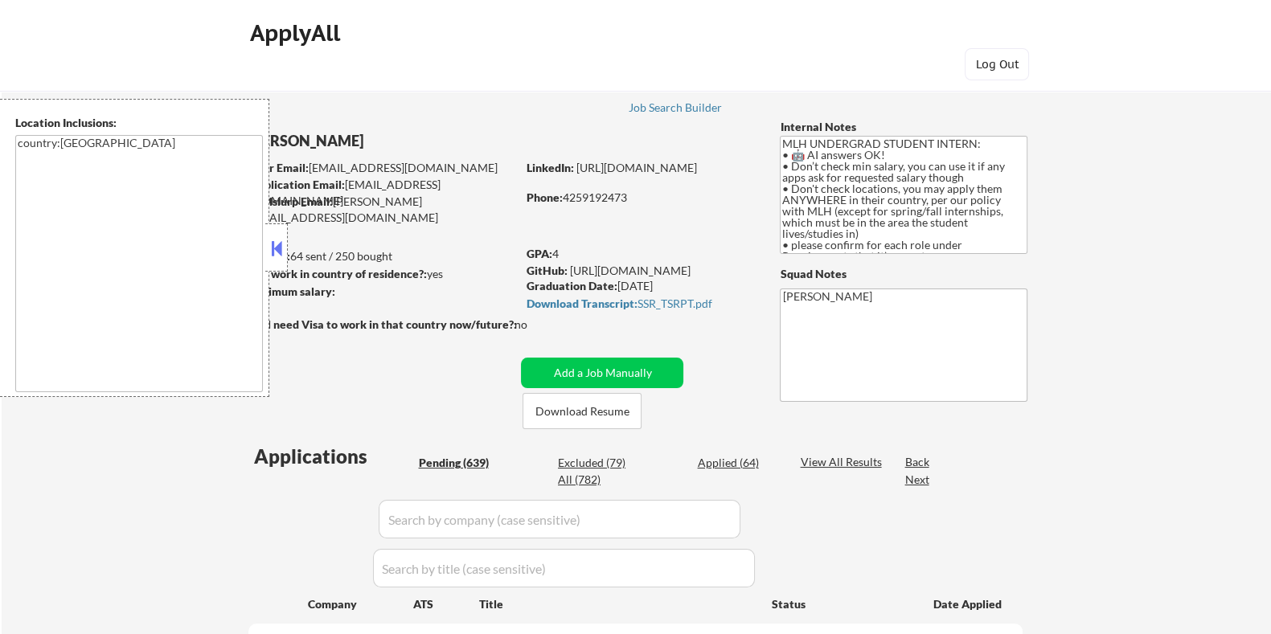
select select ""pending""
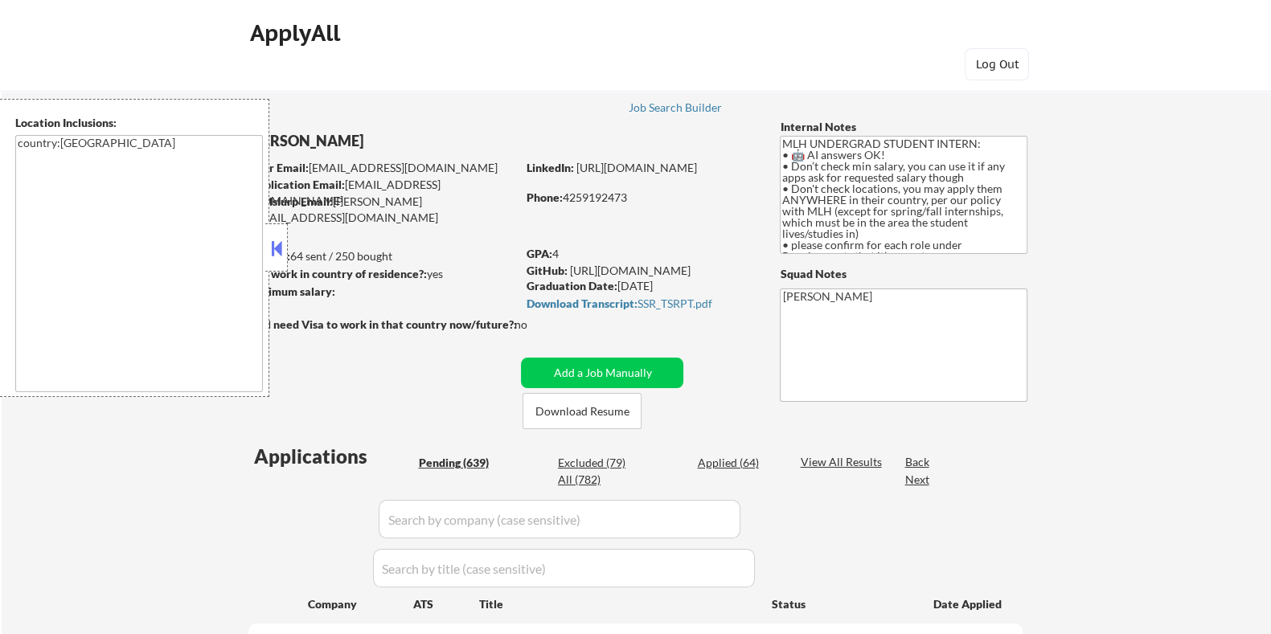
select select ""pending""
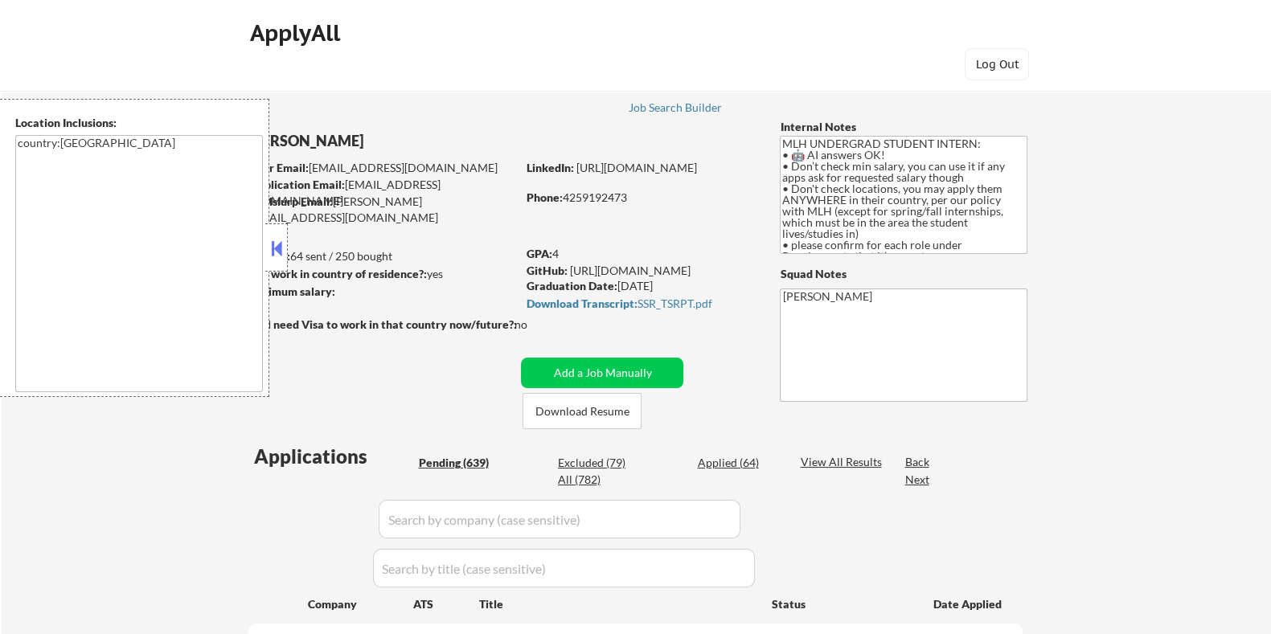
select select ""pending""
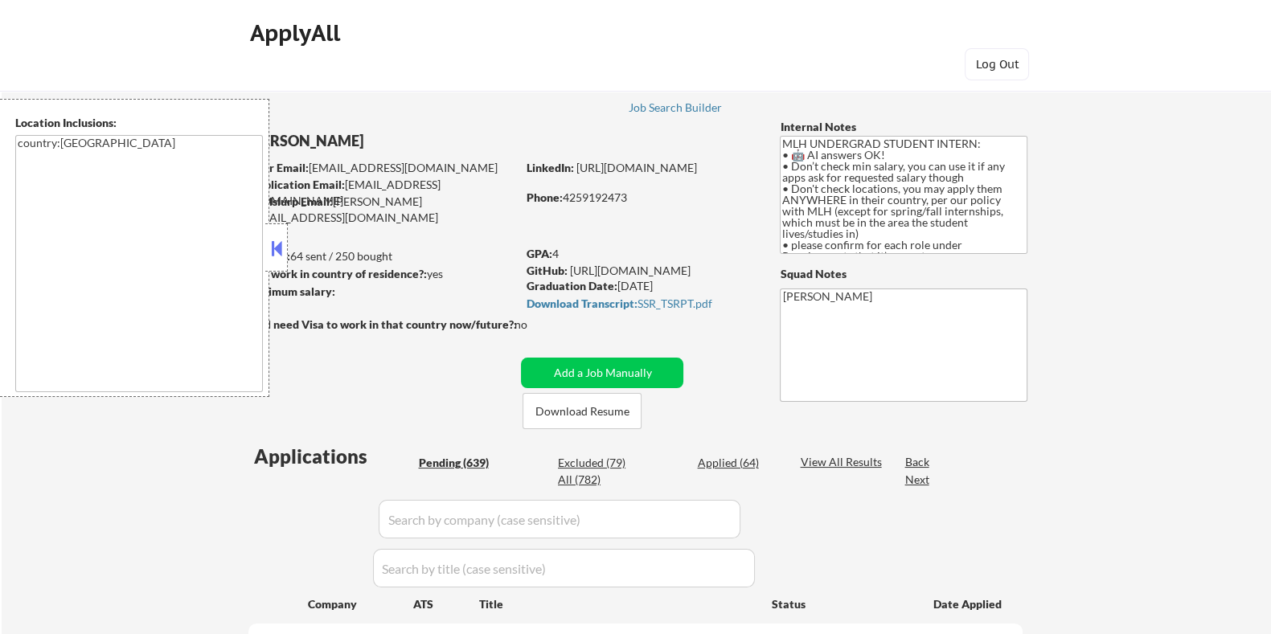
select select ""pending""
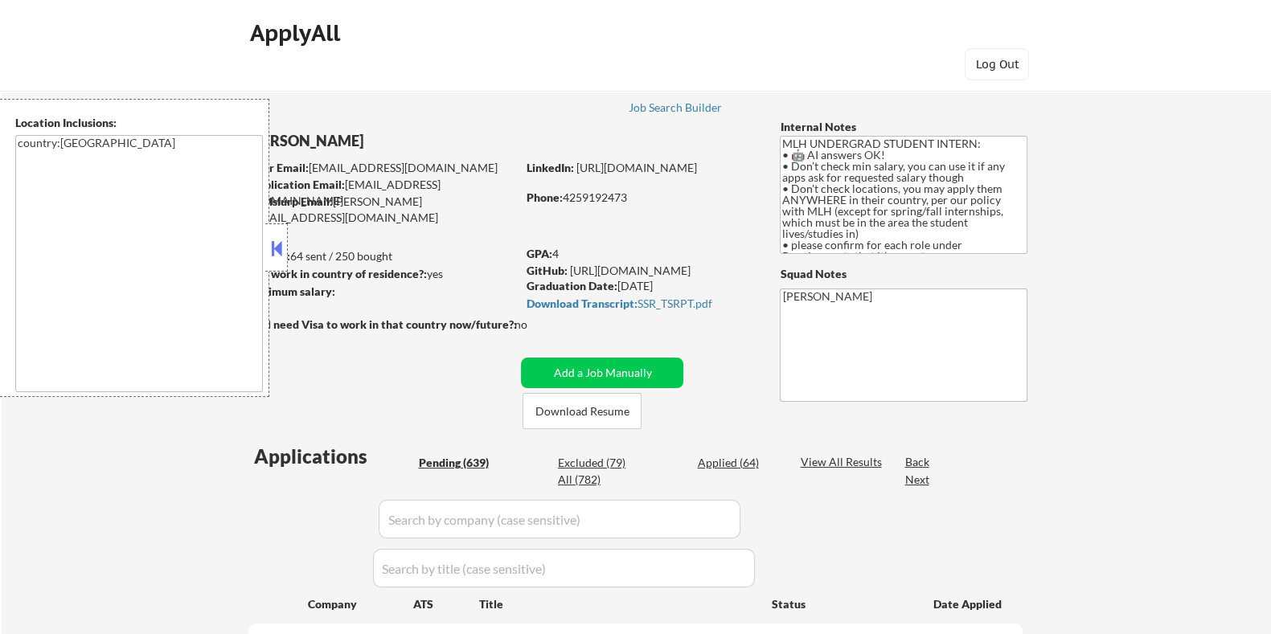
select select ""pending""
click at [273, 245] on button at bounding box center [277, 248] width 18 height 24
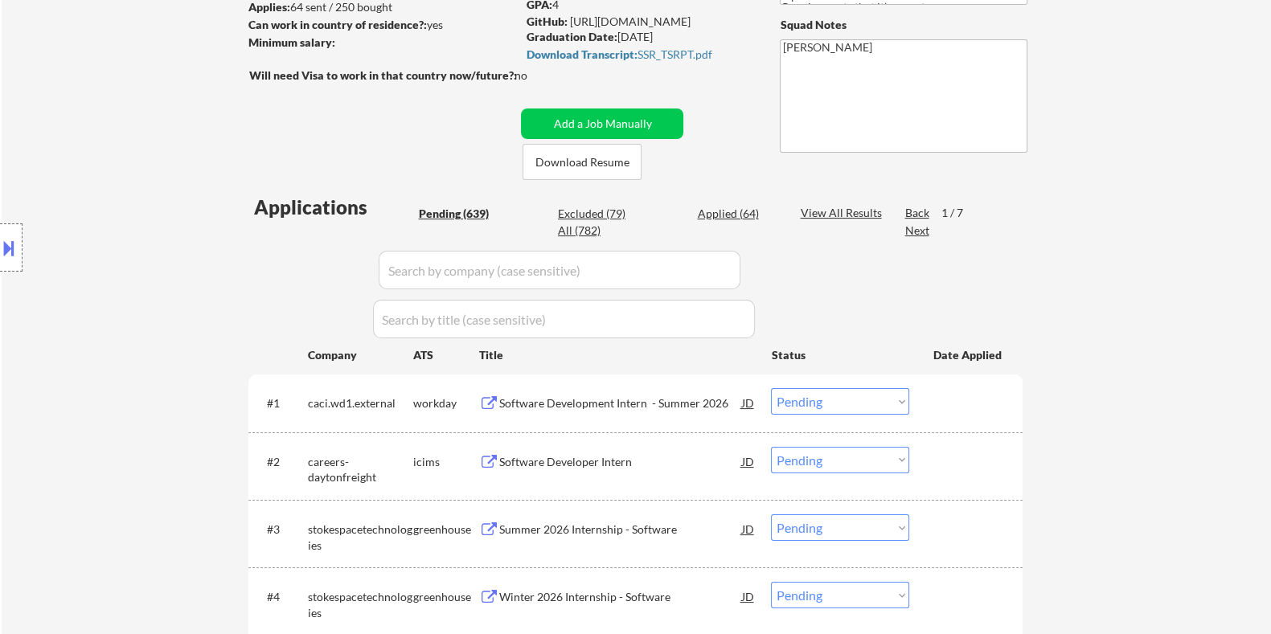
scroll to position [301, 0]
